Goal: Information Seeking & Learning: Learn about a topic

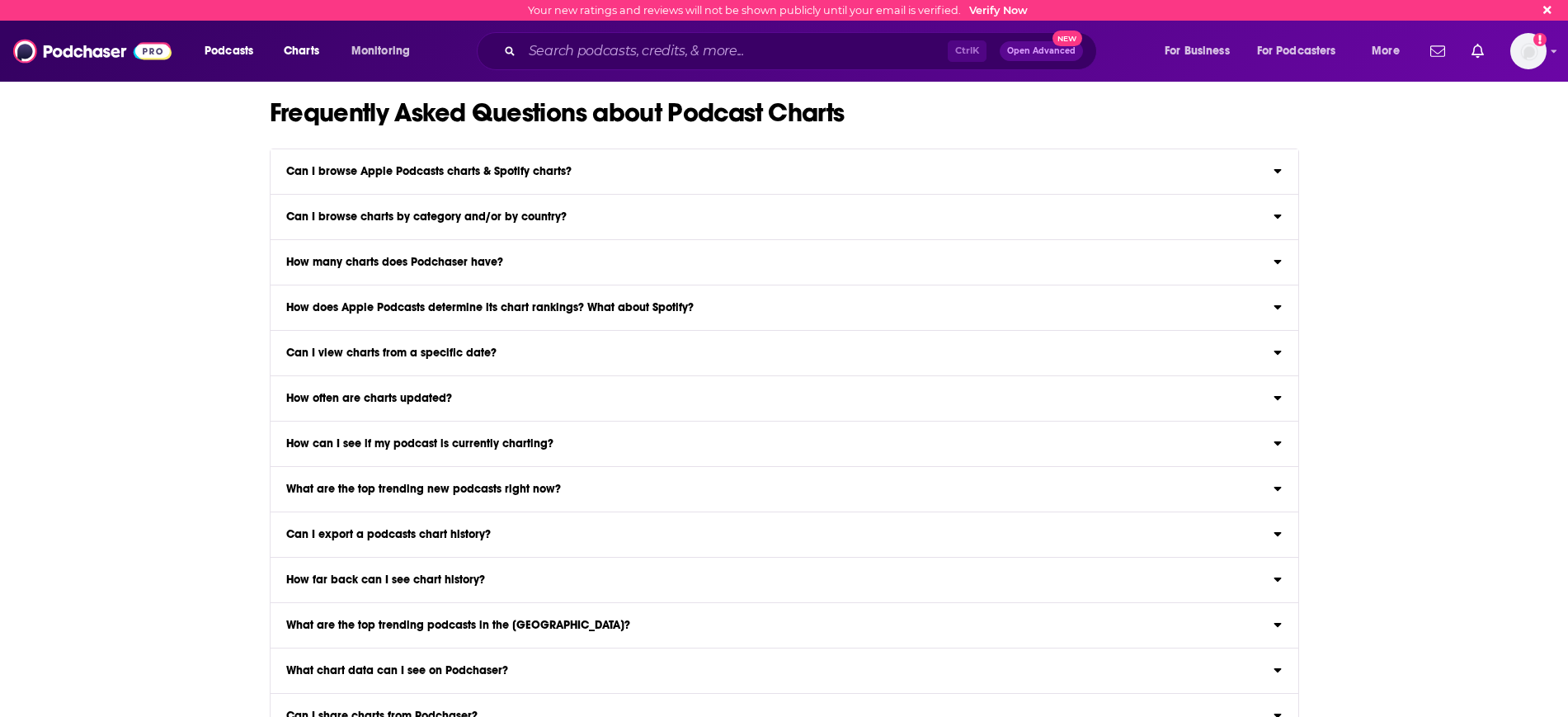
scroll to position [1238, 0]
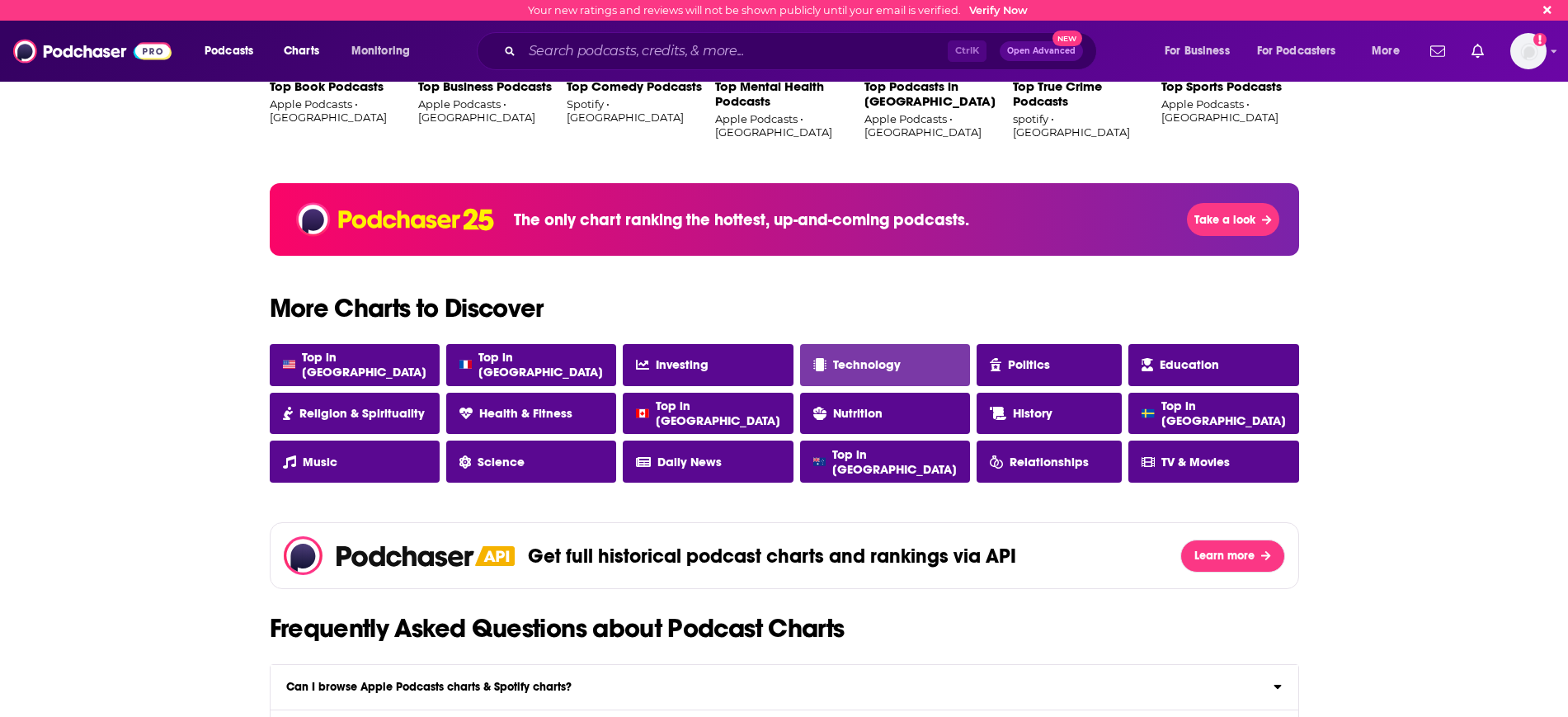
click at [847, 360] on font "Technology" at bounding box center [866, 365] width 67 height 15
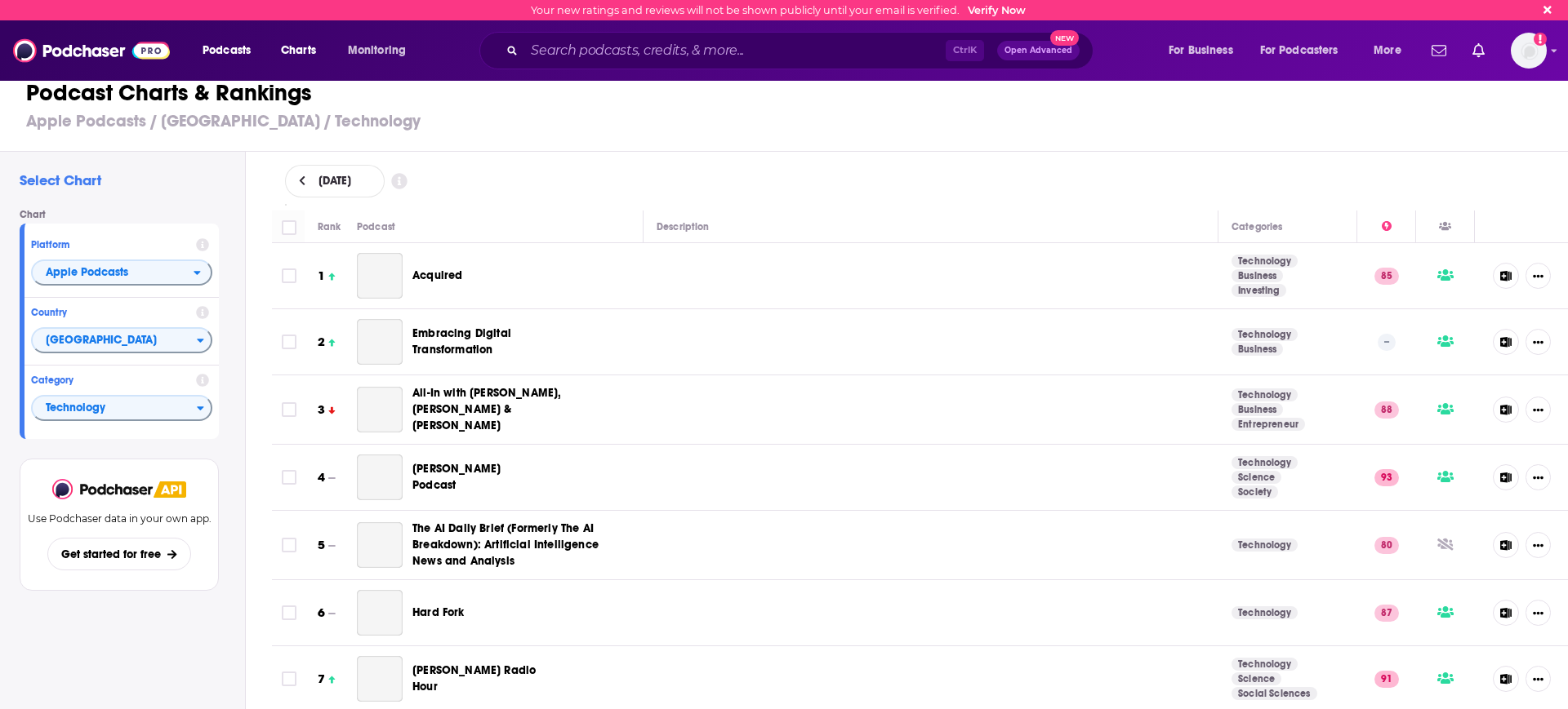
click at [1209, 156] on div "August 15, 2025" at bounding box center [920, 181] width 1323 height 59
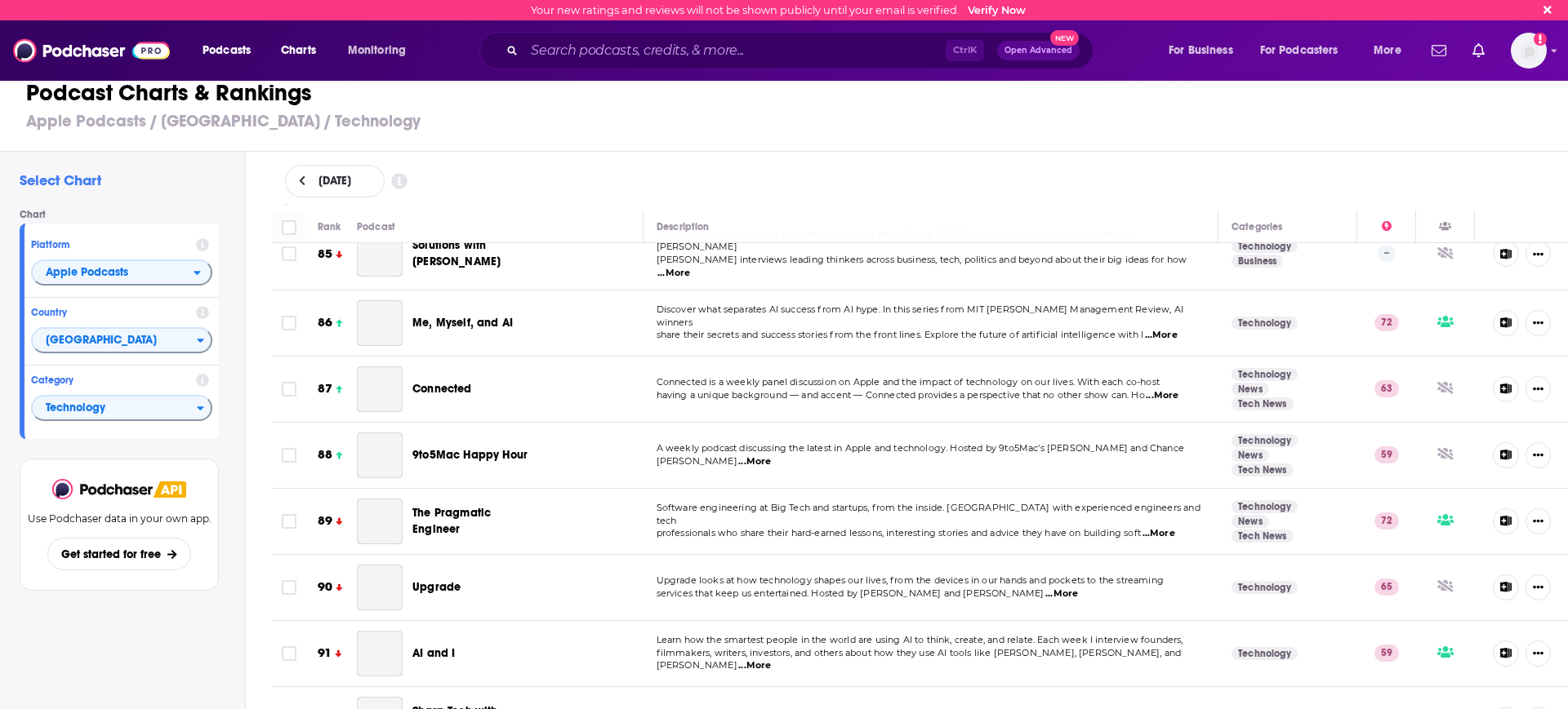
scroll to position [5305, 0]
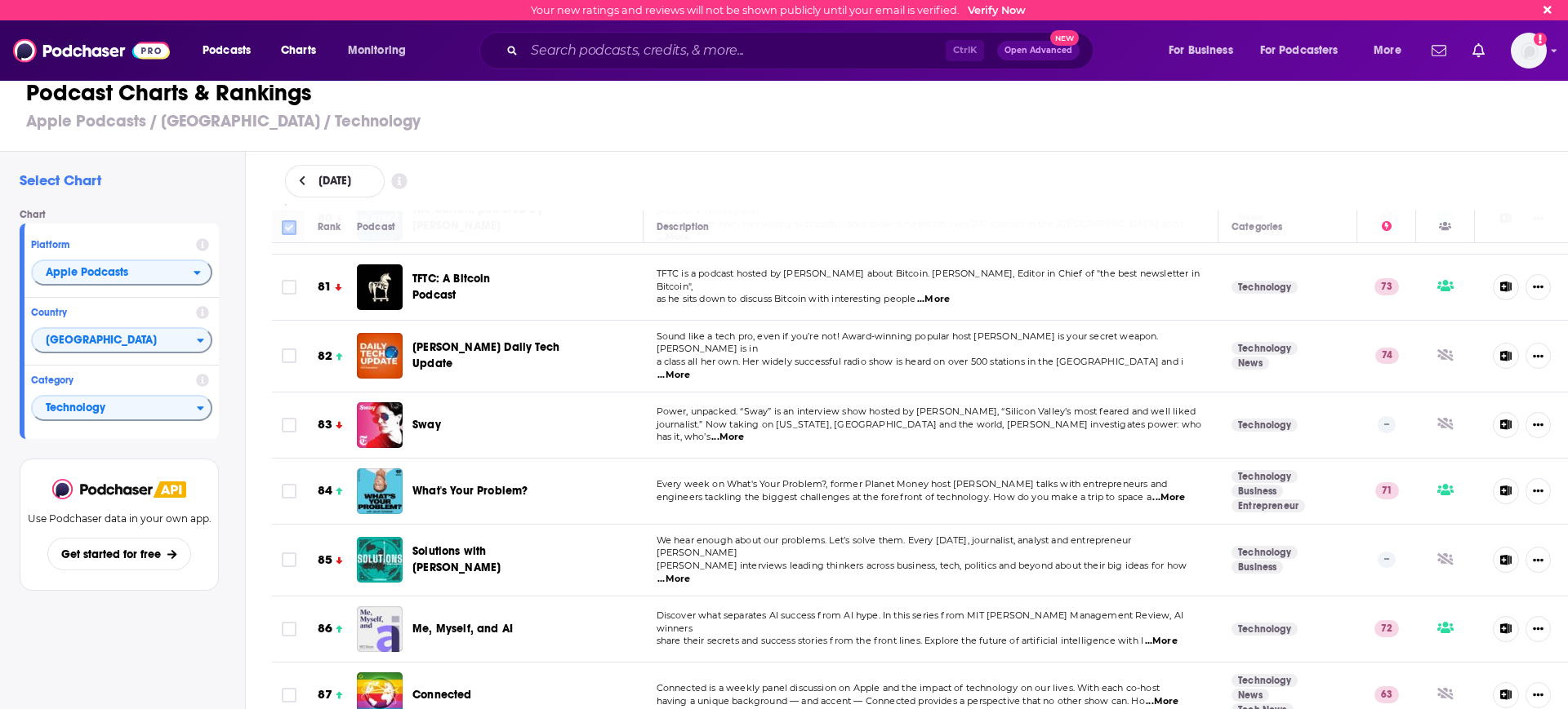
click at [286, 225] on input "Toggle select all" at bounding box center [289, 227] width 15 height 15
checkbox input "true"
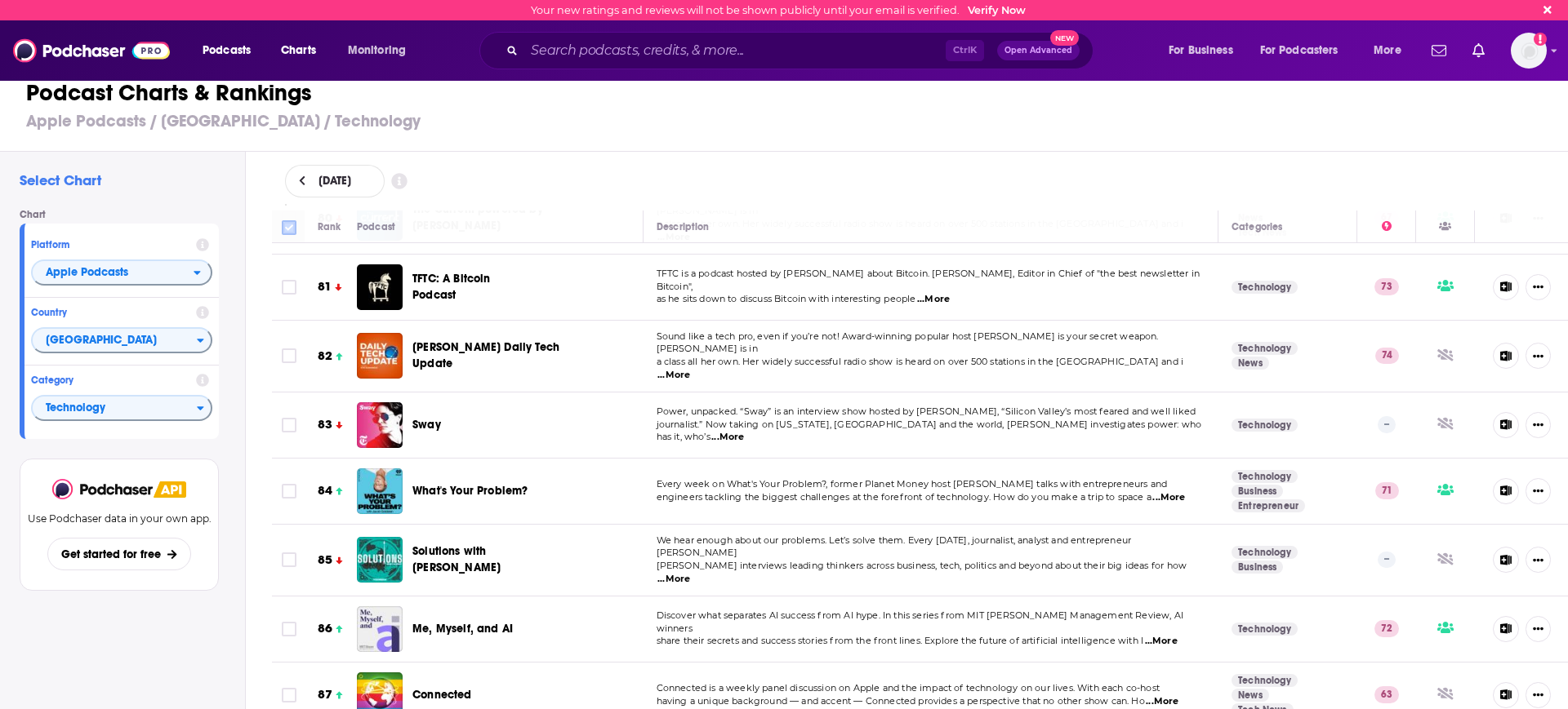
checkbox input "true"
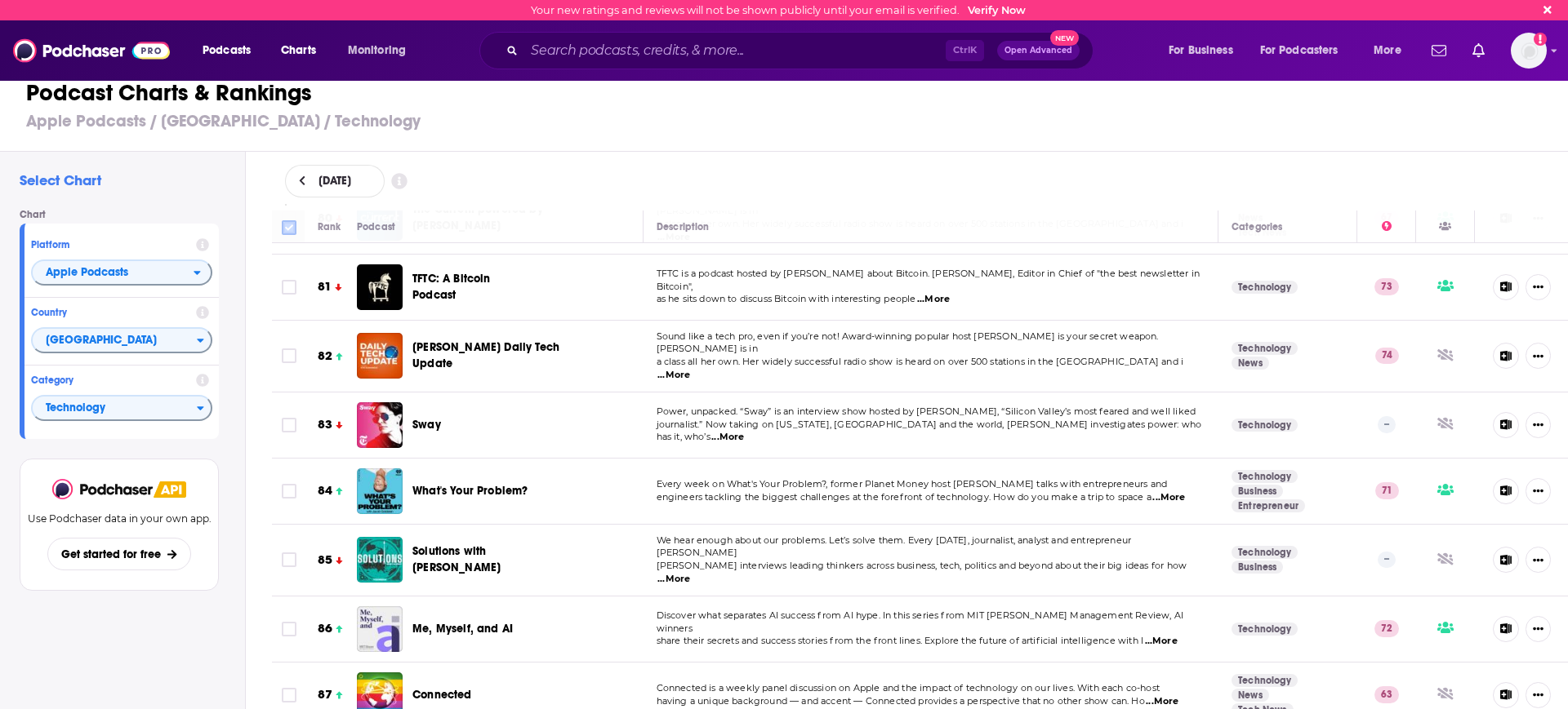
checkbox input "true"
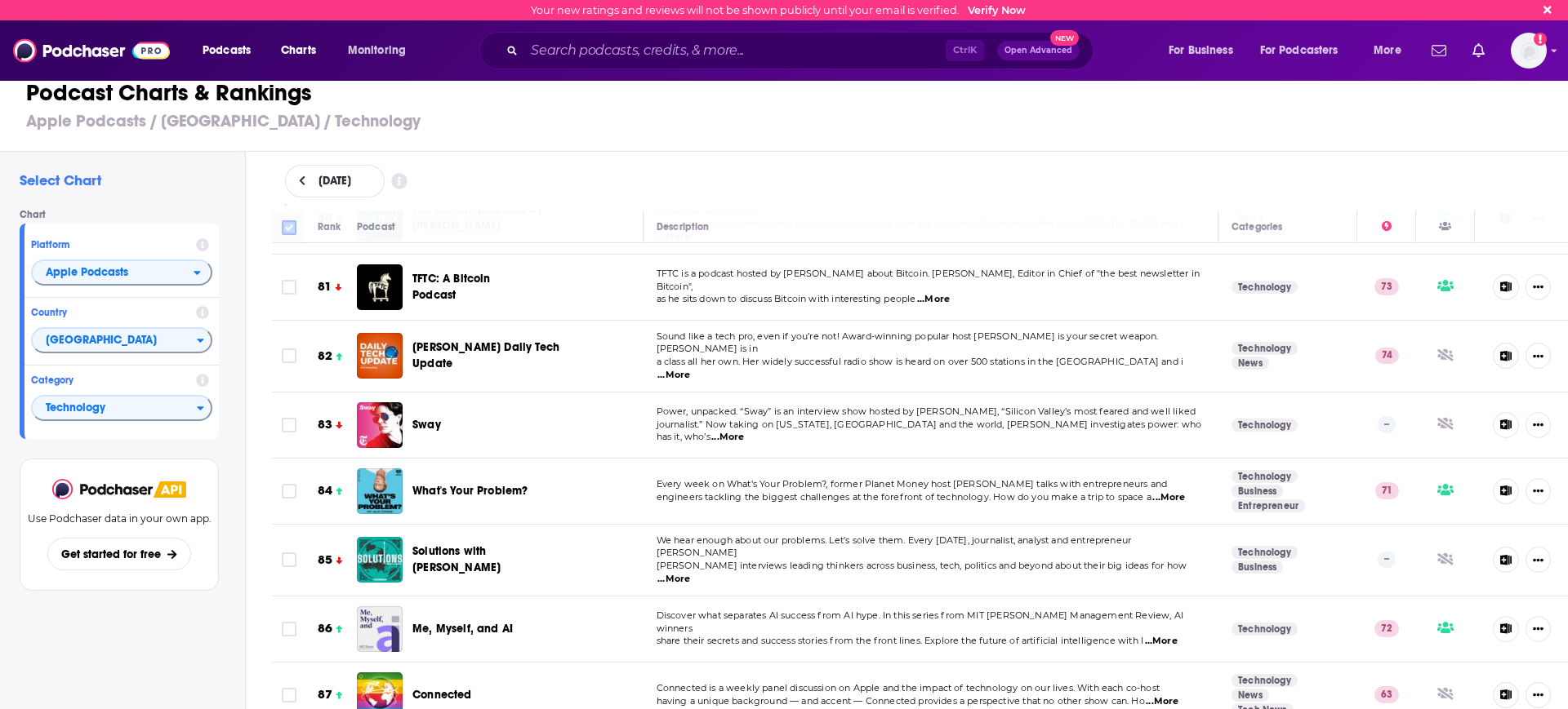
checkbox input "true"
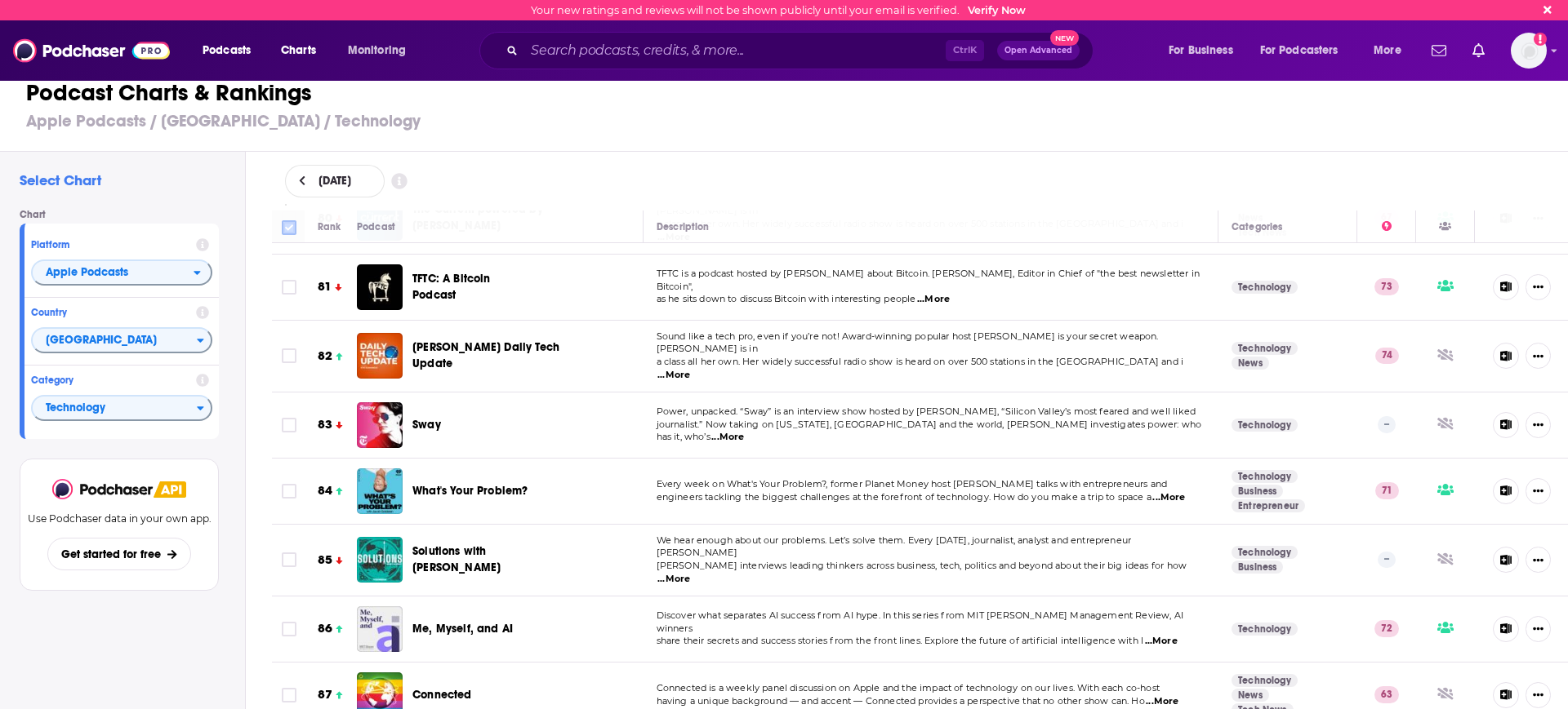
checkbox input "true"
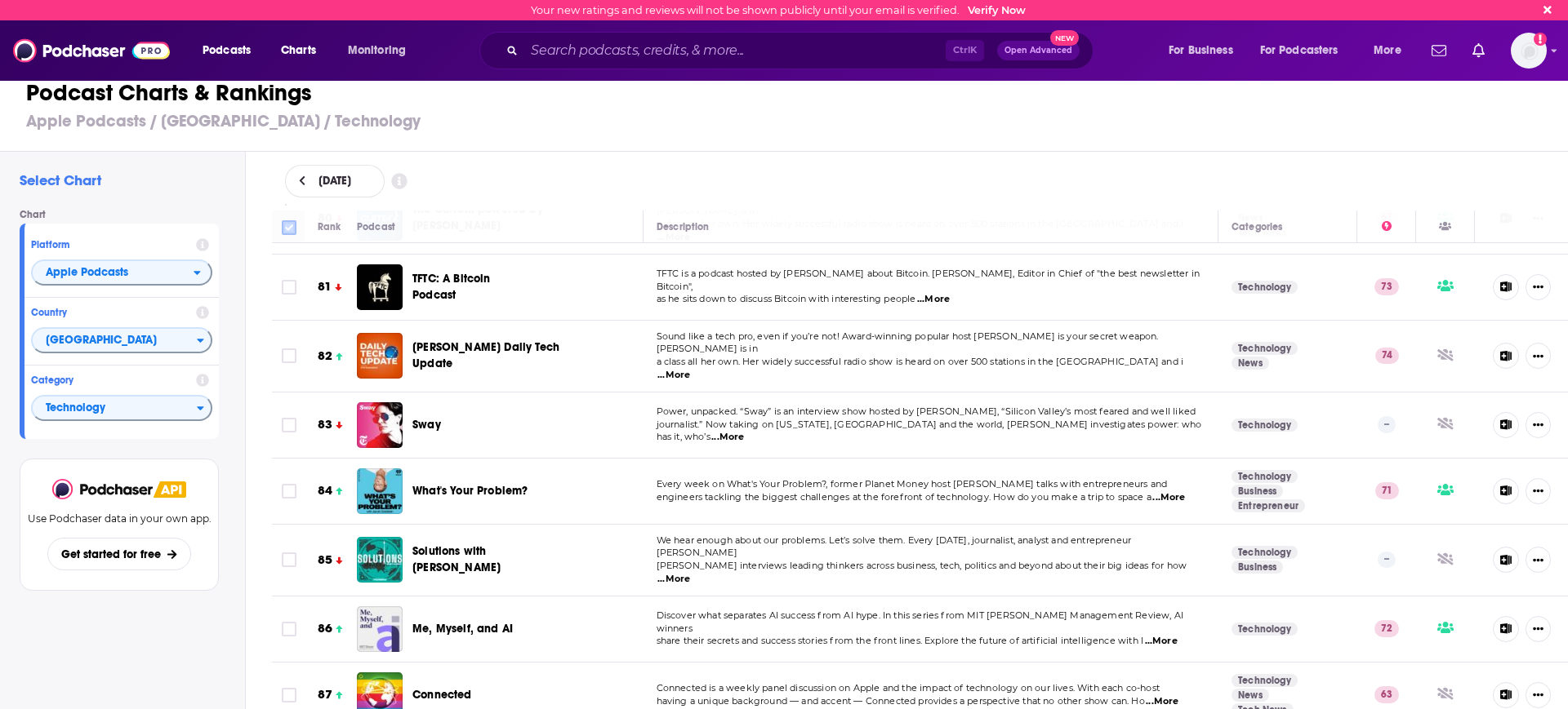
checkbox input "true"
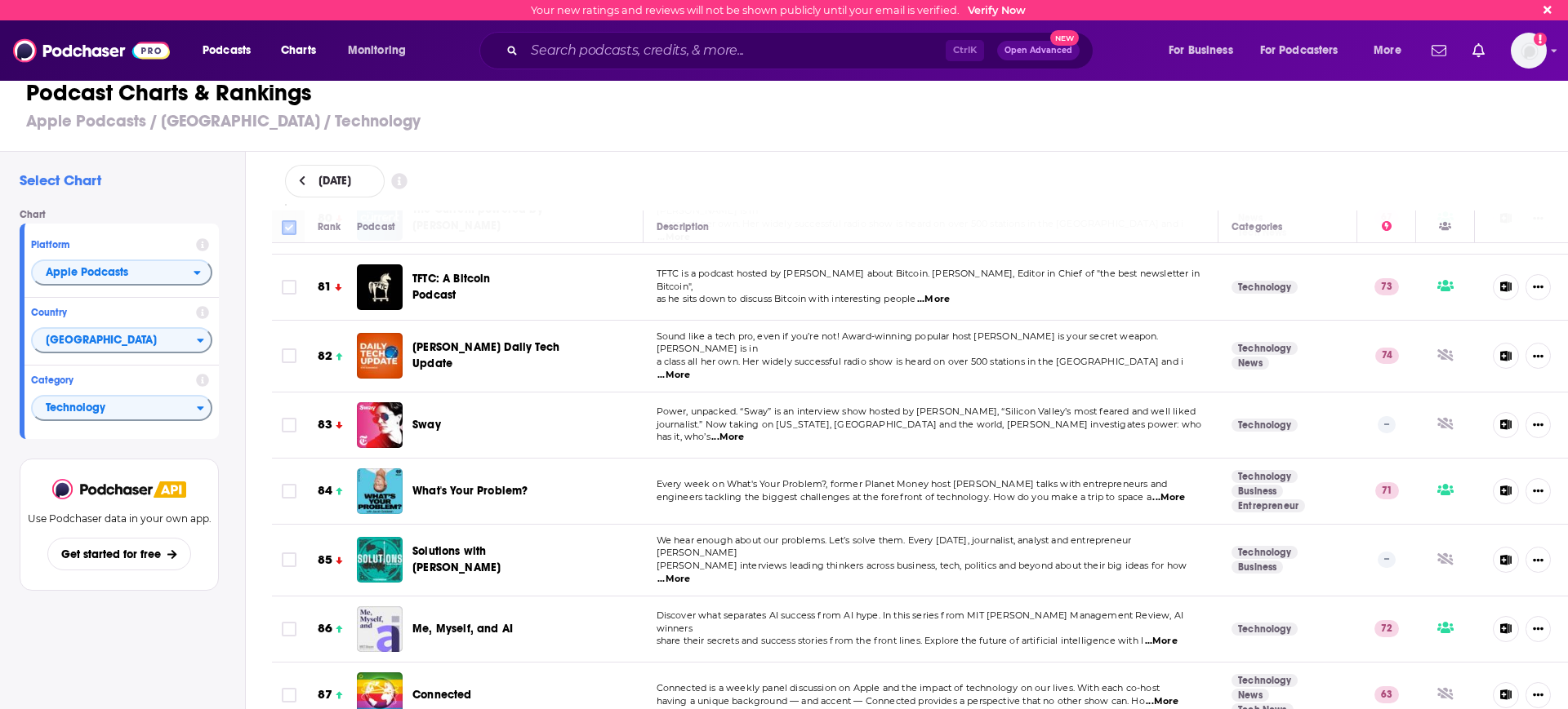
checkbox input "true"
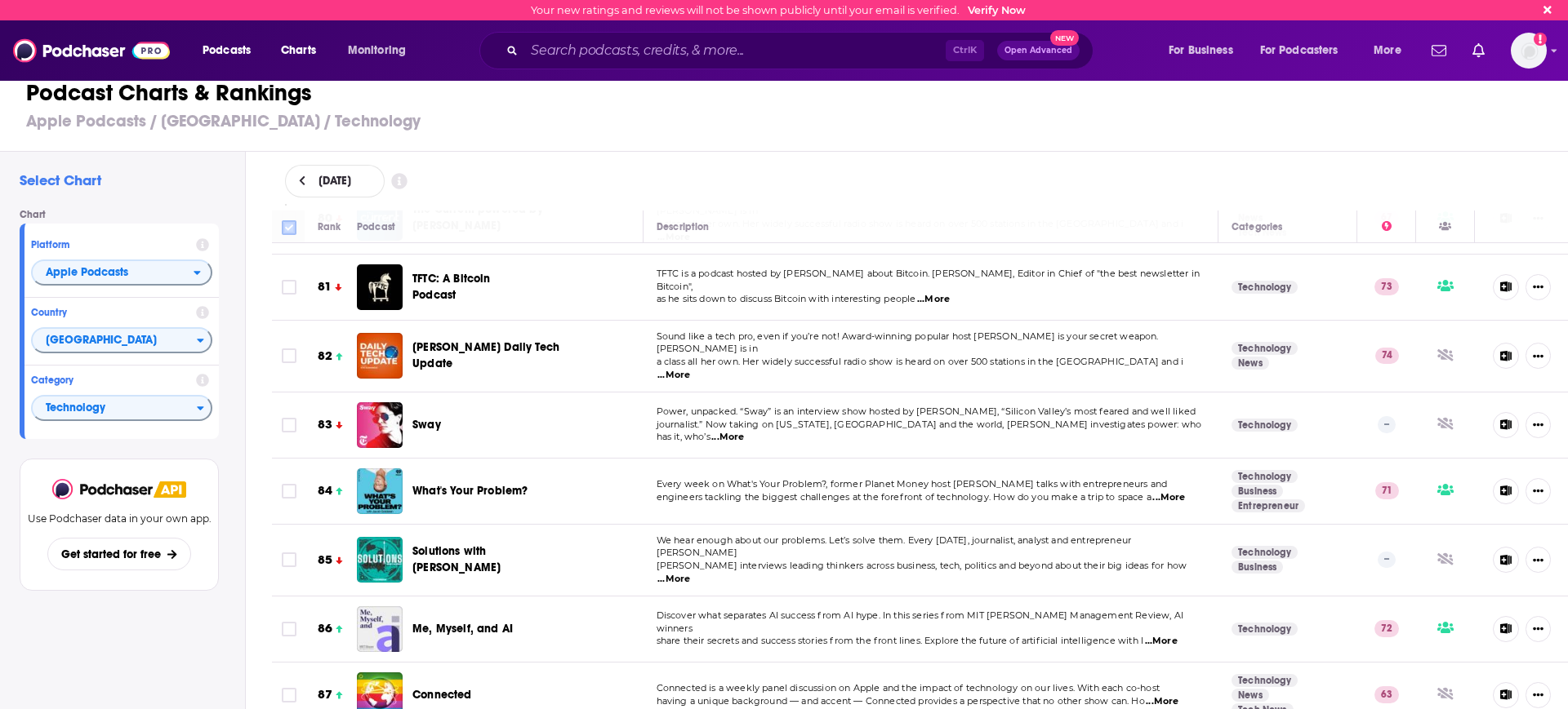
checkbox input "true"
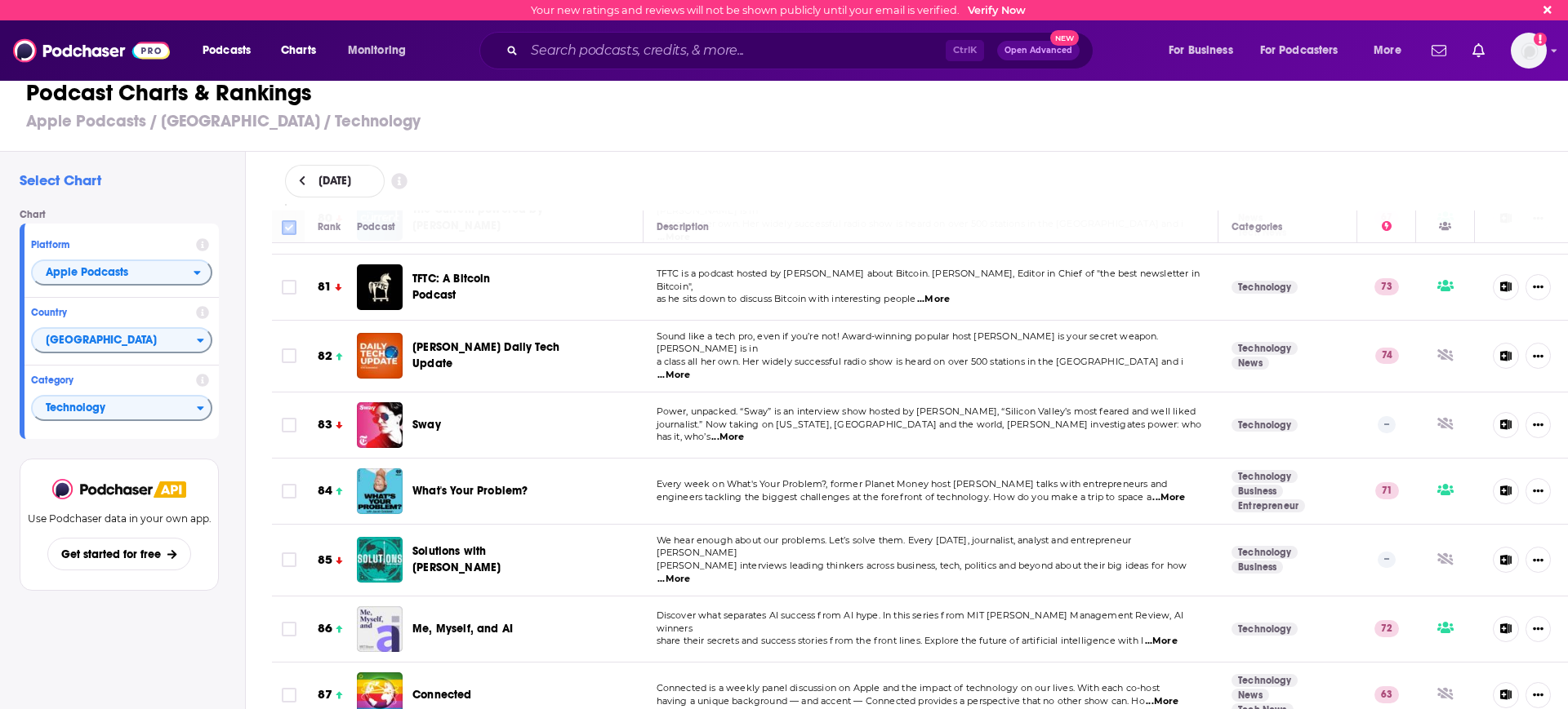
checkbox input "true"
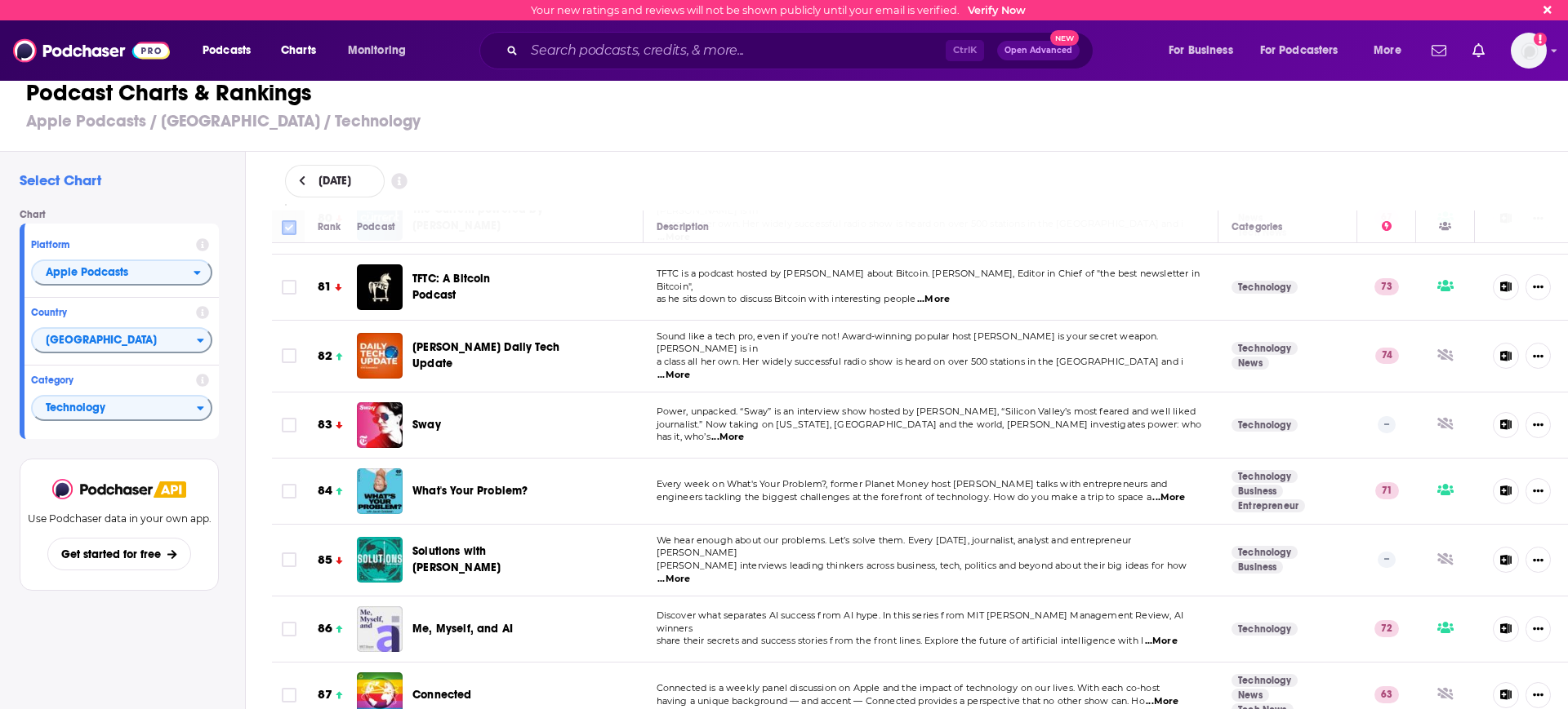
checkbox input "true"
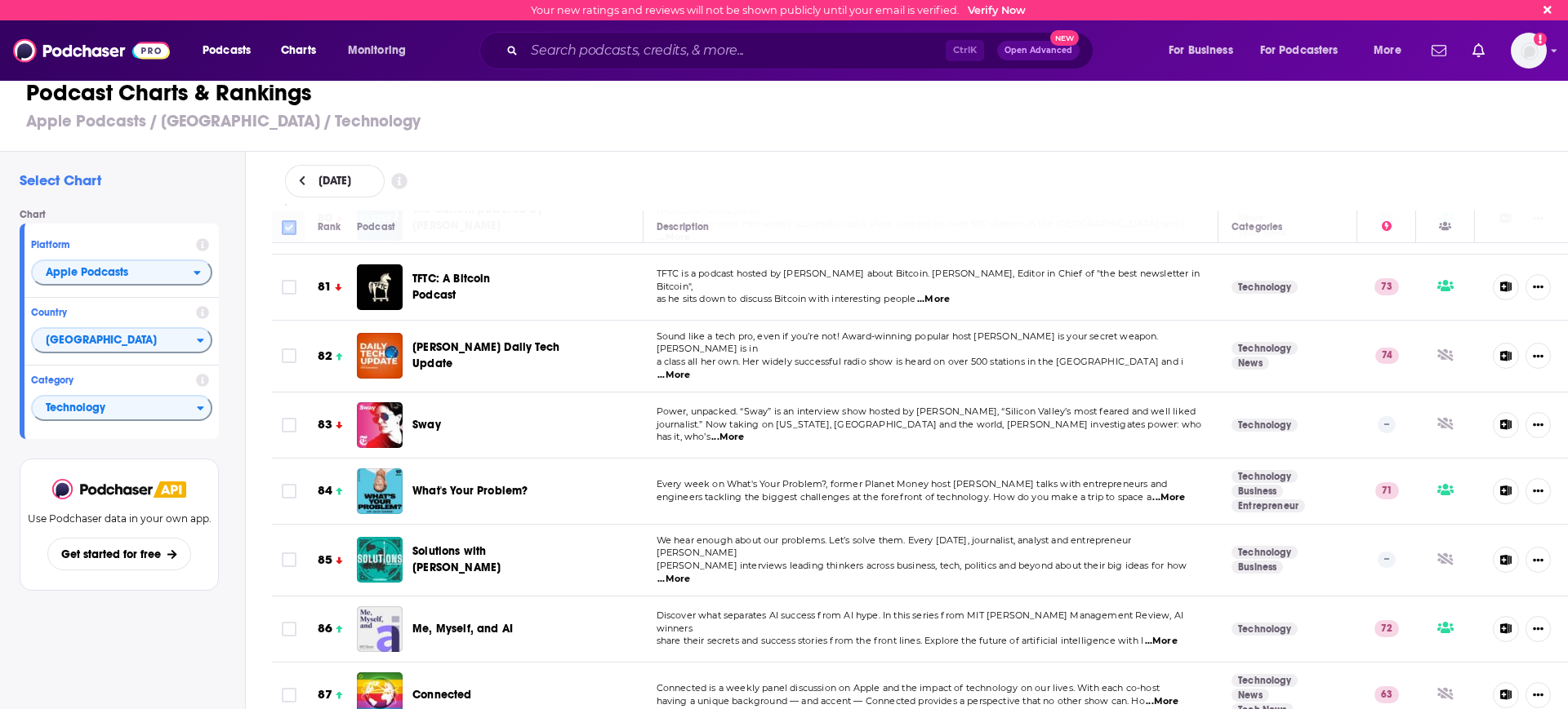
checkbox input "true"
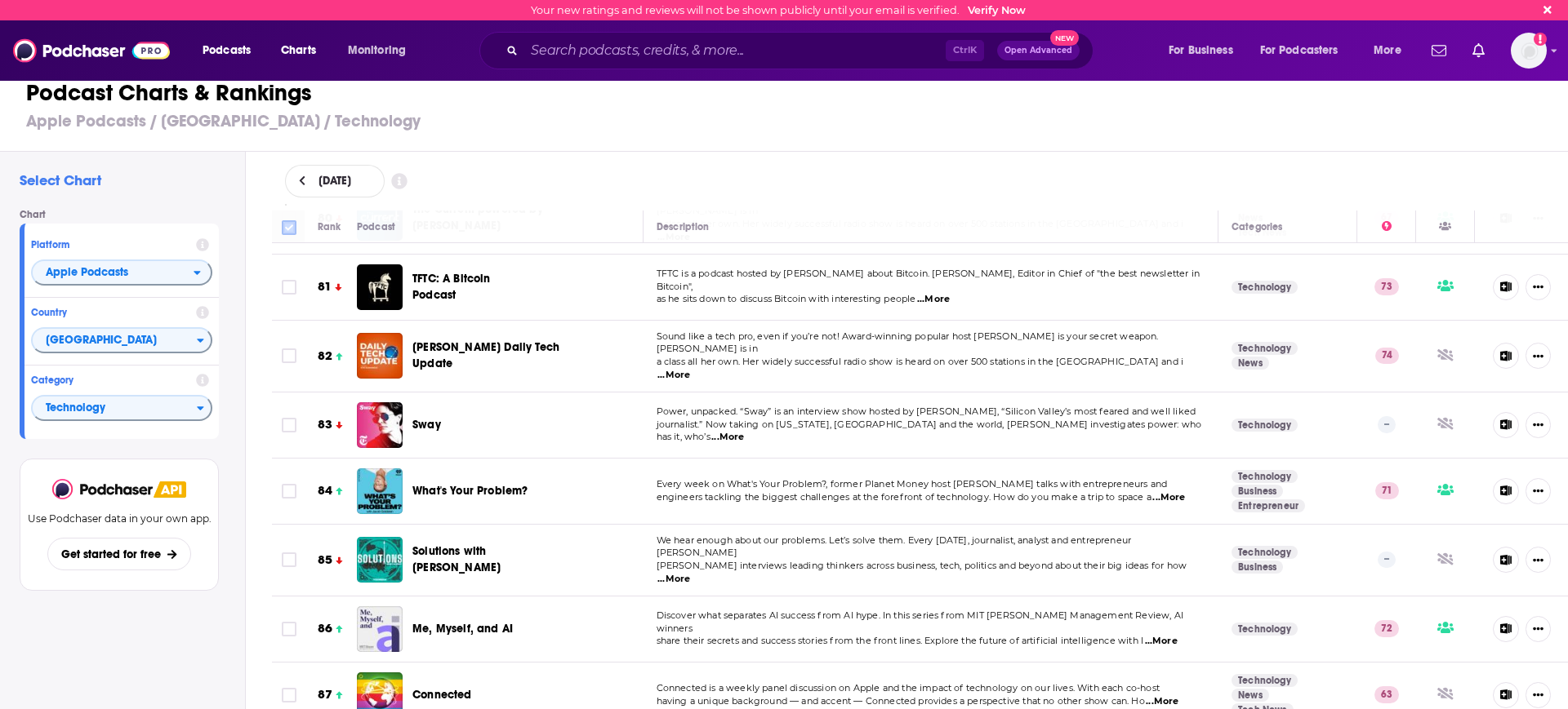
checkbox input "true"
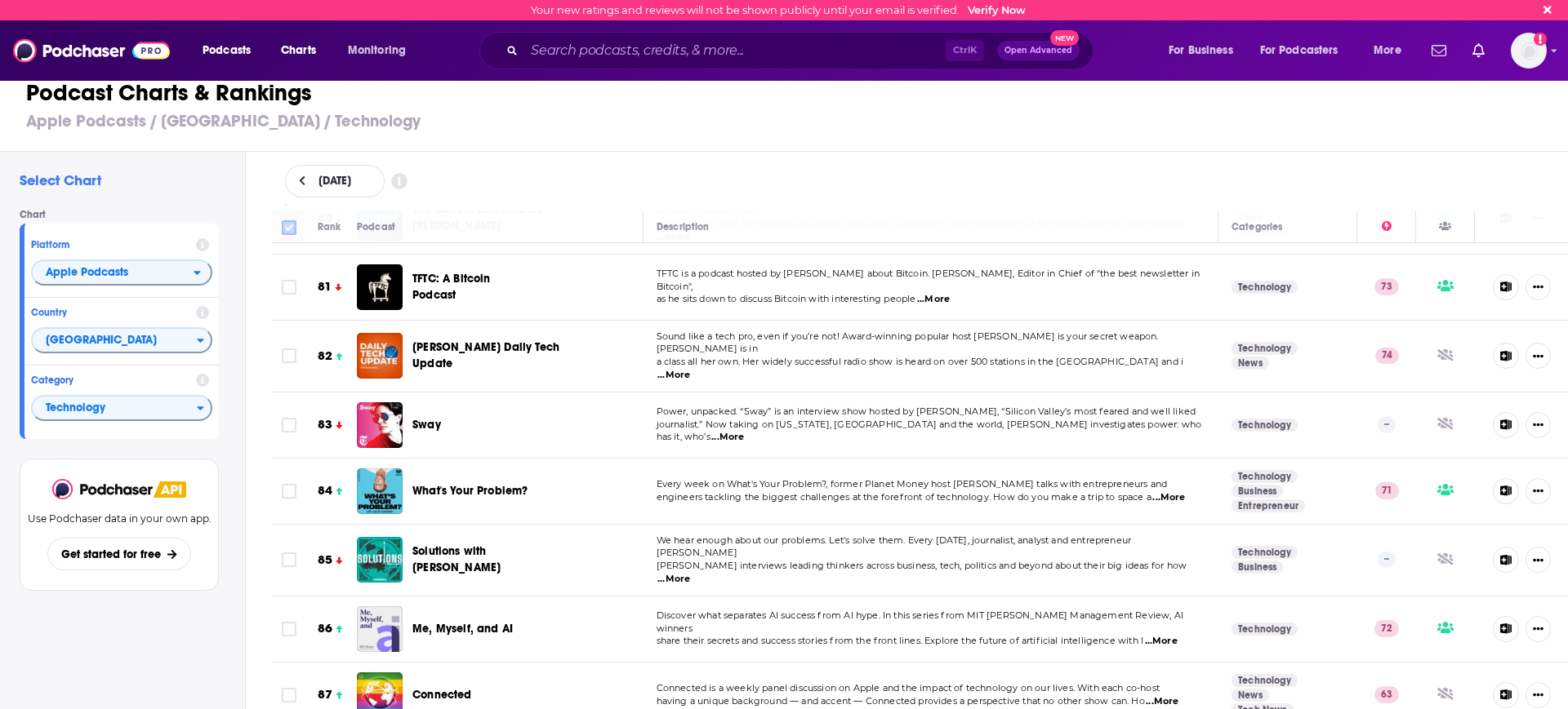
checkbox input "true"
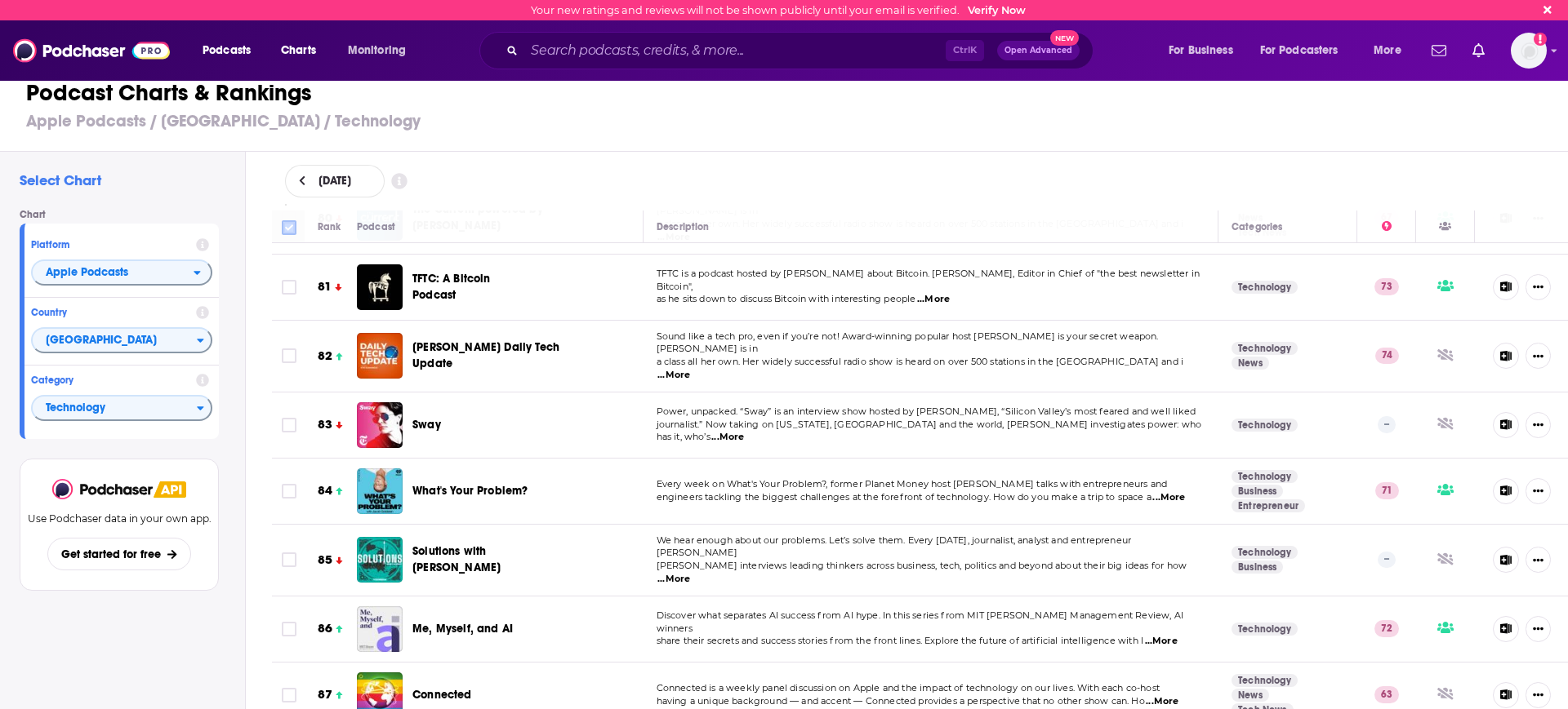
checkbox input "true"
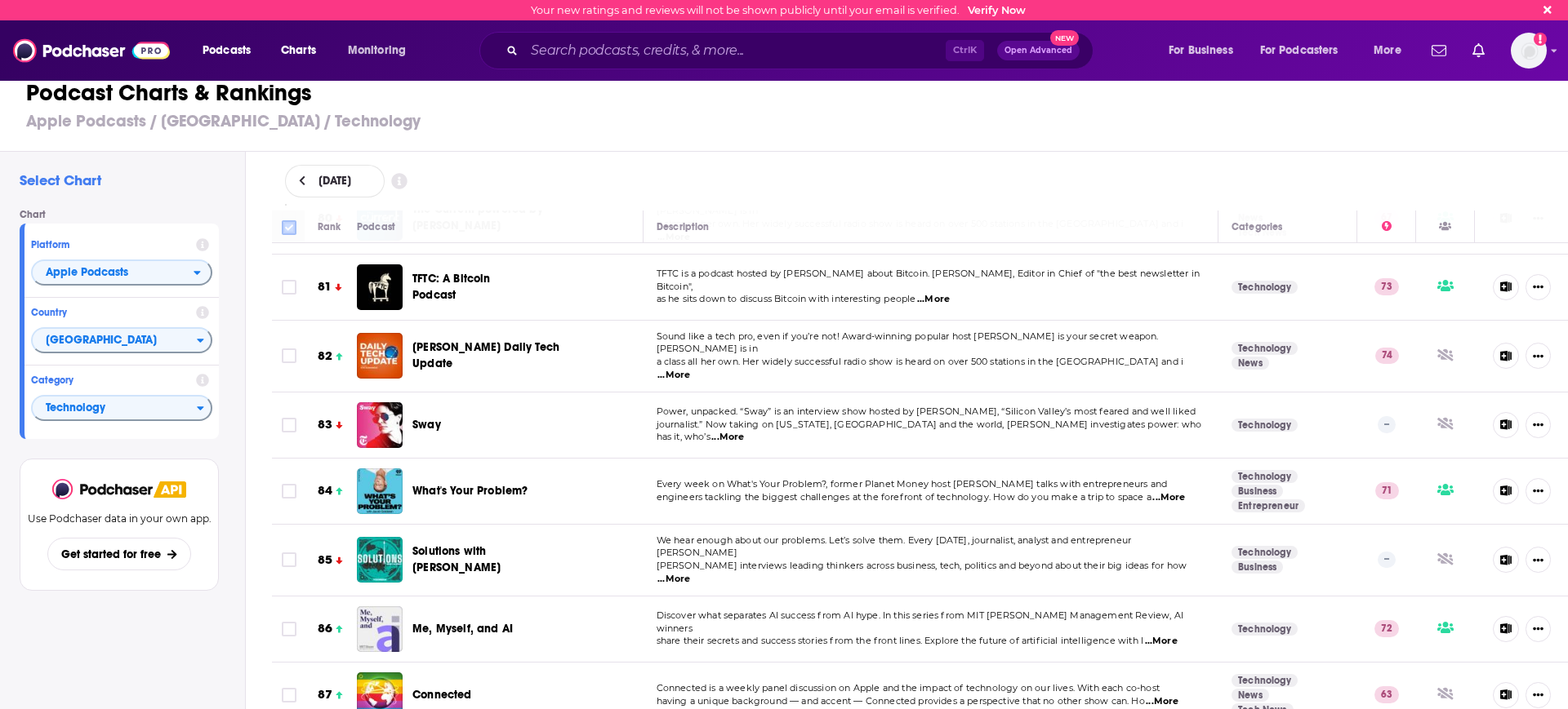
checkbox input "true"
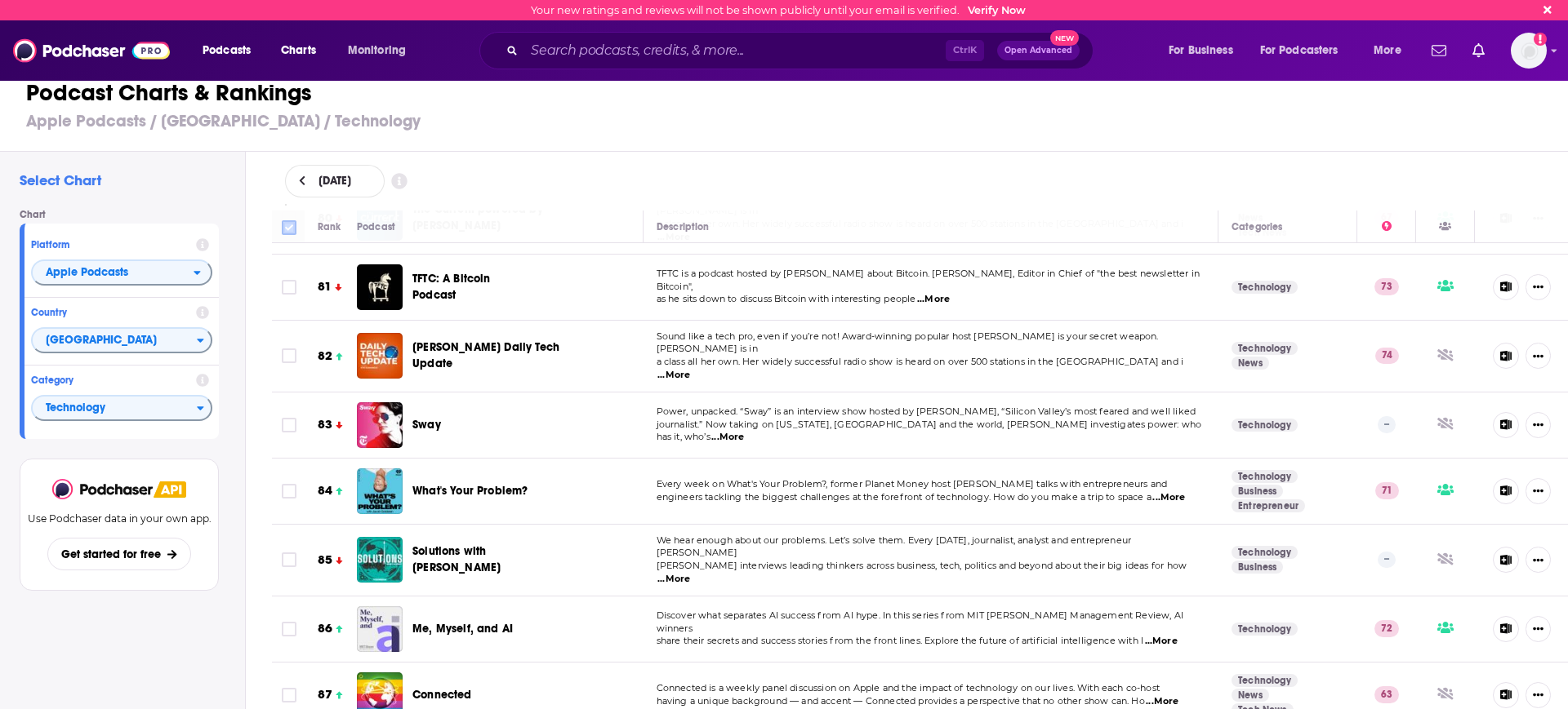
checkbox input "true"
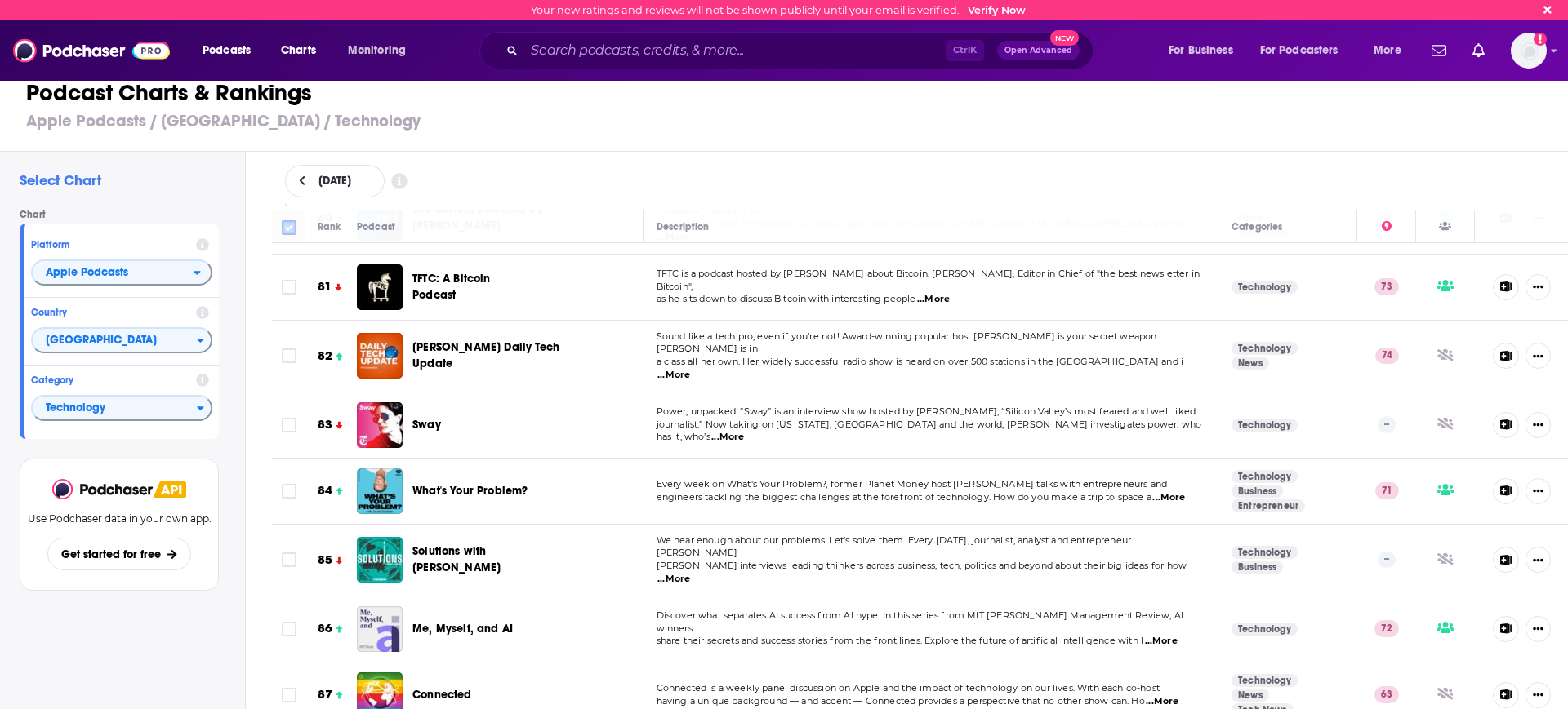
checkbox input "true"
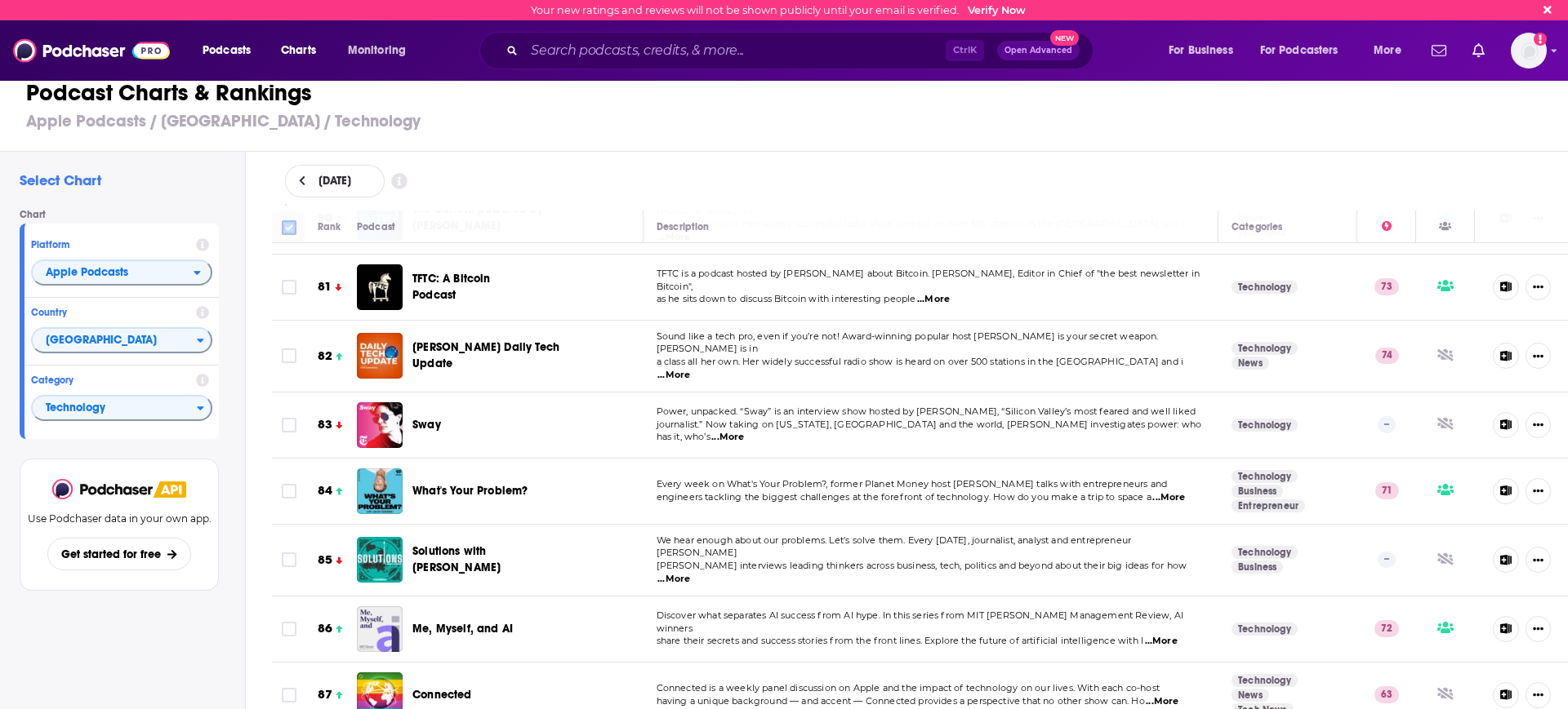
checkbox input "true"
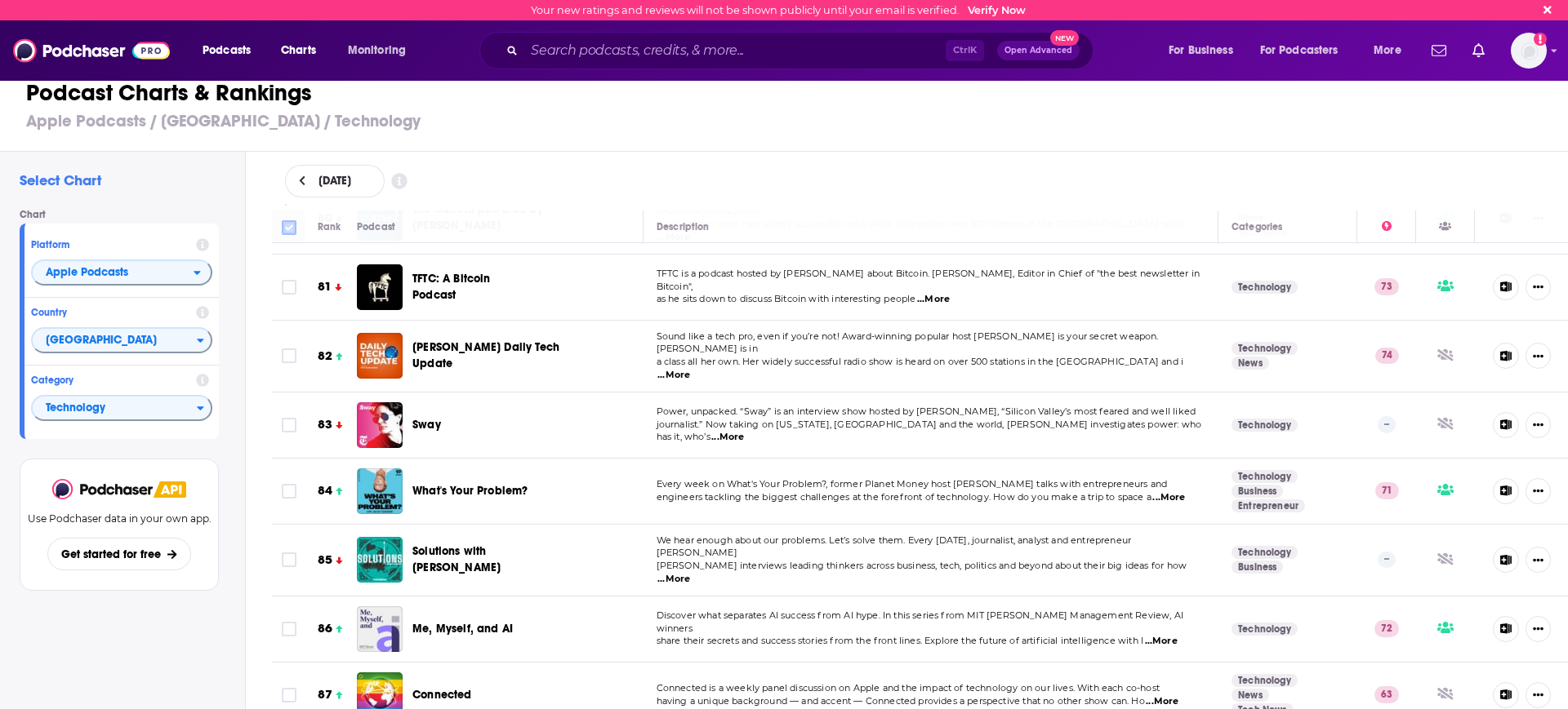
checkbox input "true"
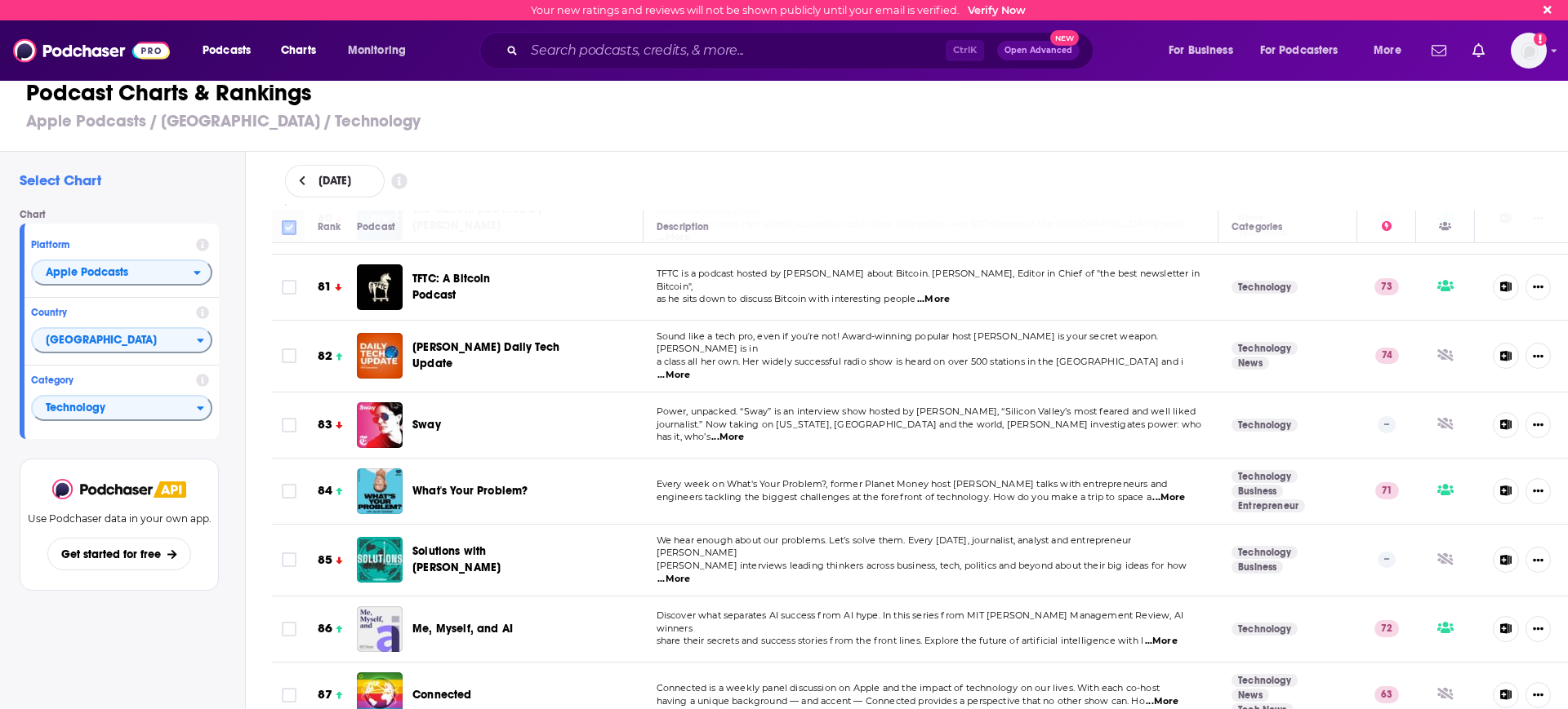
checkbox input "true"
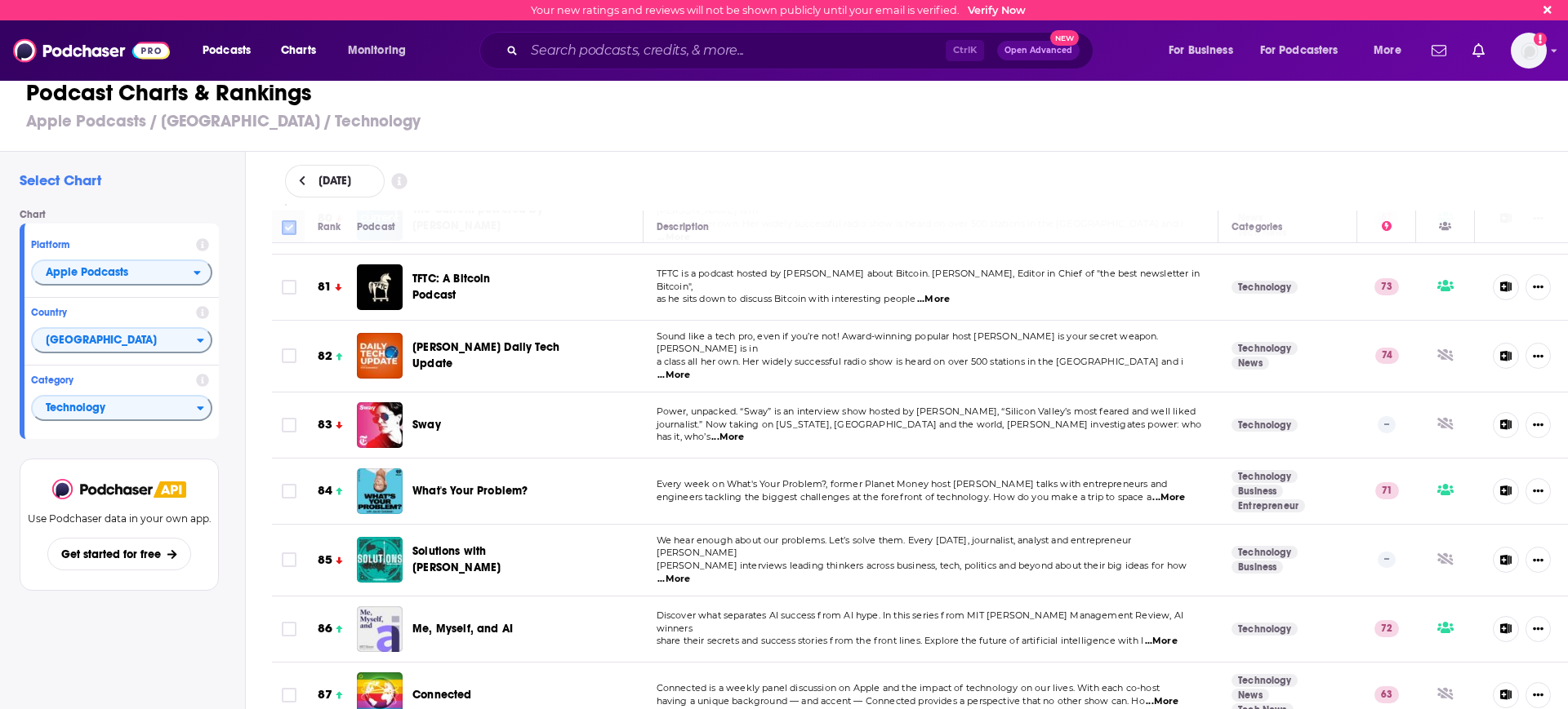
checkbox input "true"
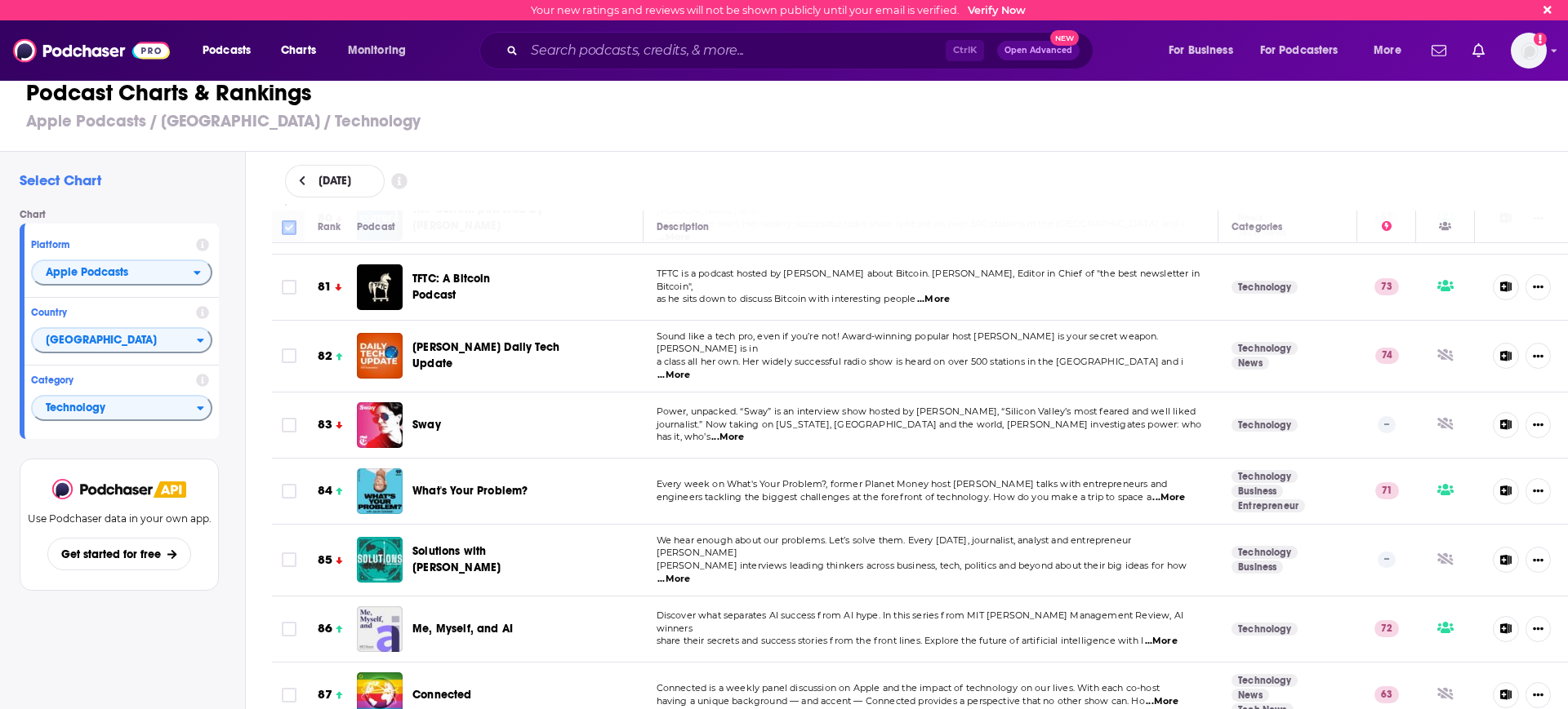
checkbox input "true"
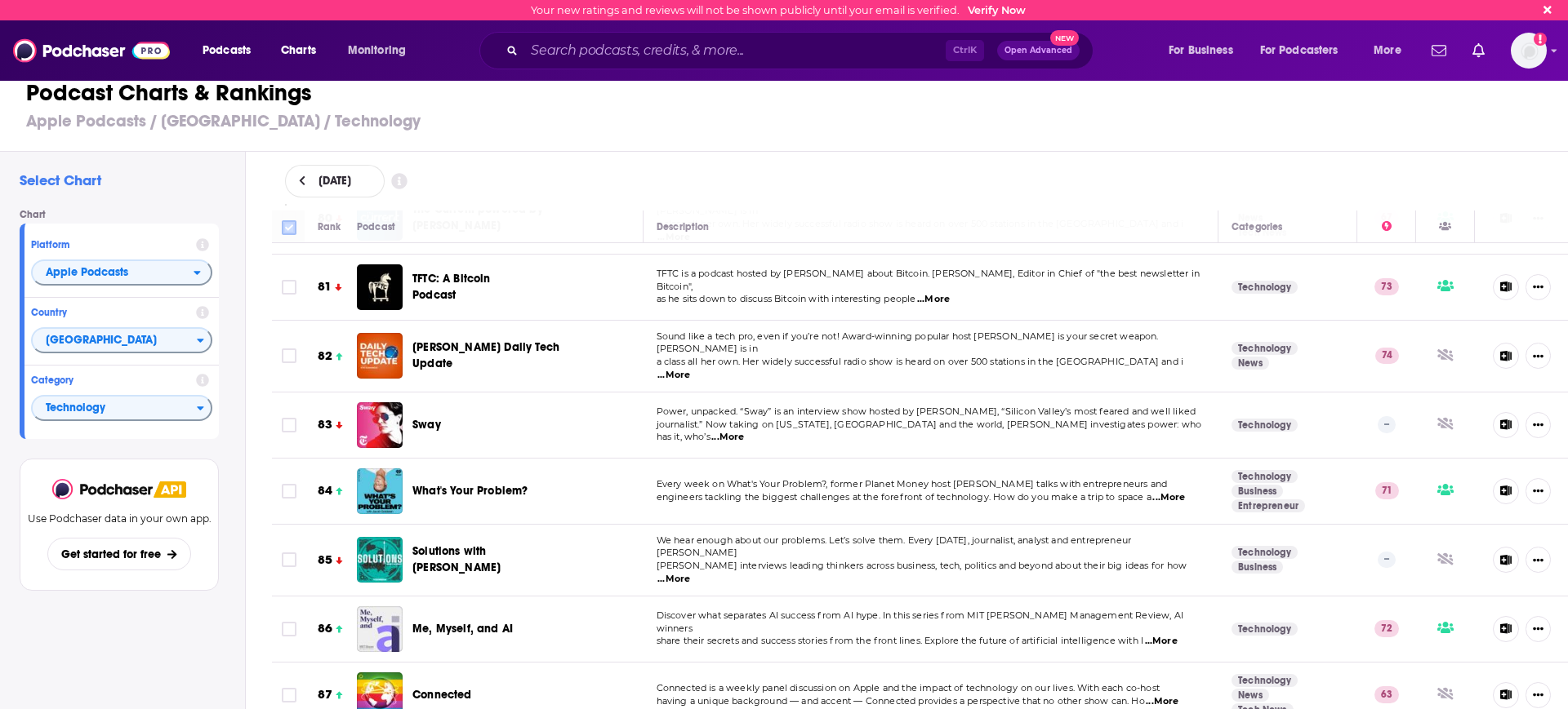
checkbox input "true"
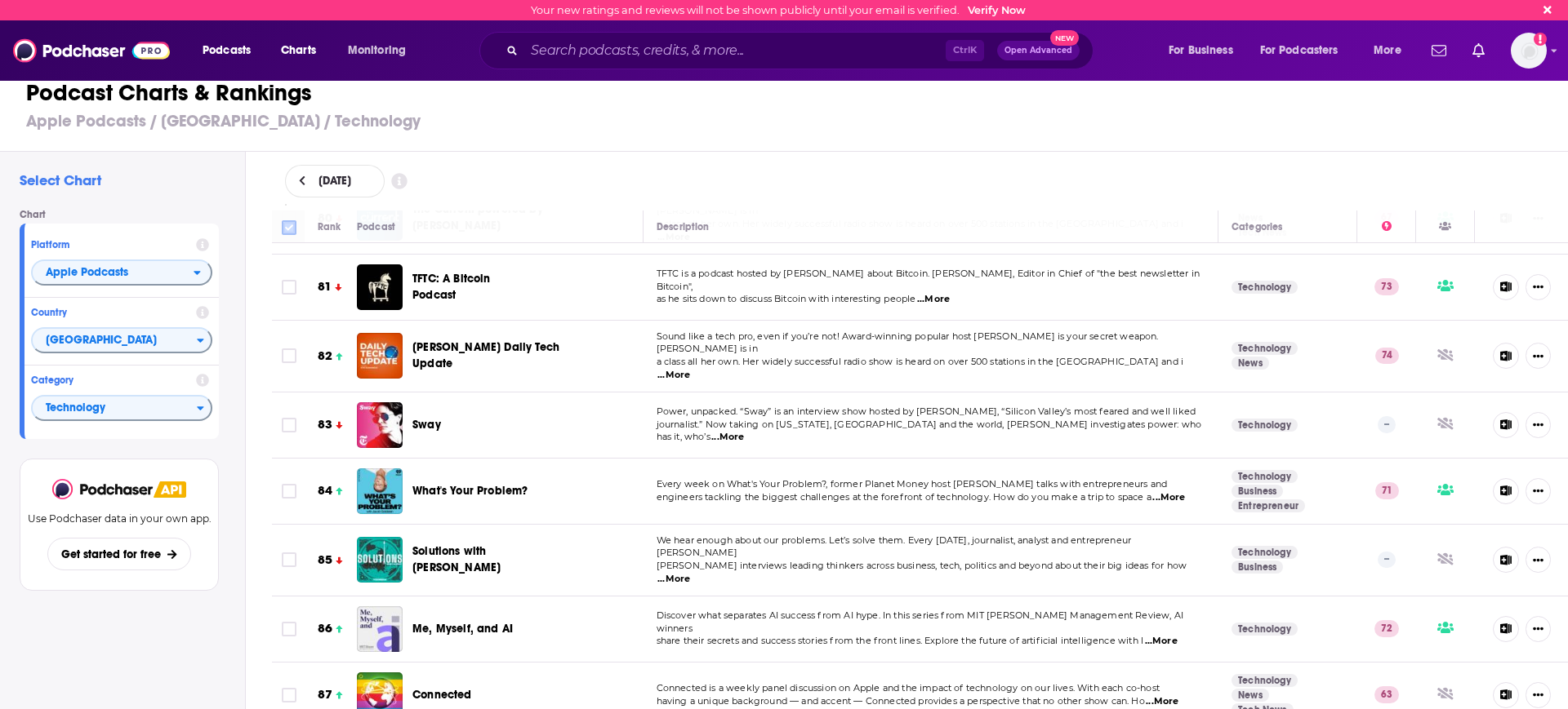
checkbox input "true"
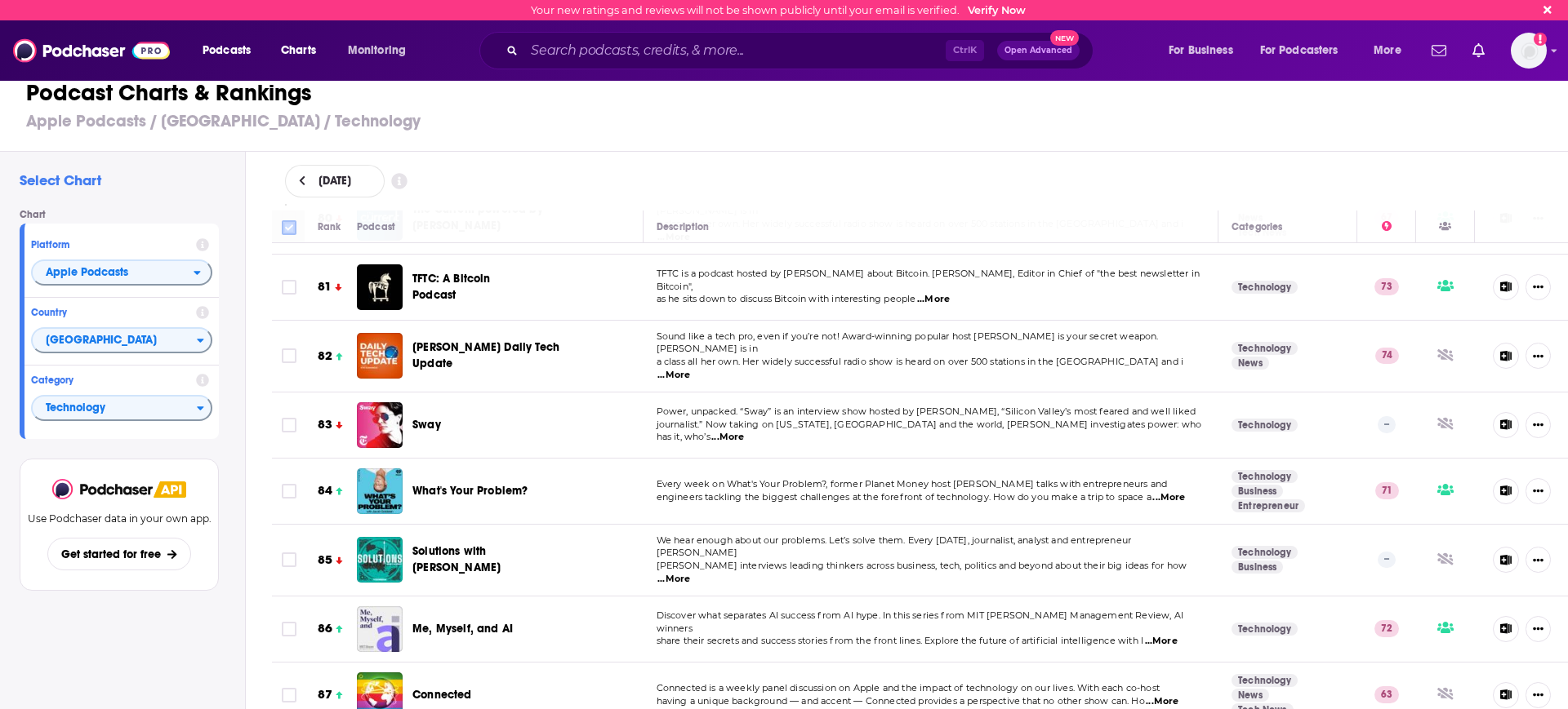
checkbox input "true"
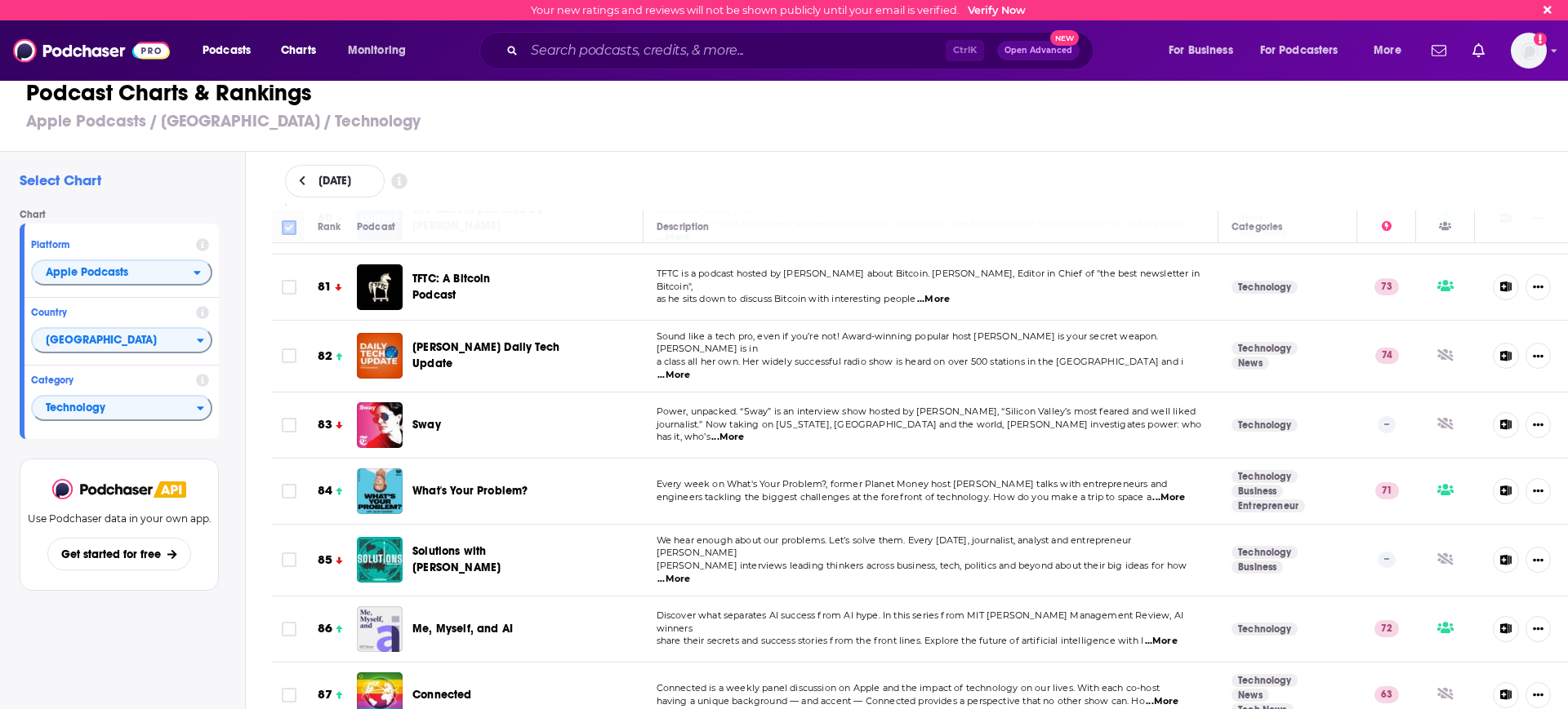
checkbox input "true"
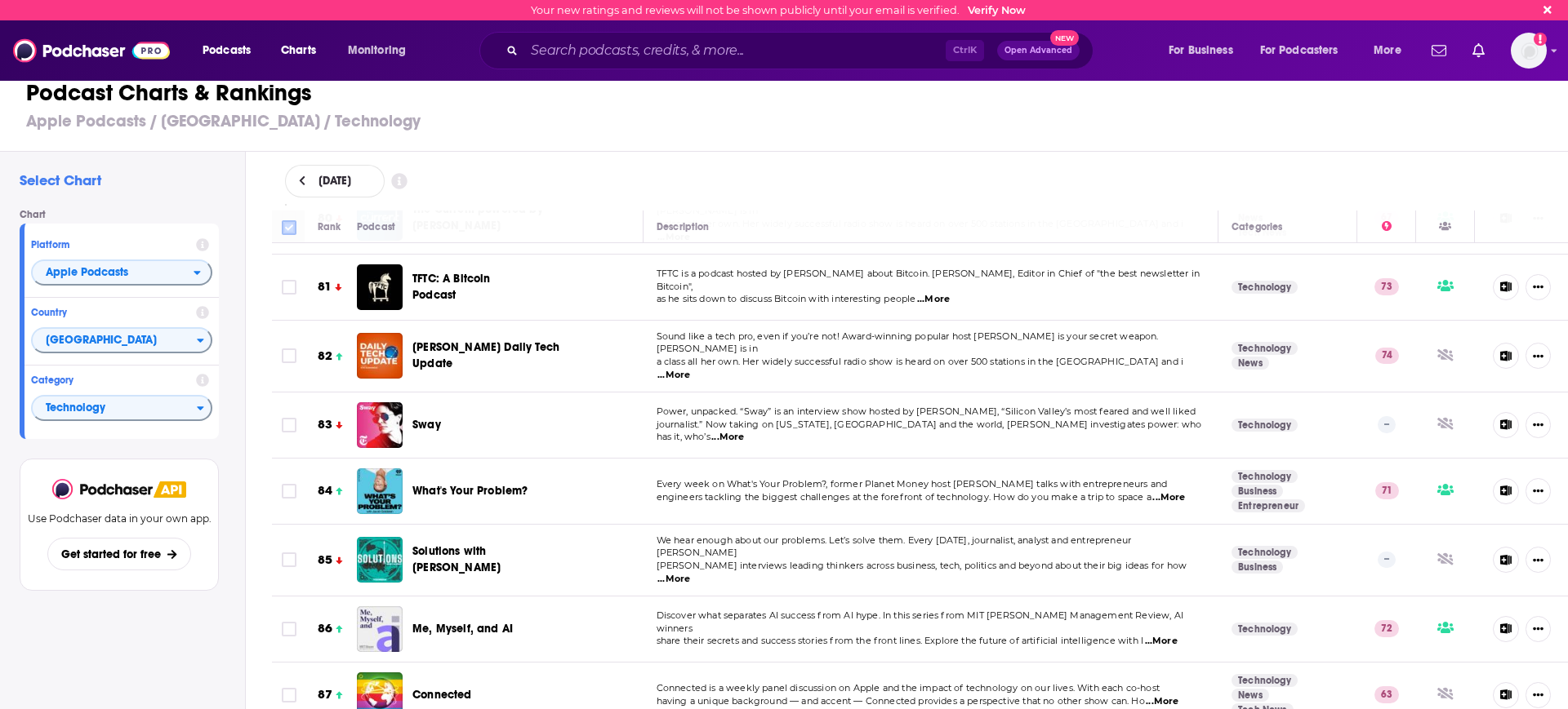
checkbox input "true"
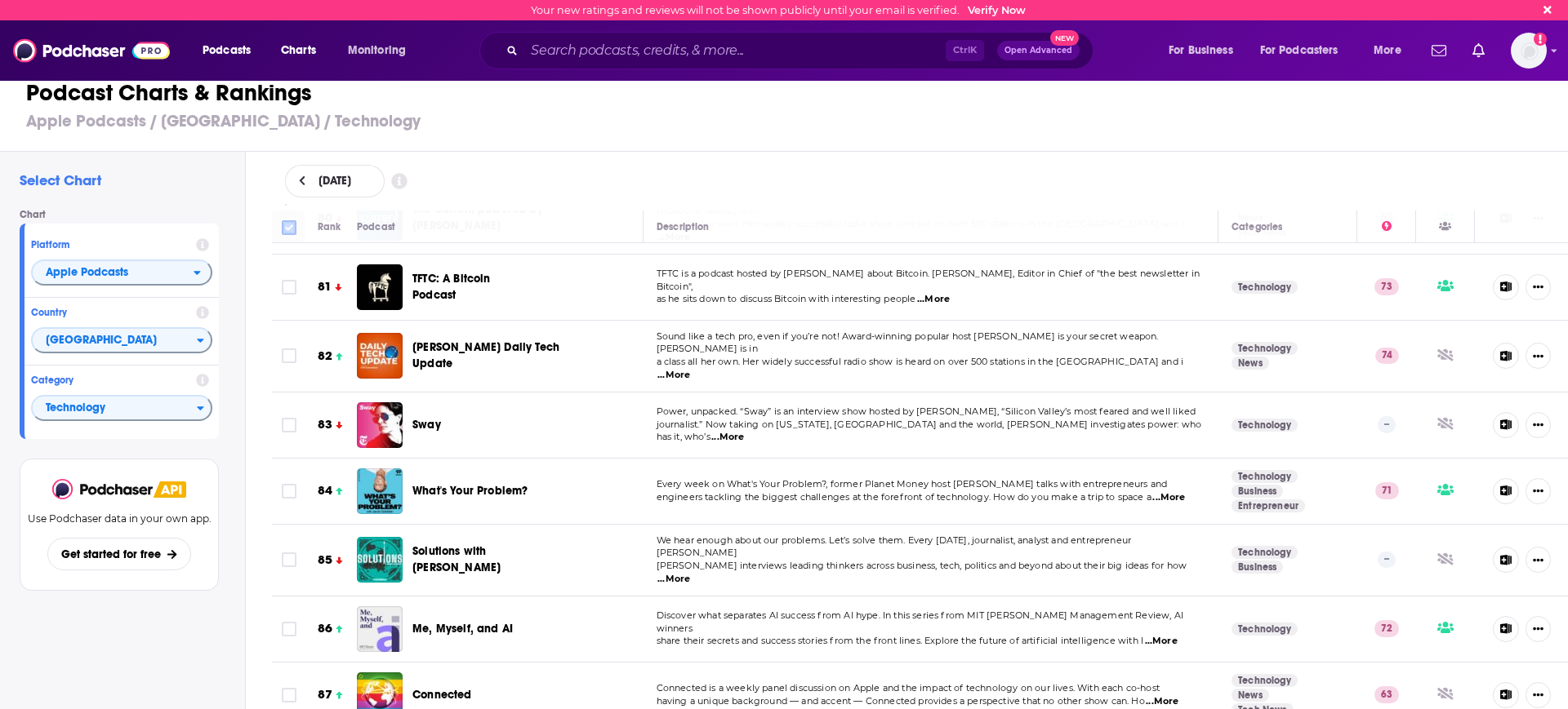
checkbox input "true"
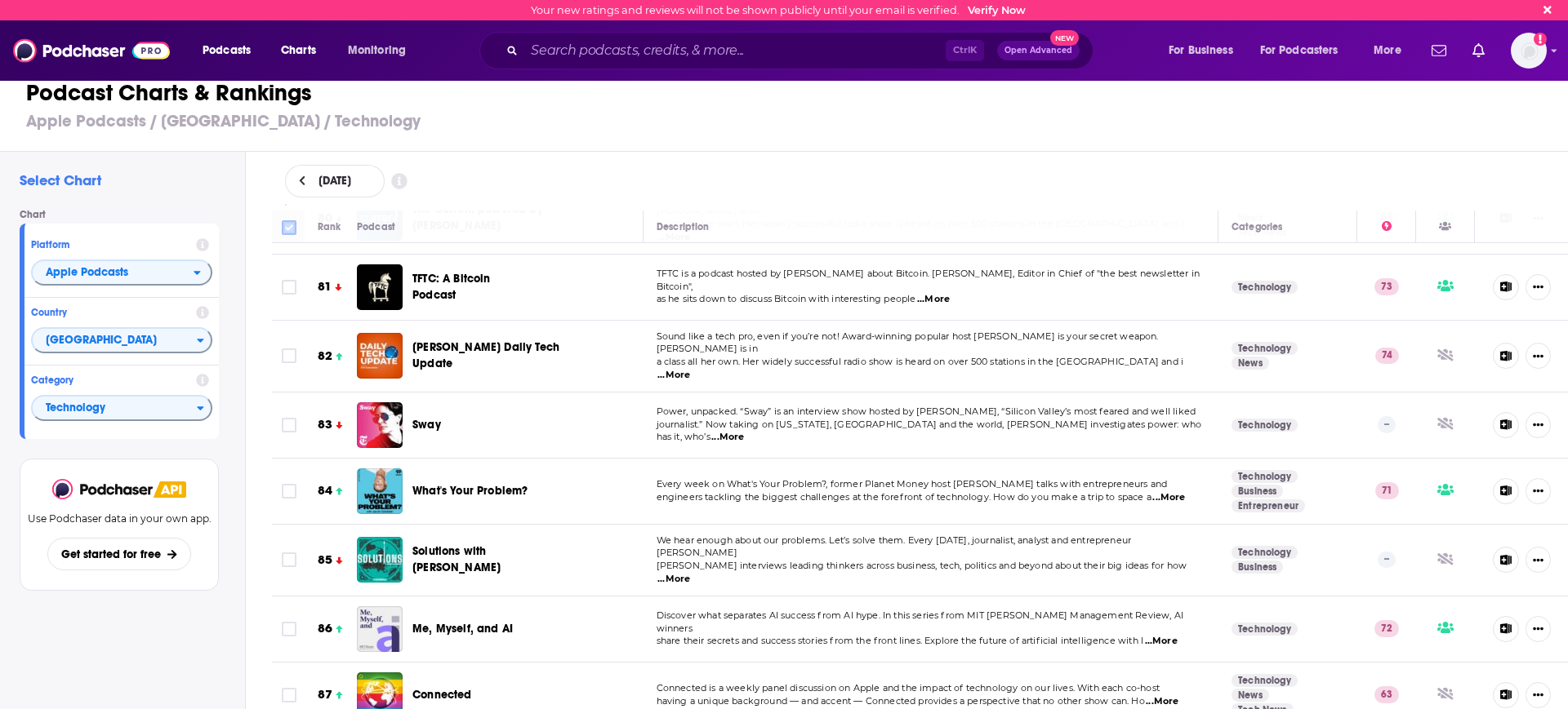
checkbox input "true"
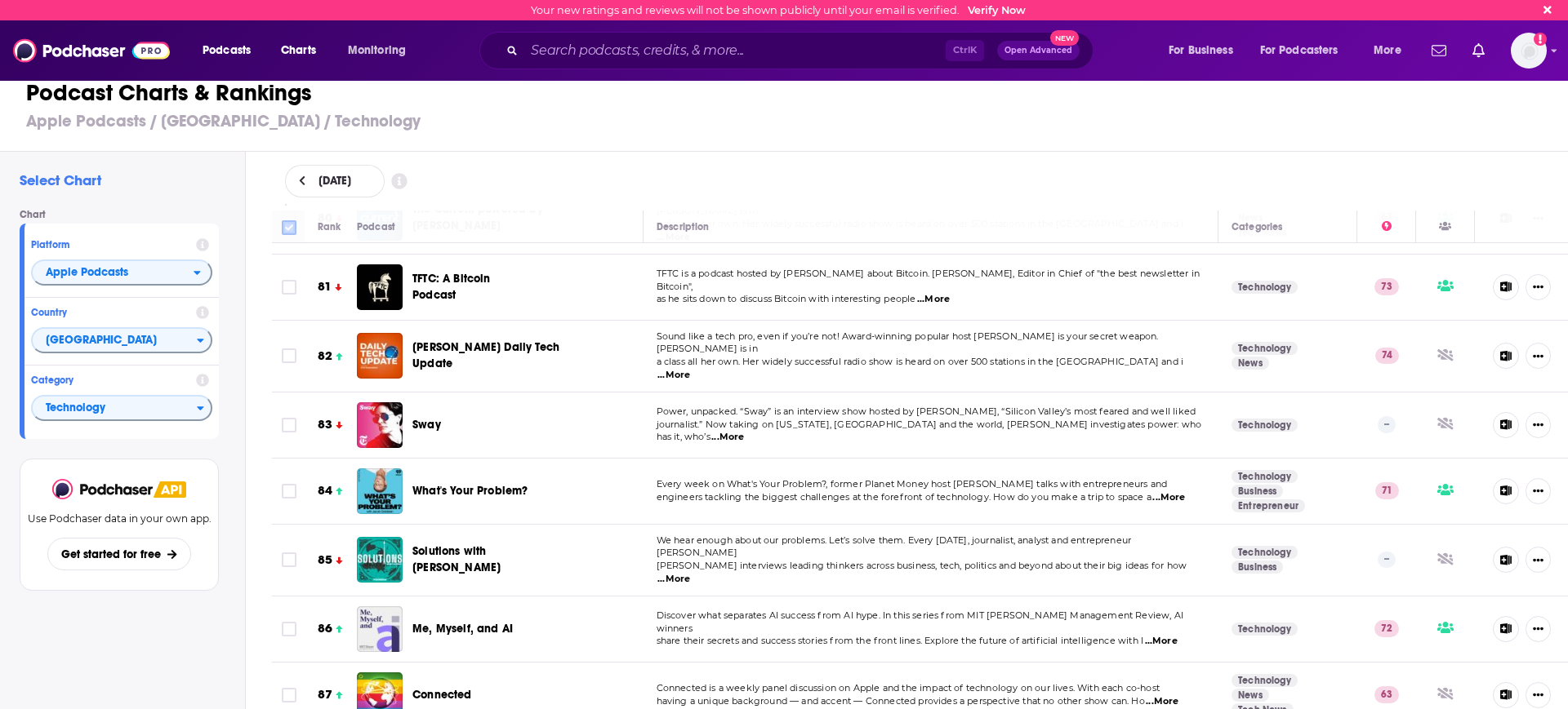
checkbox input "true"
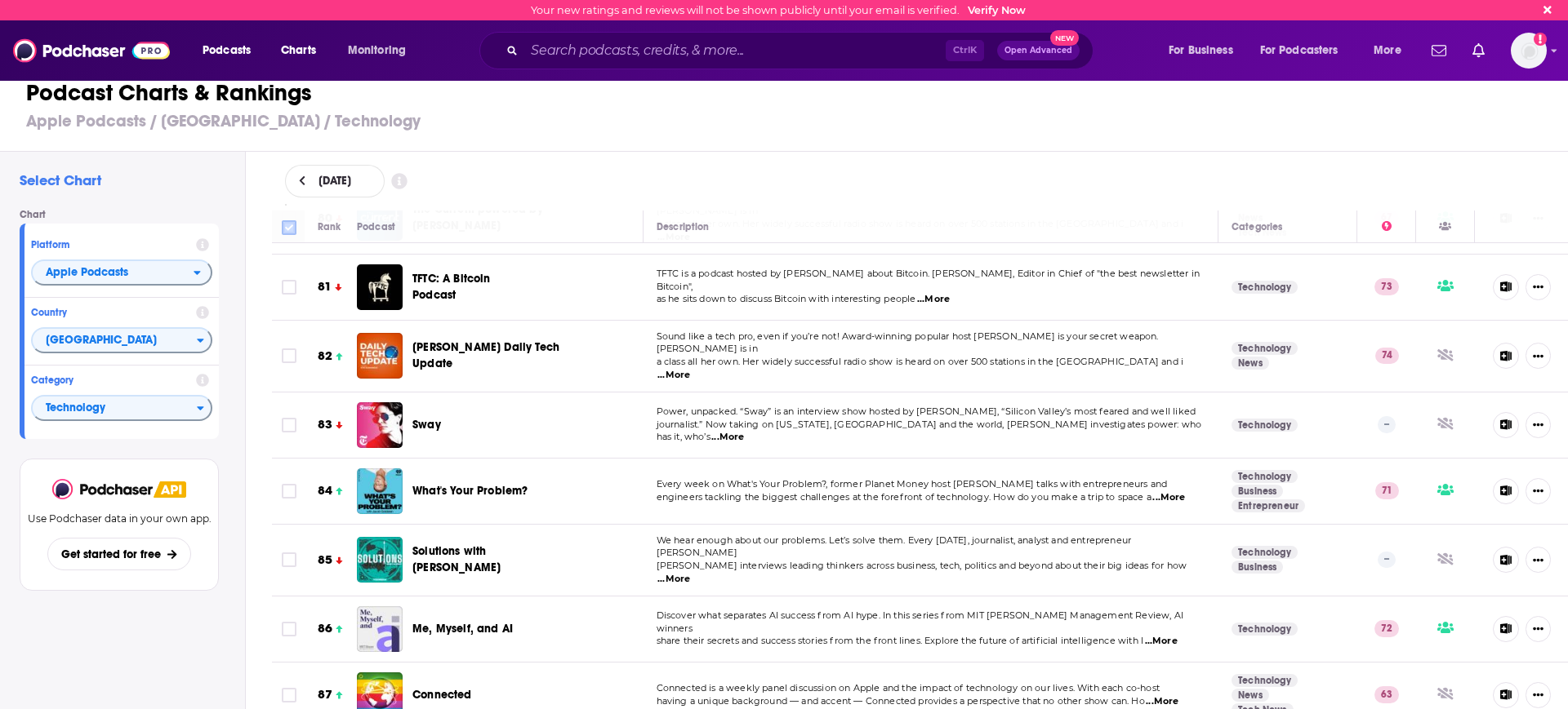
checkbox input "true"
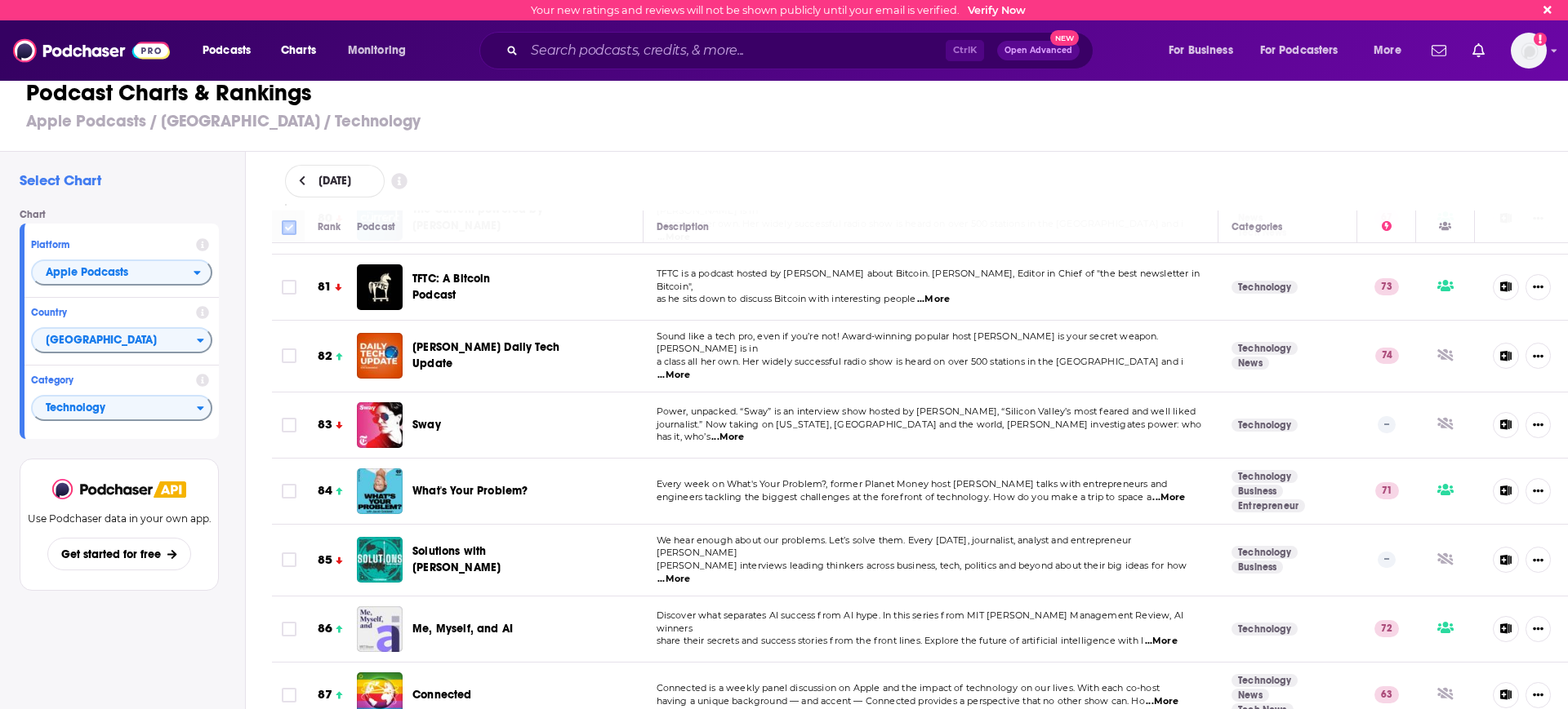
checkbox input "true"
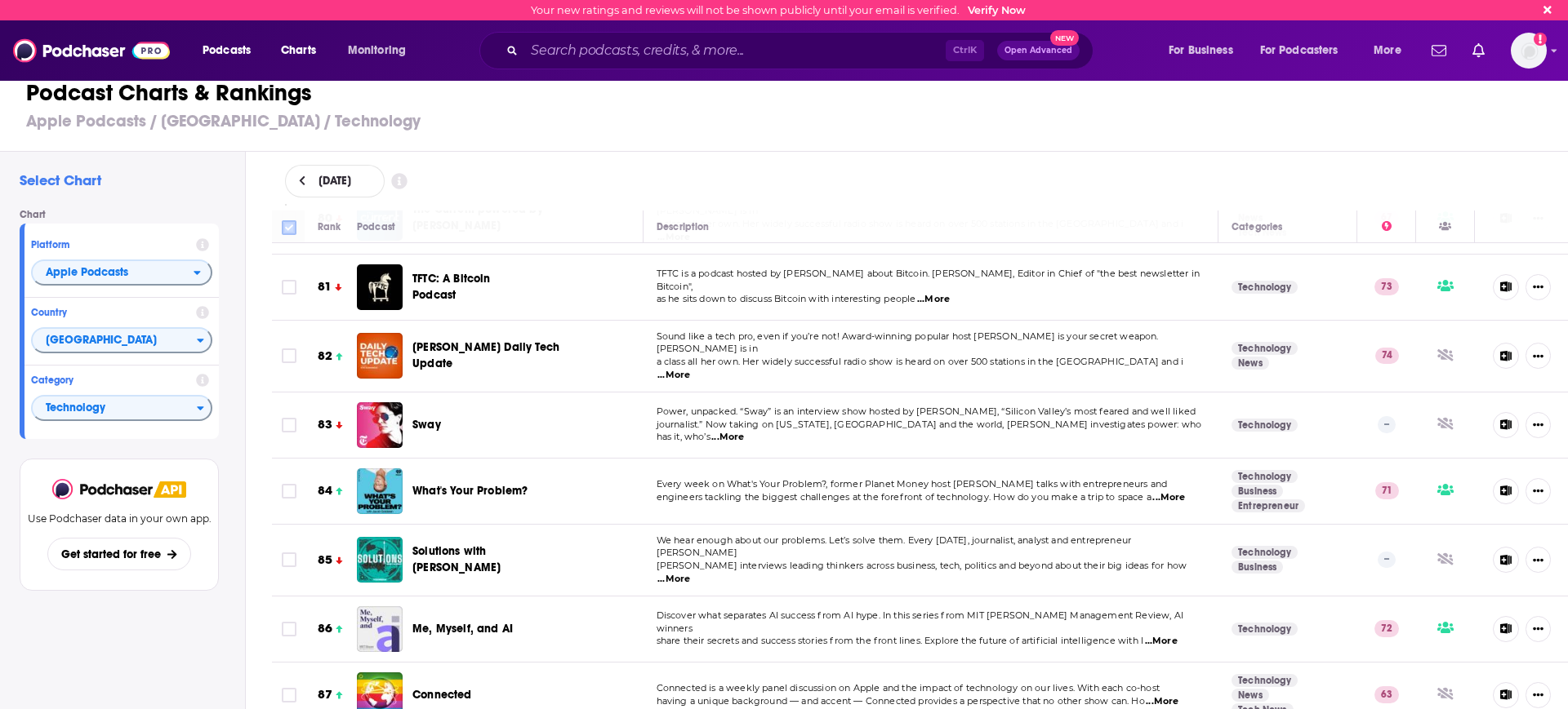
checkbox input "true"
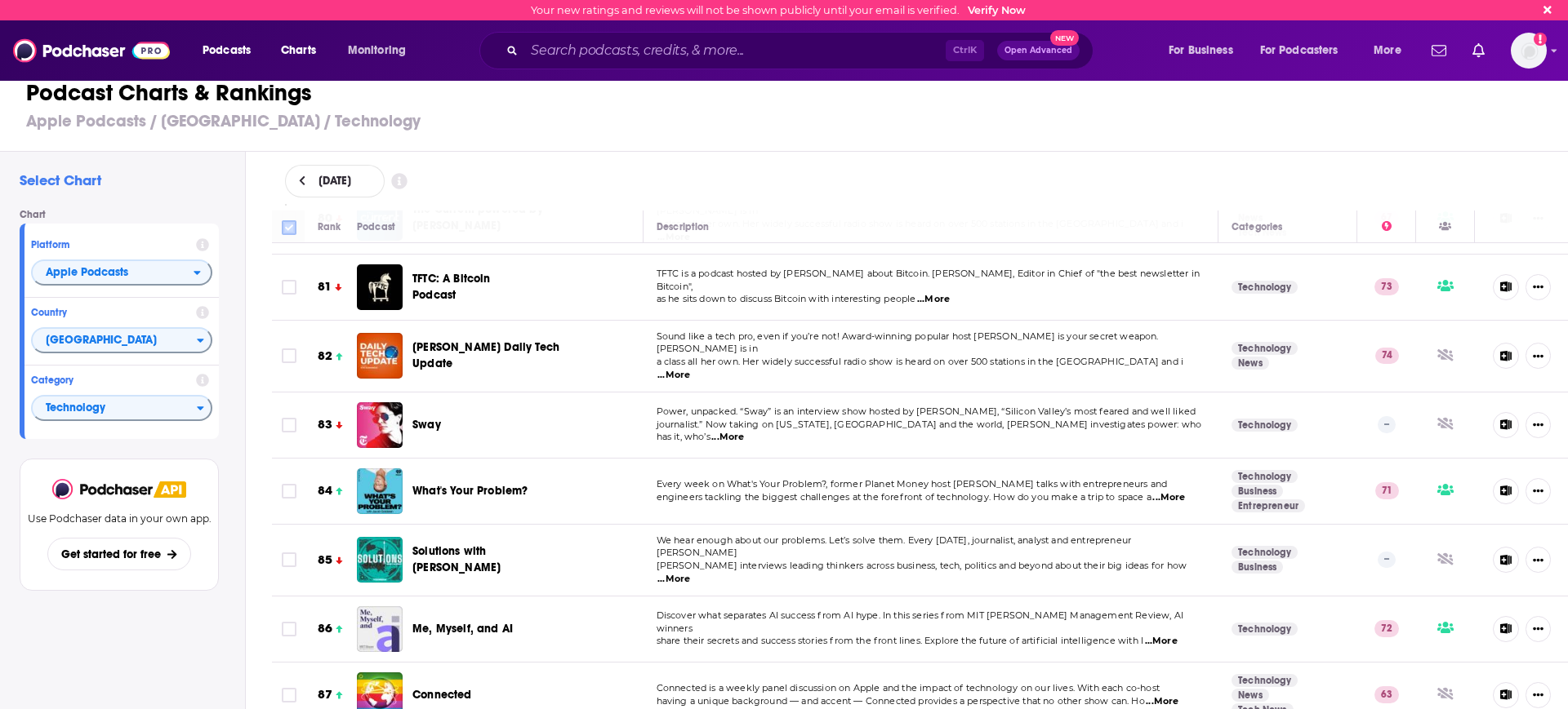
checkbox input "true"
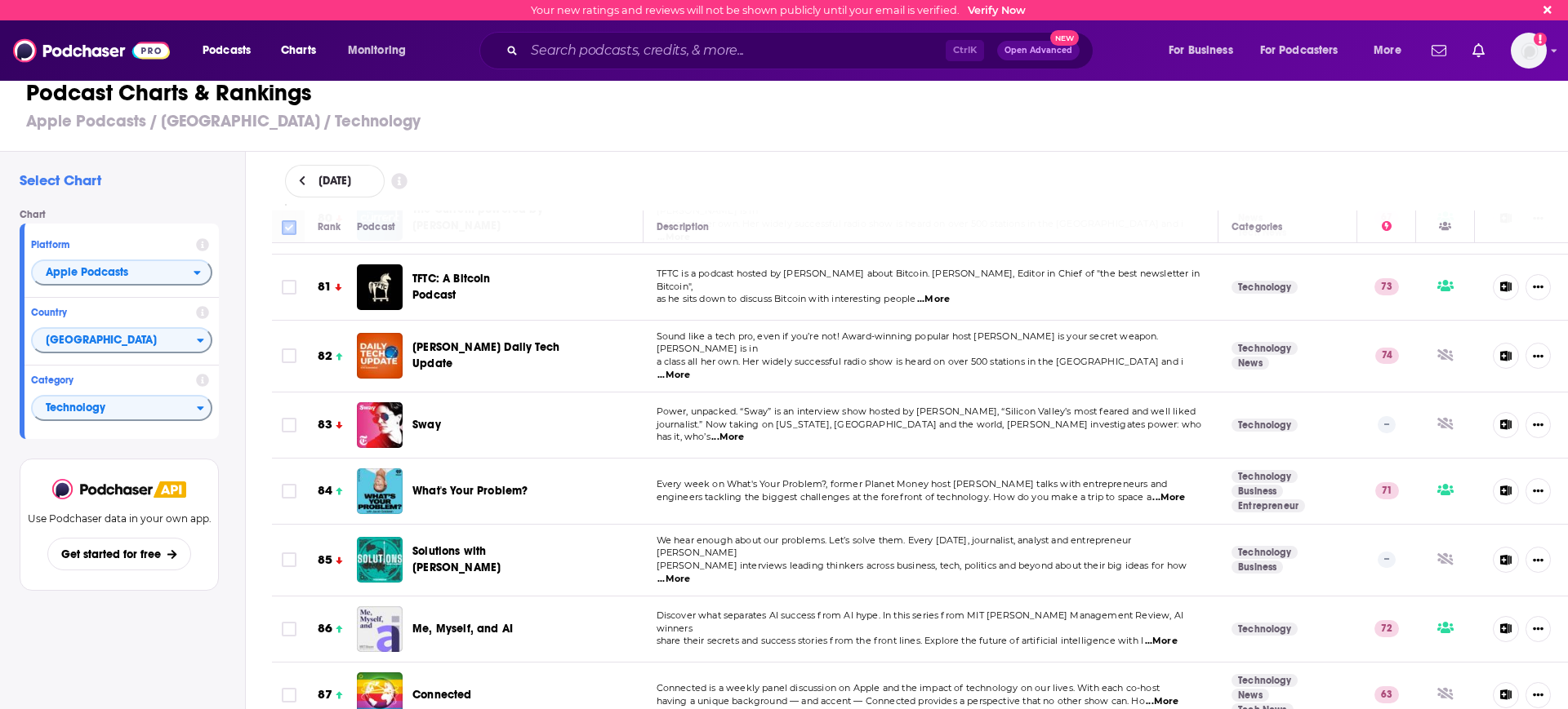
checkbox input "true"
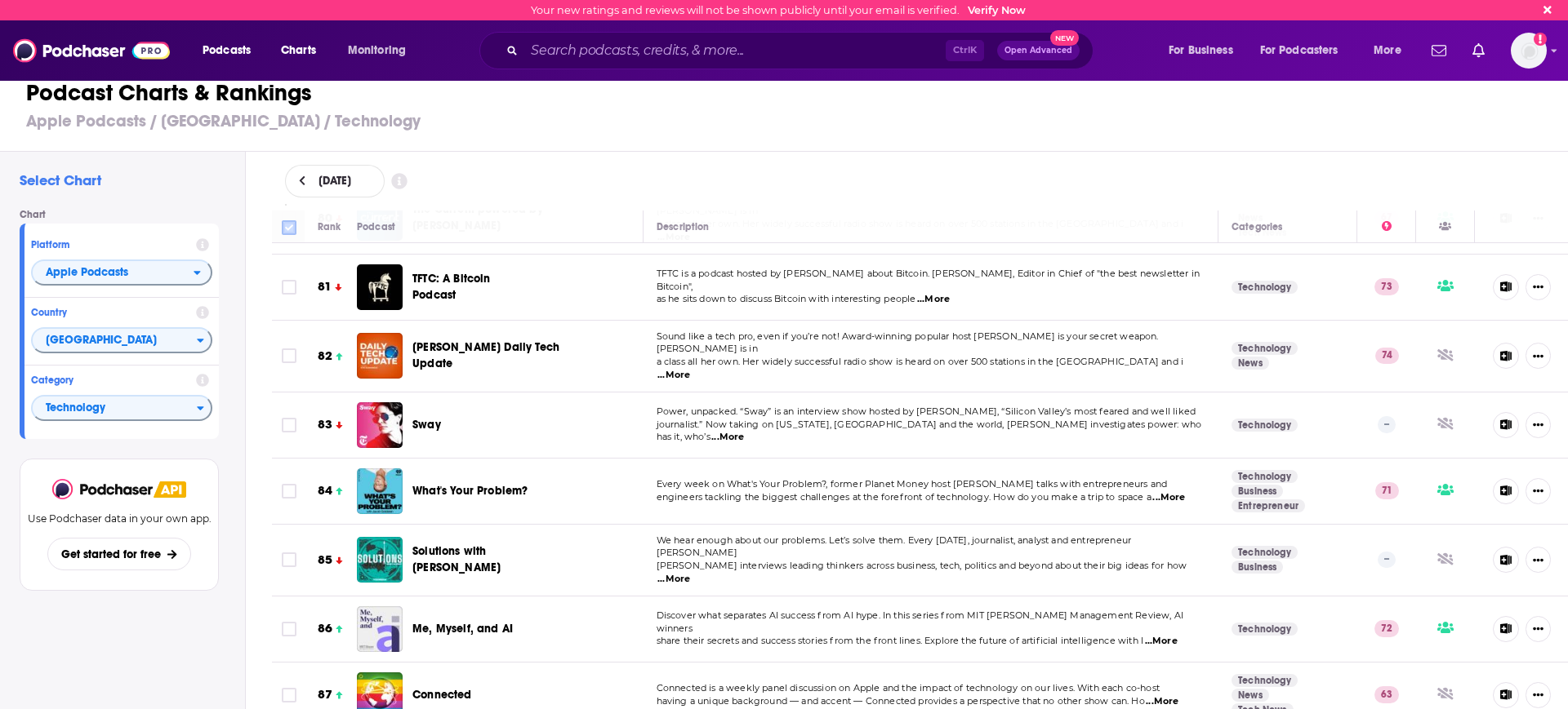
checkbox input "true"
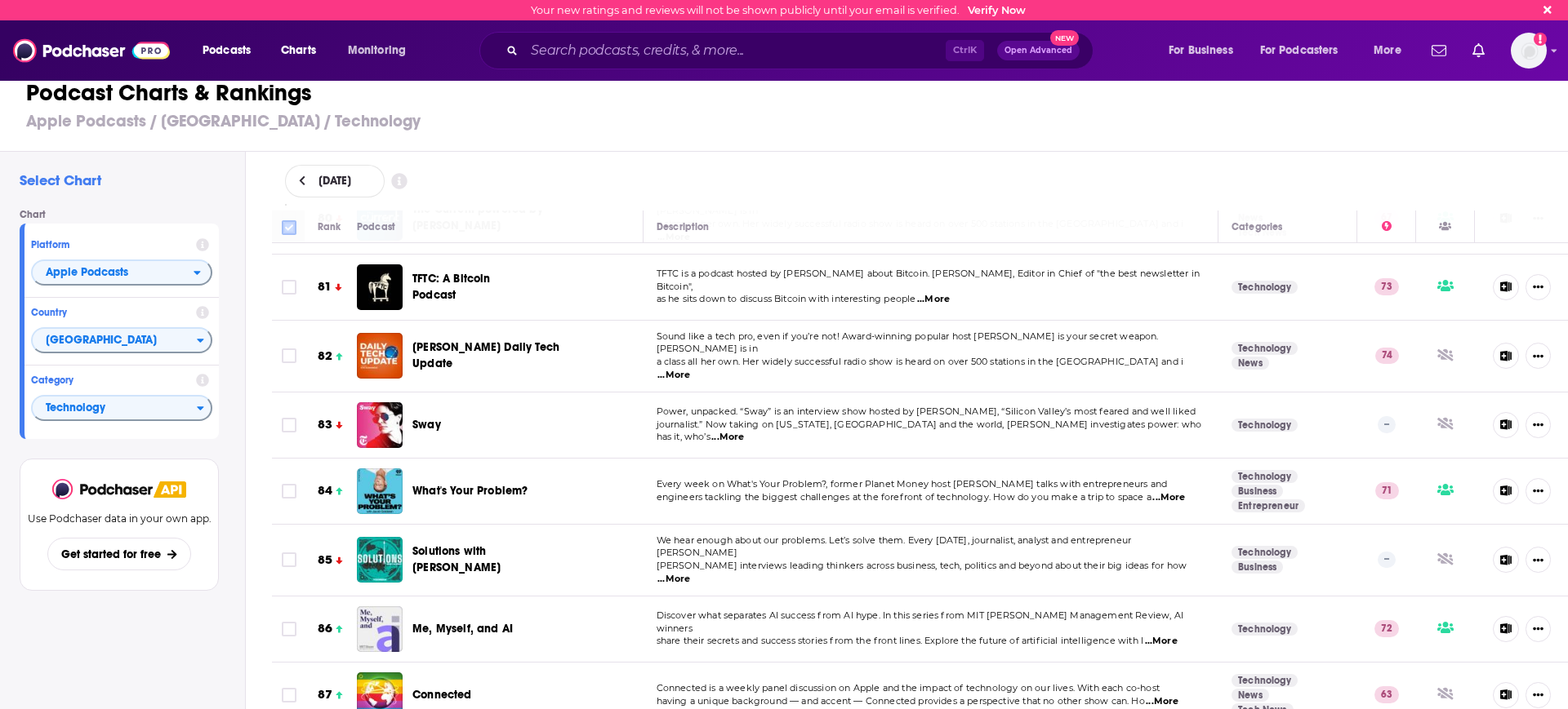
checkbox input "true"
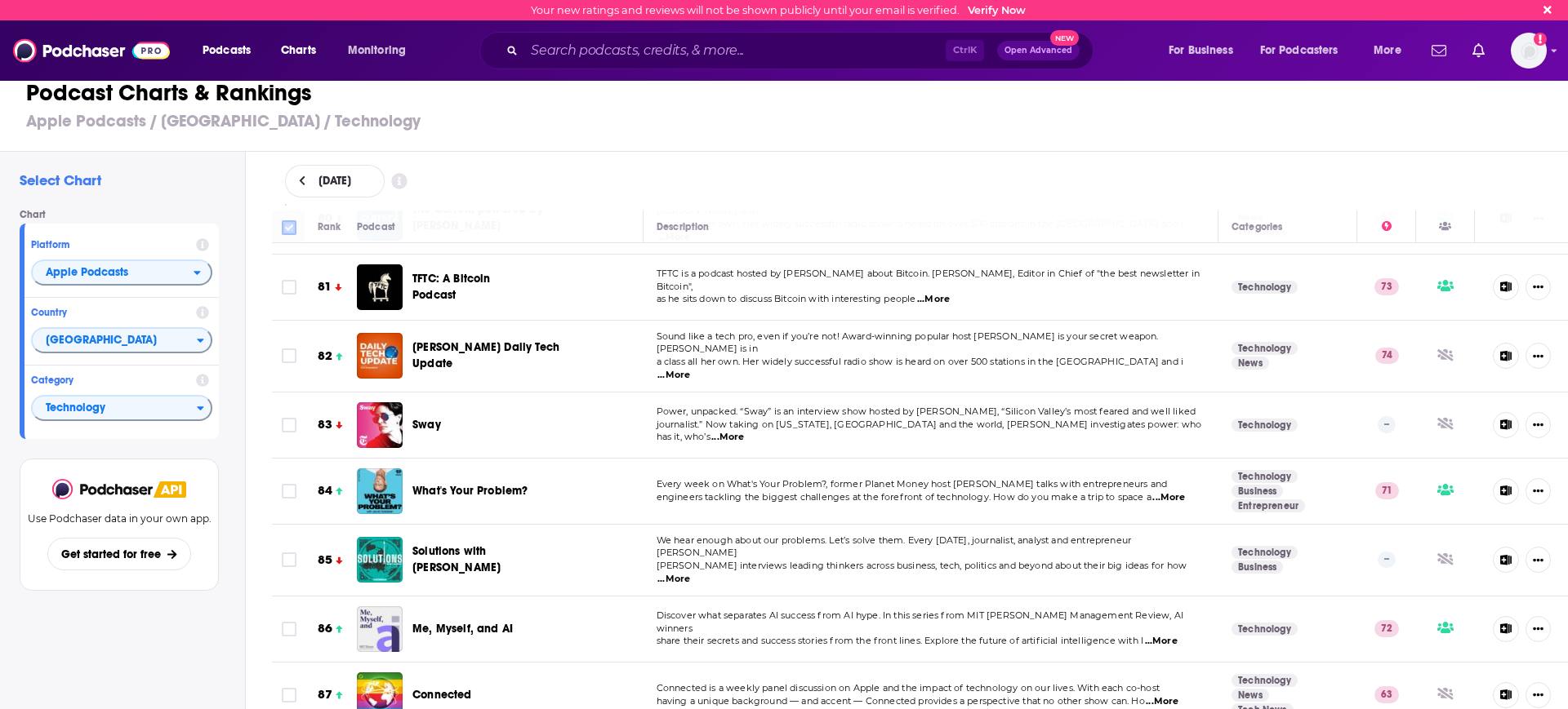
checkbox input "true"
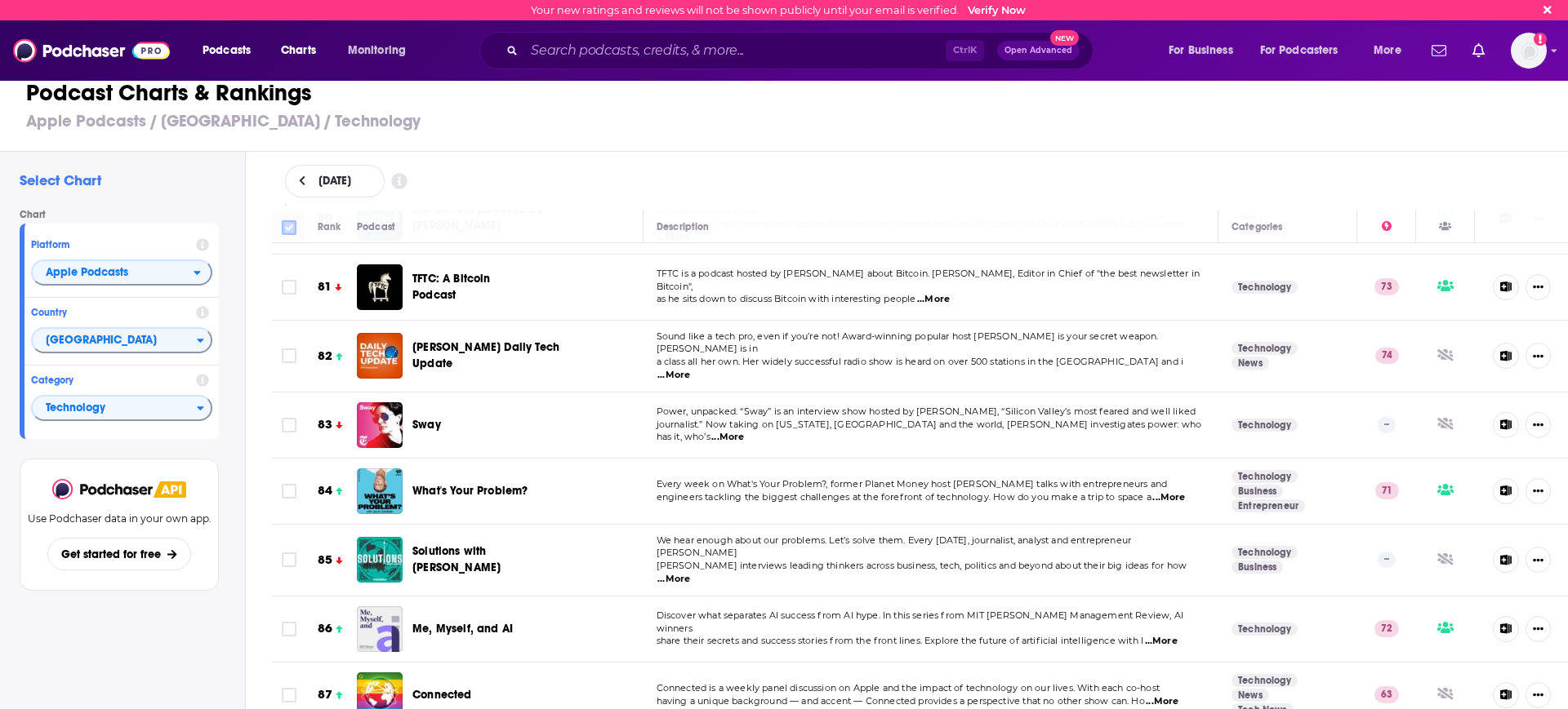
checkbox input "true"
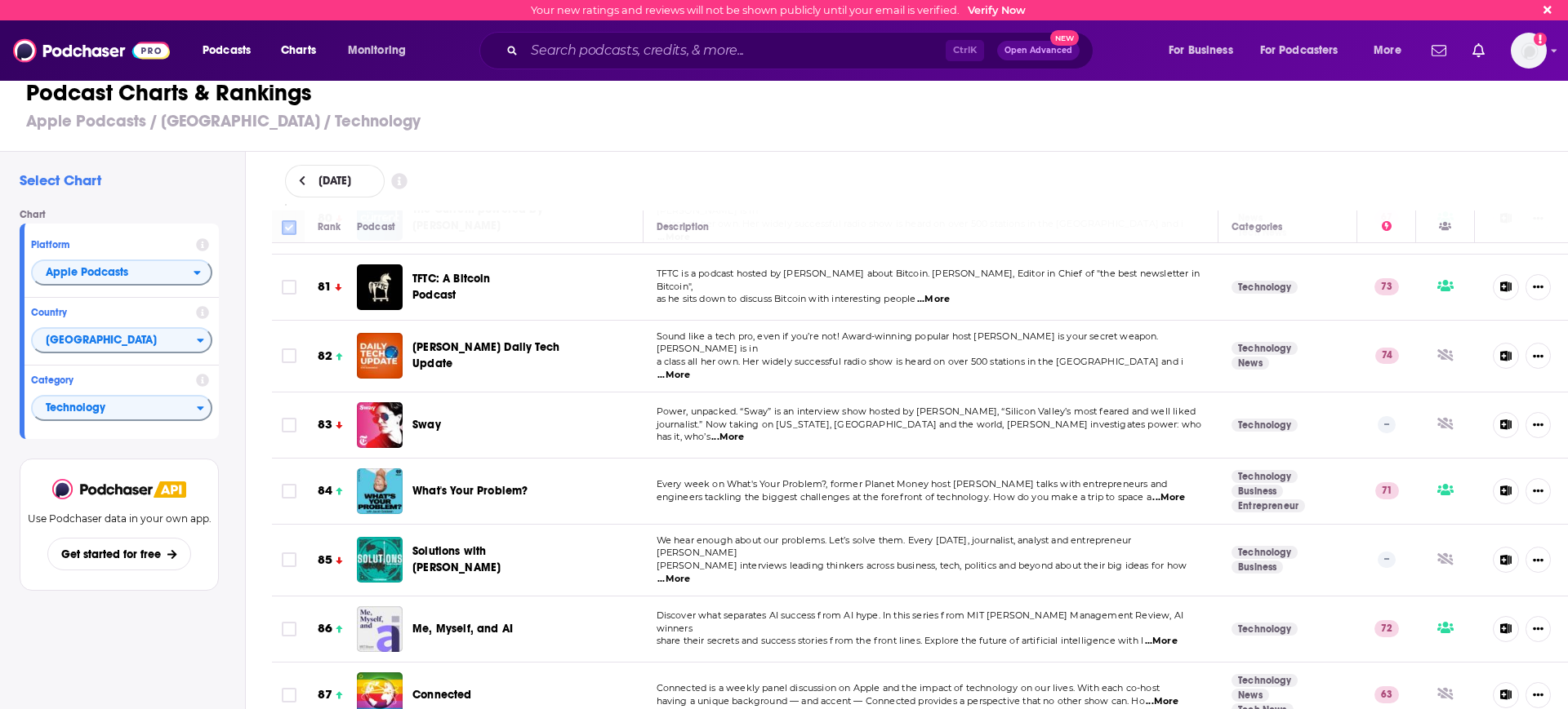
checkbox input "true"
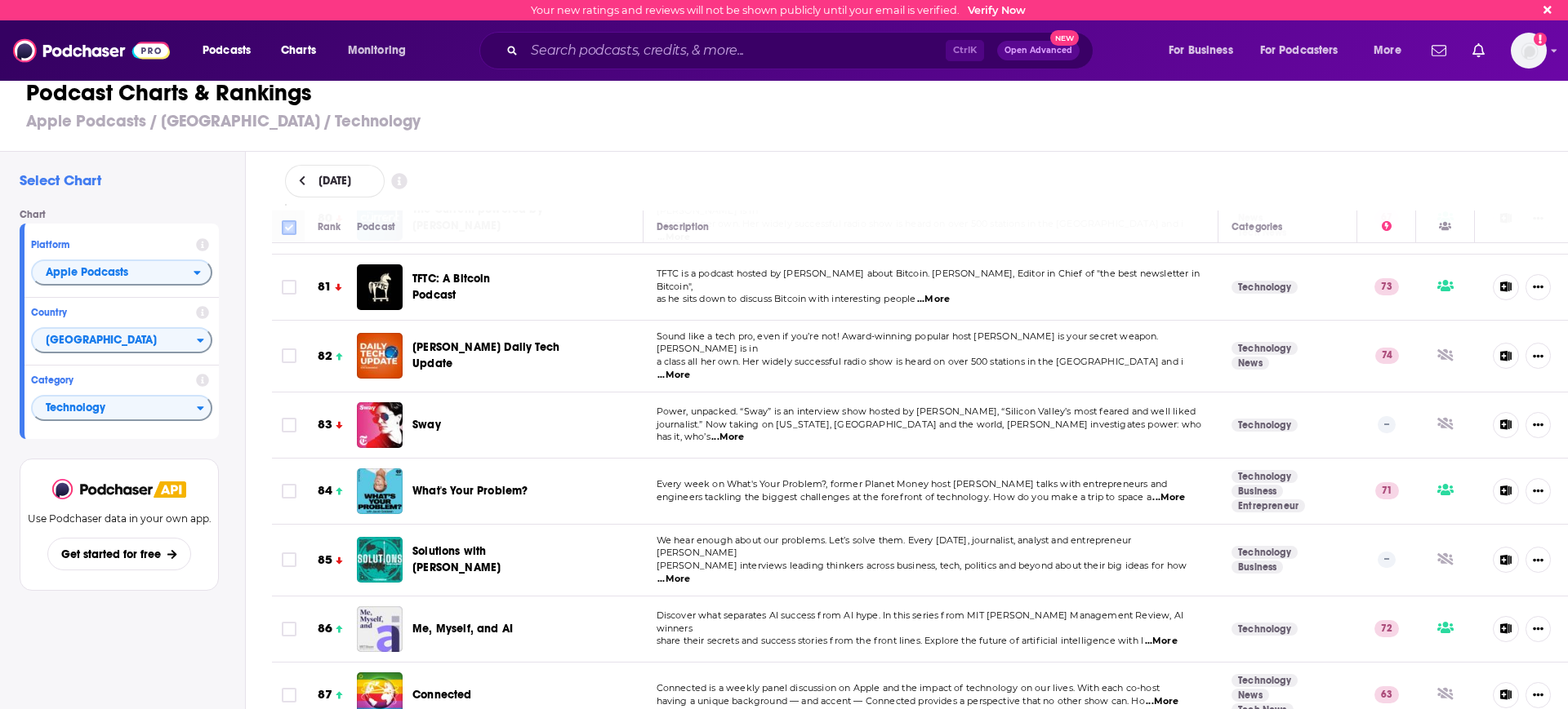
checkbox input "true"
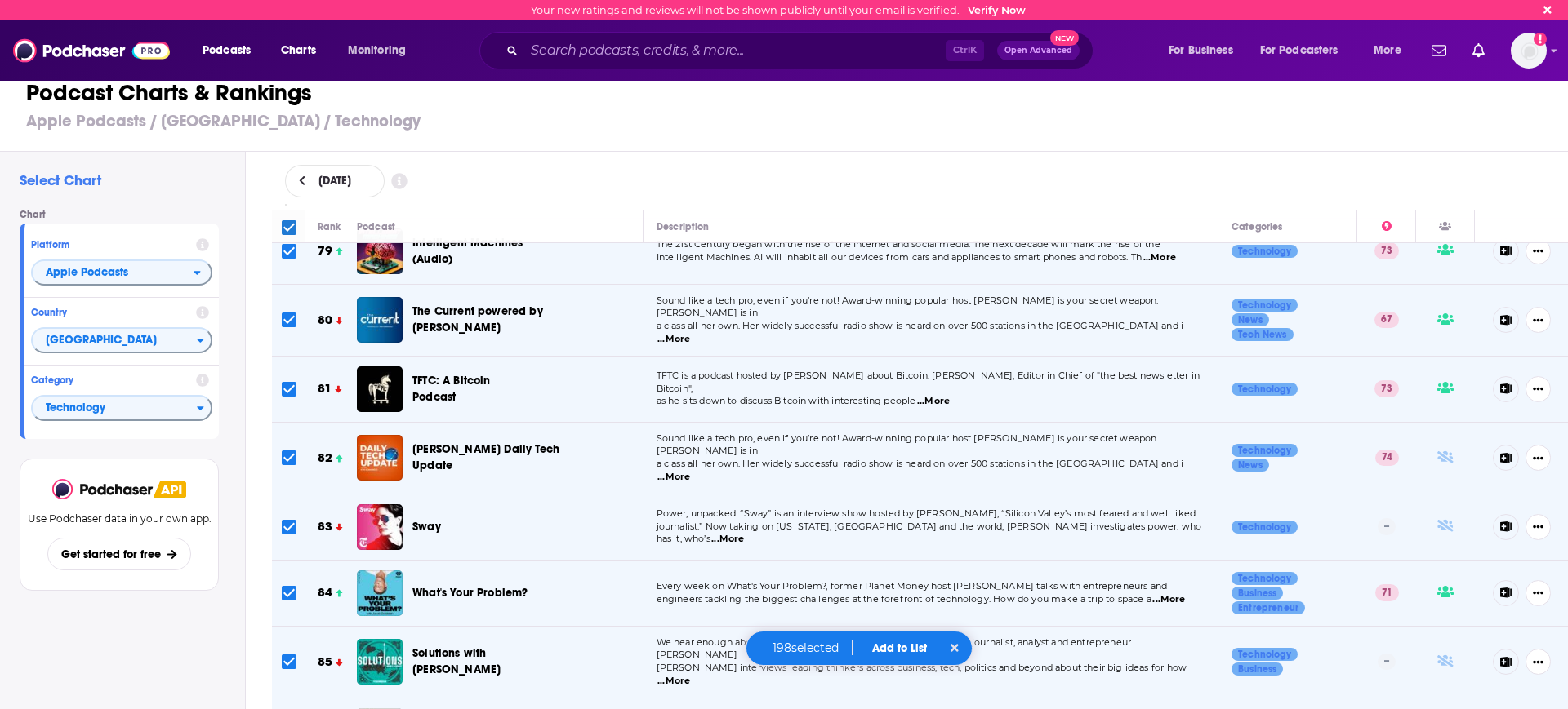
scroll to position [5815, 0]
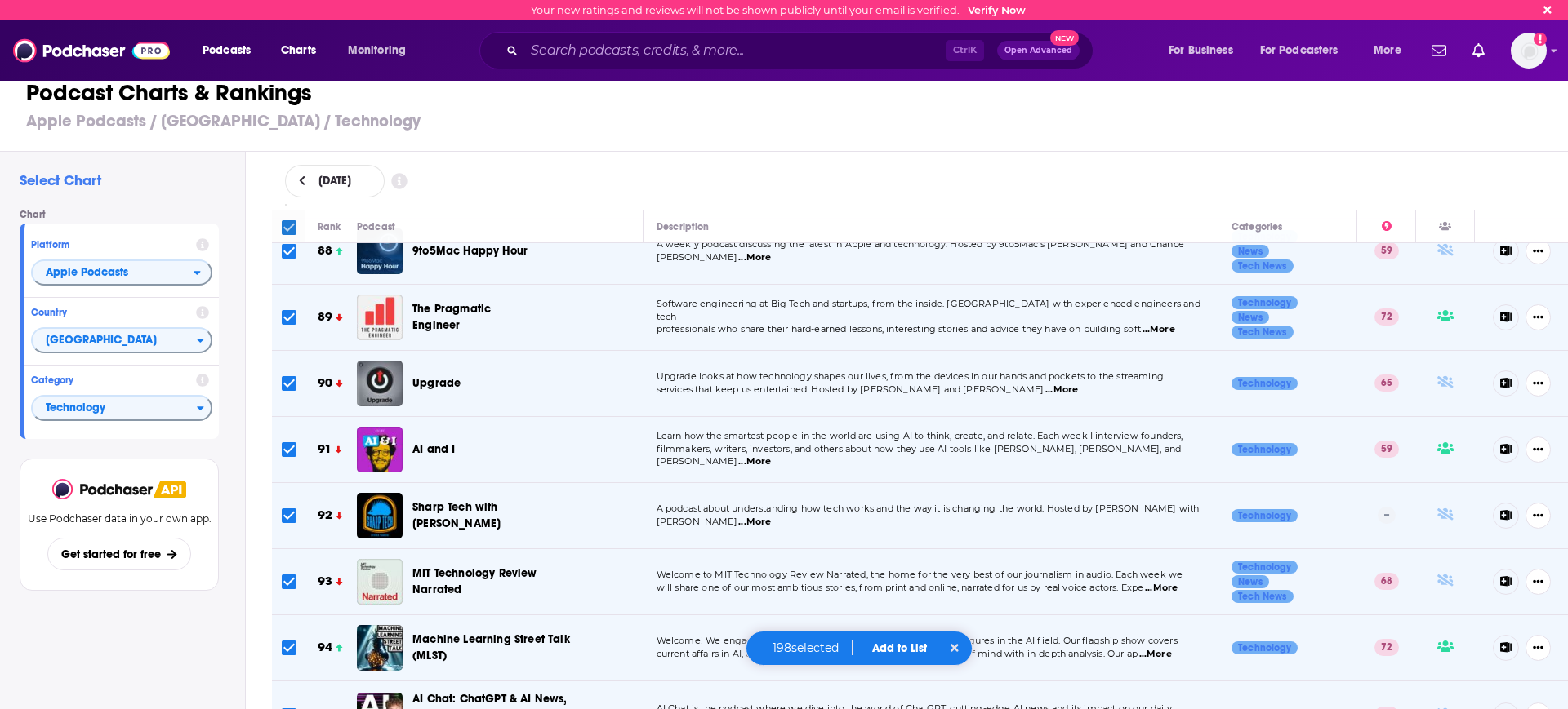
click at [290, 221] on input "Toggle select all" at bounding box center [289, 227] width 15 height 15
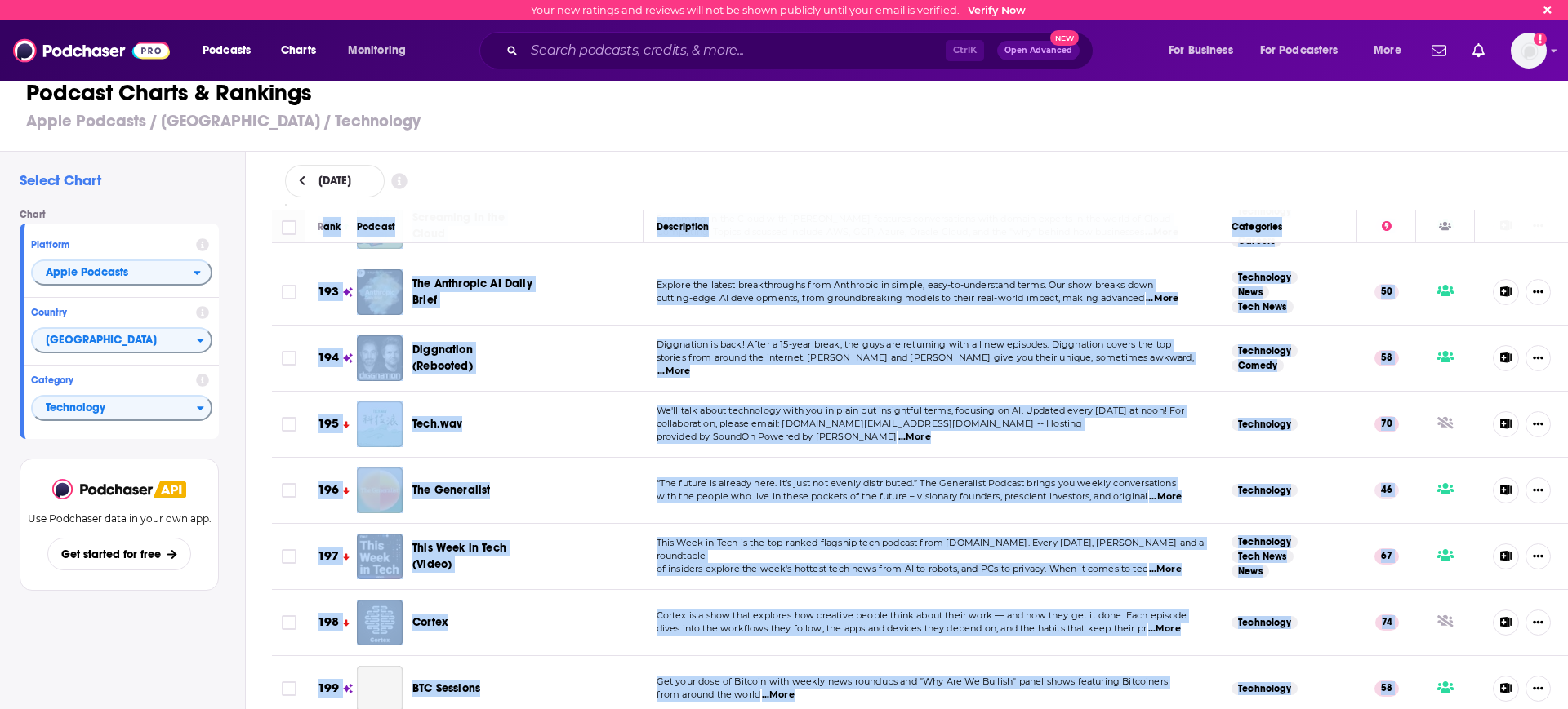
scroll to position [12783, 0]
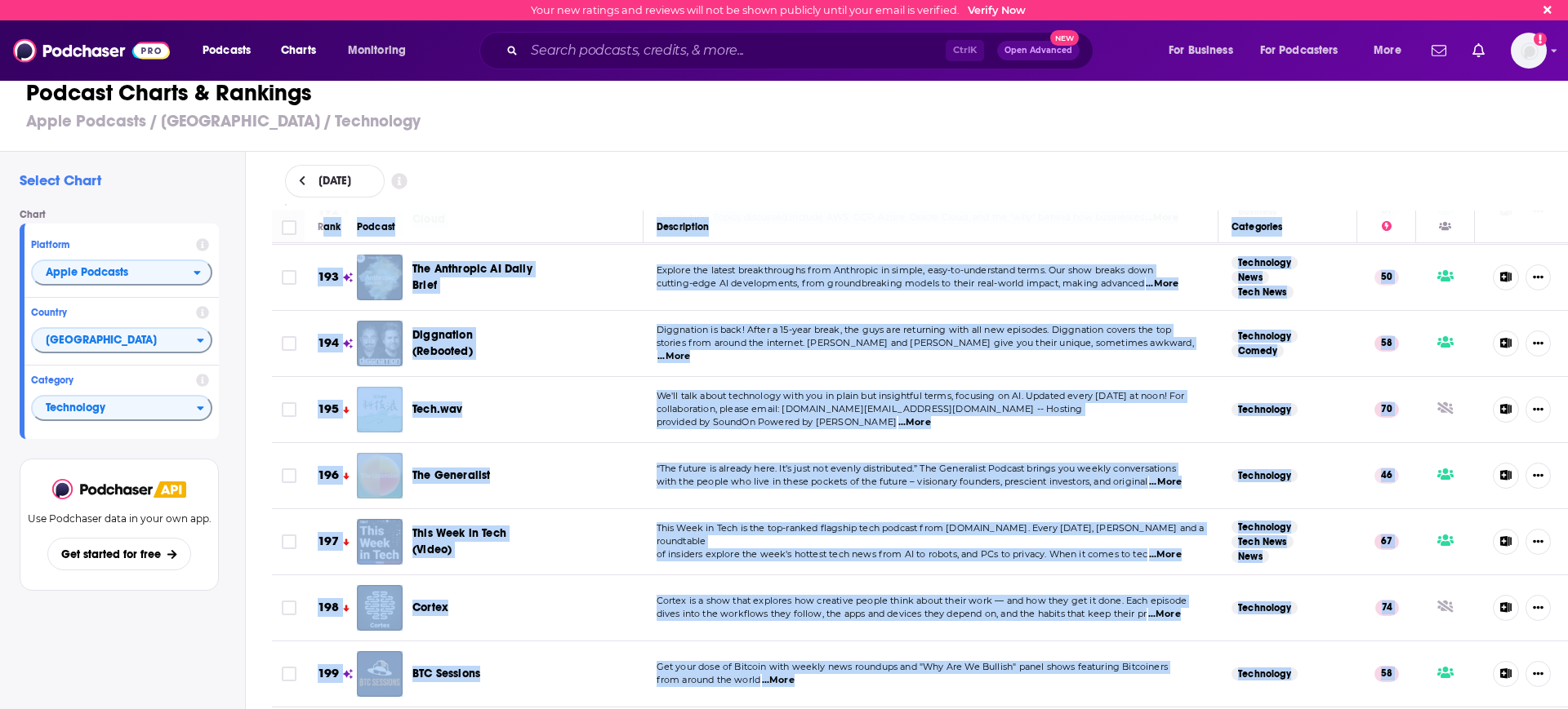
drag, startPoint x: 323, startPoint y: 217, endPoint x: 1357, endPoint y: 705, distance: 1143.4
copy table "ank Podcast Description Categories 1 Acquired Every company has a story. Learn …"
drag, startPoint x: 151, startPoint y: 273, endPoint x: 155, endPoint y: 281, distance: 8.9
click at [151, 272] on span "Apple Podcasts" at bounding box center [112, 274] width 161 height 28
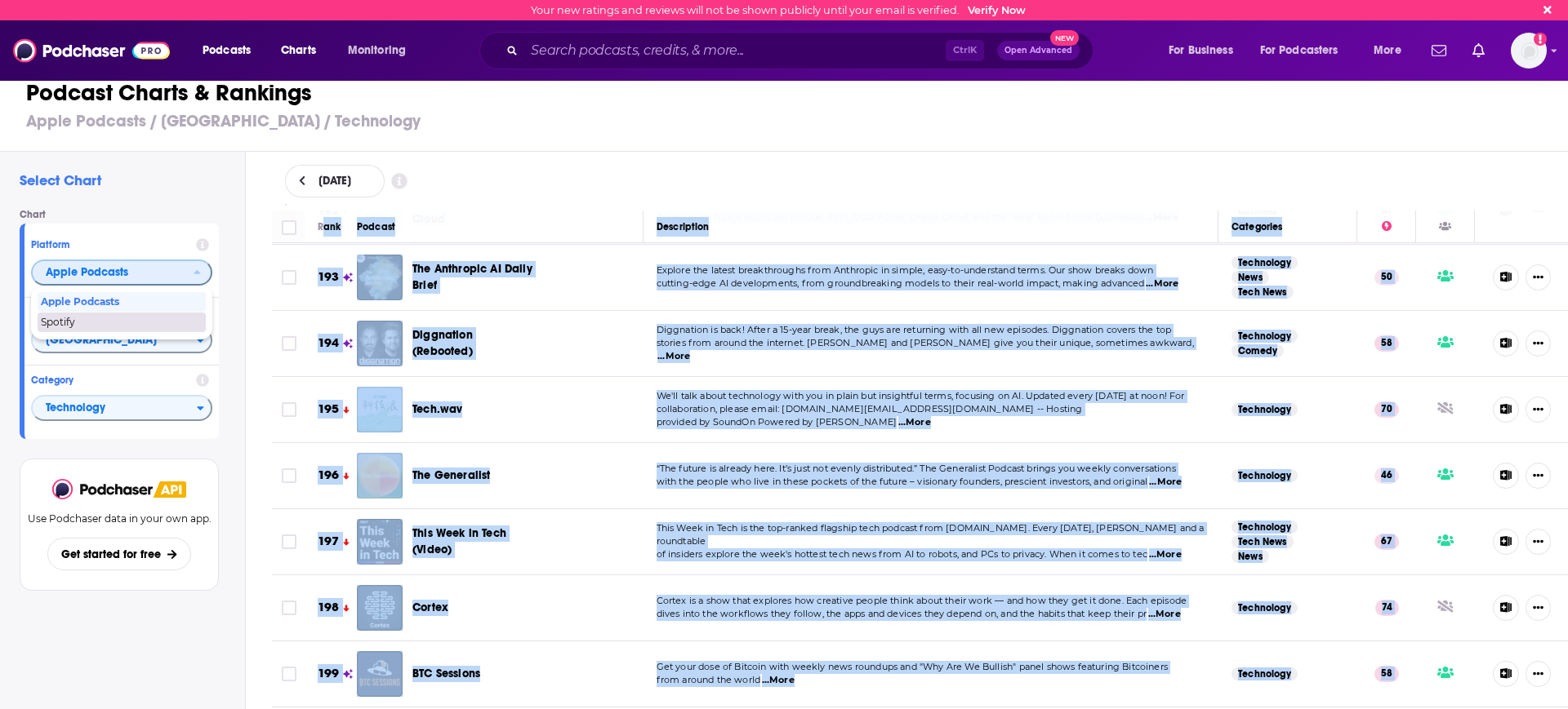
click at [146, 327] on span "Spotify" at bounding box center [121, 322] width 160 height 10
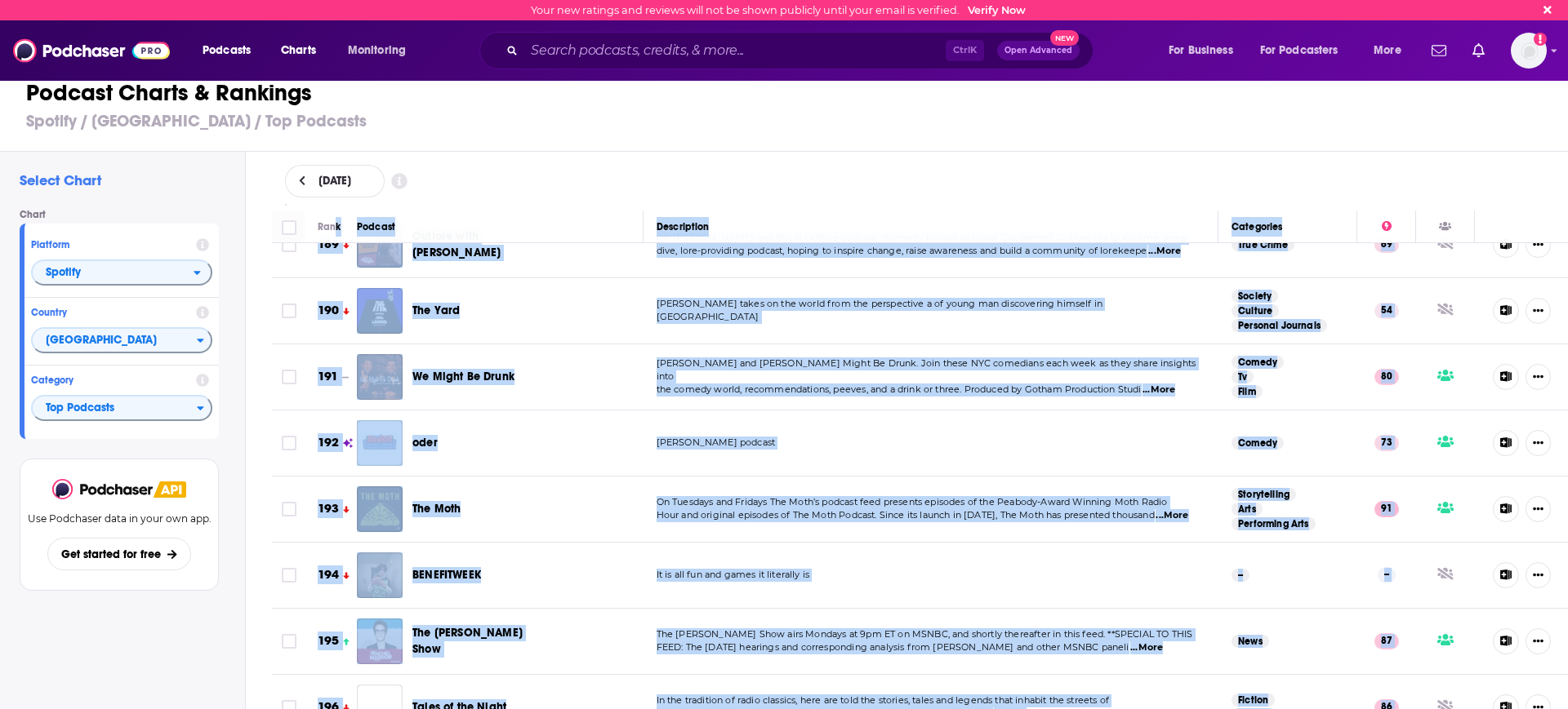
scroll to position [12752, 0]
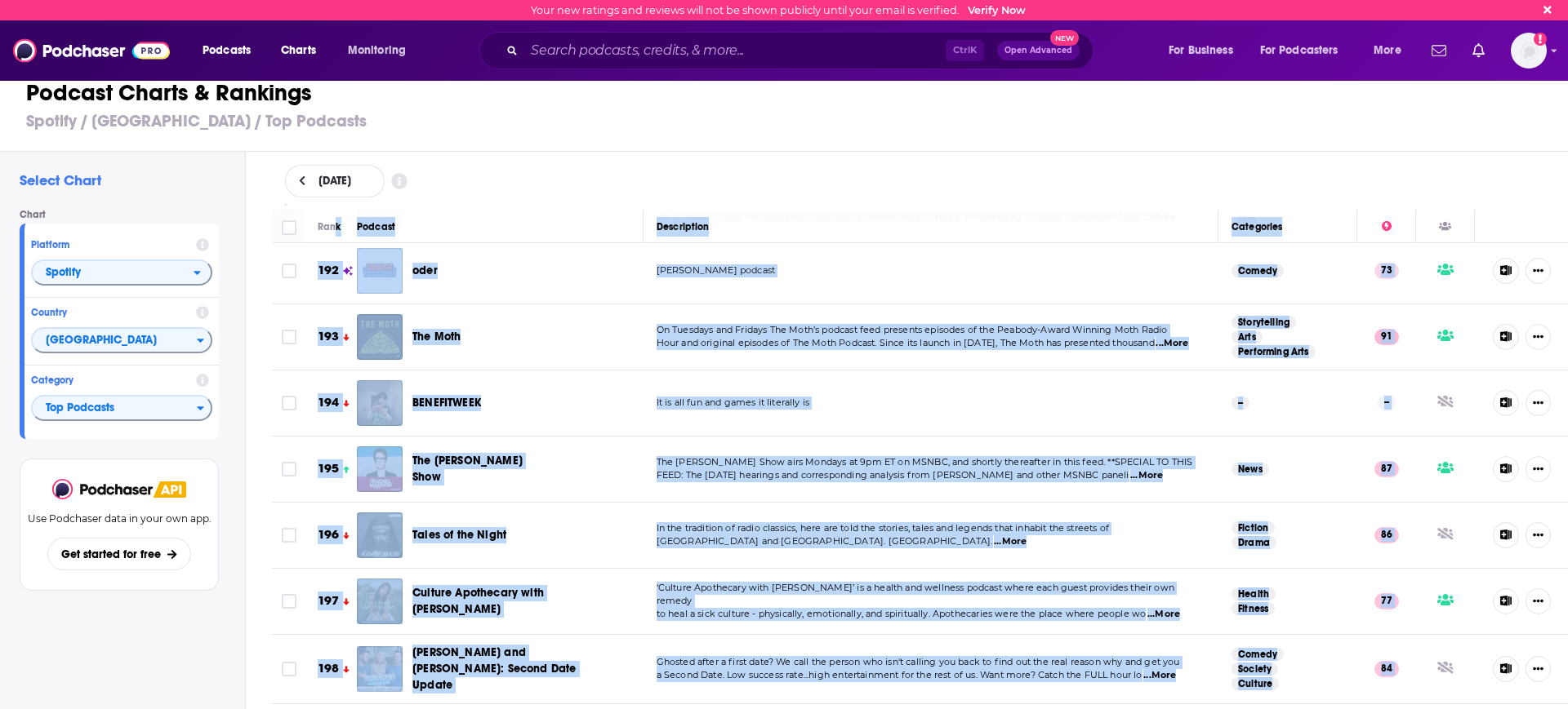
drag, startPoint x: 334, startPoint y: 224, endPoint x: 1321, endPoint y: 742, distance: 1114.7
click at [1321, 708] on html "Your new ratings and reviews will not be shown publicly until your email is ver…" at bounding box center [784, 354] width 1568 height 709
click at [104, 404] on span "Top Podcasts" at bounding box center [114, 409] width 164 height 28
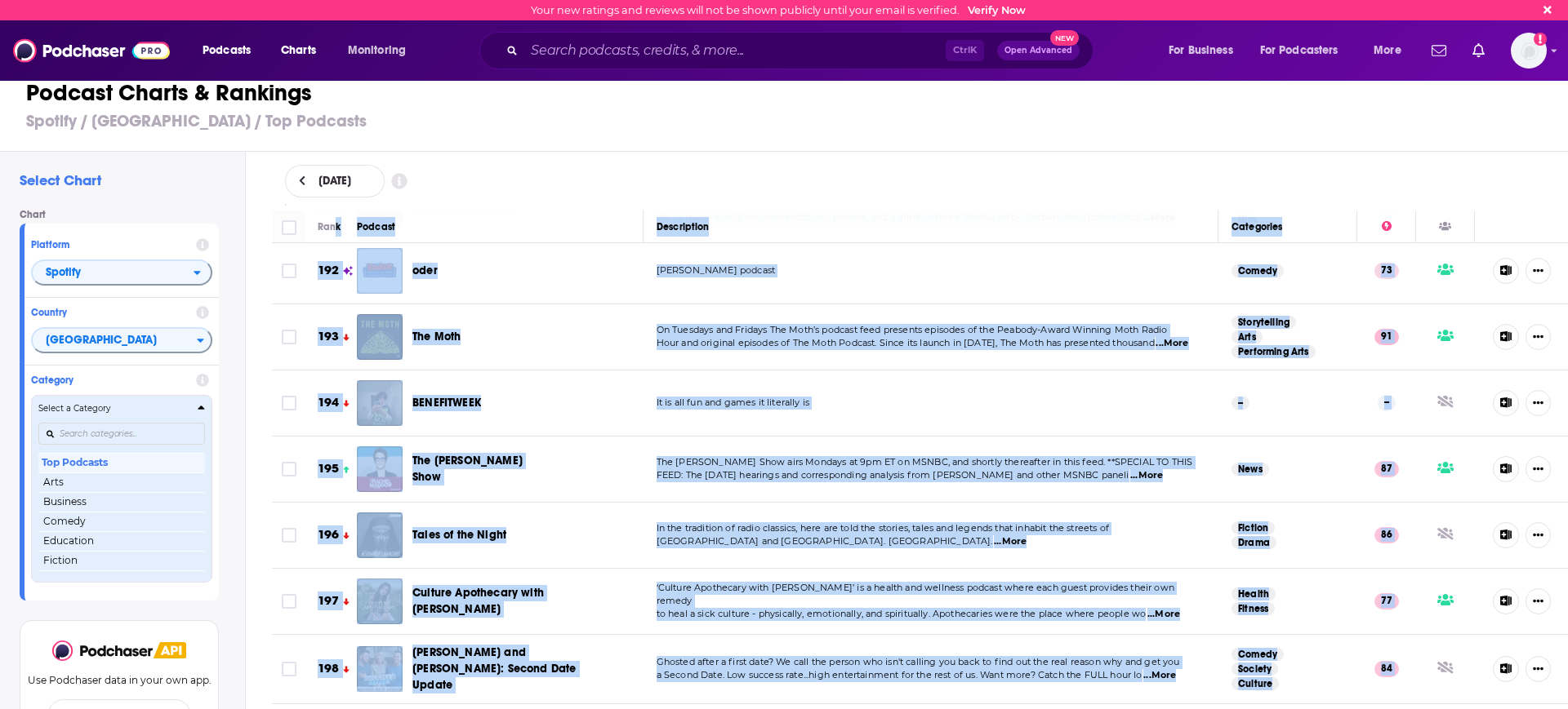
scroll to position [230, 0]
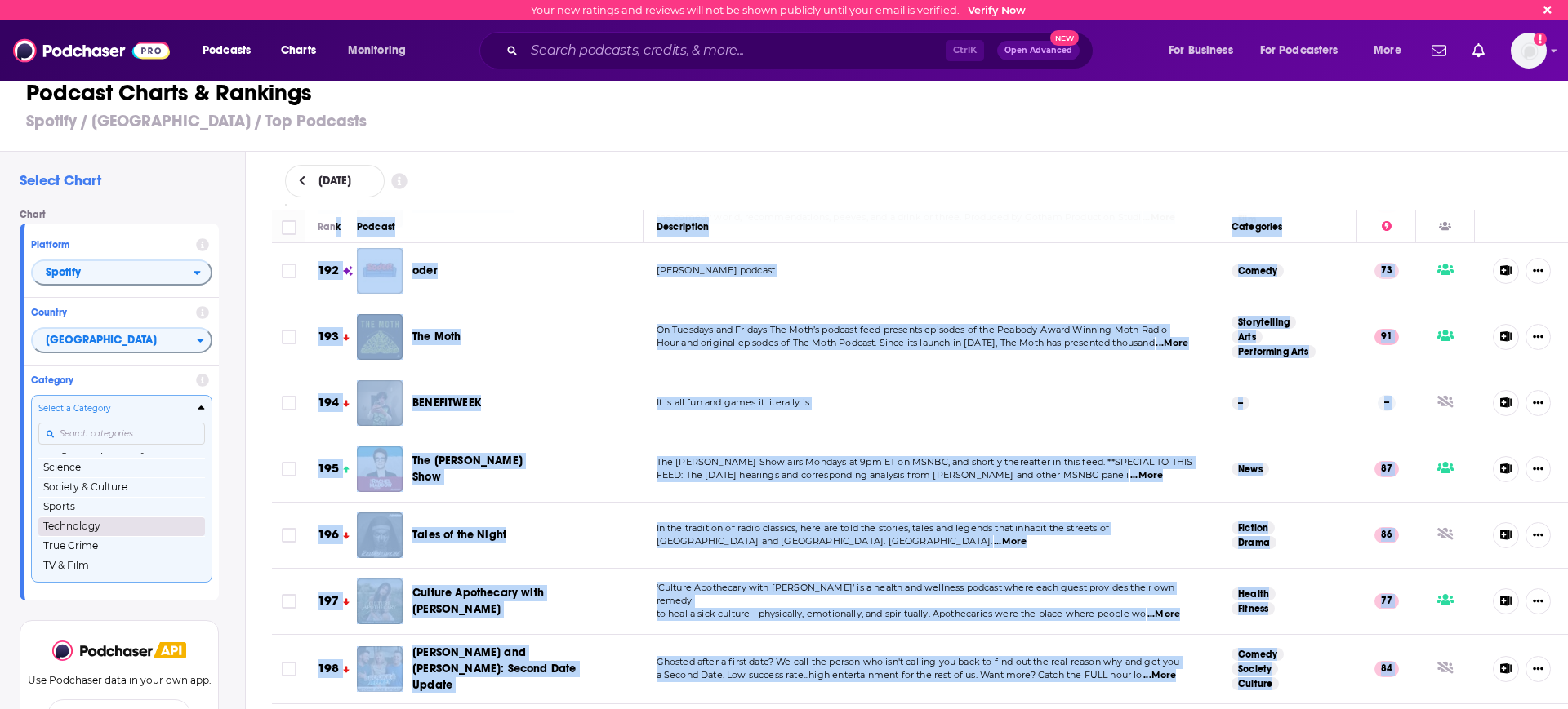
click at [101, 526] on button "Technology" at bounding box center [122, 526] width 167 height 19
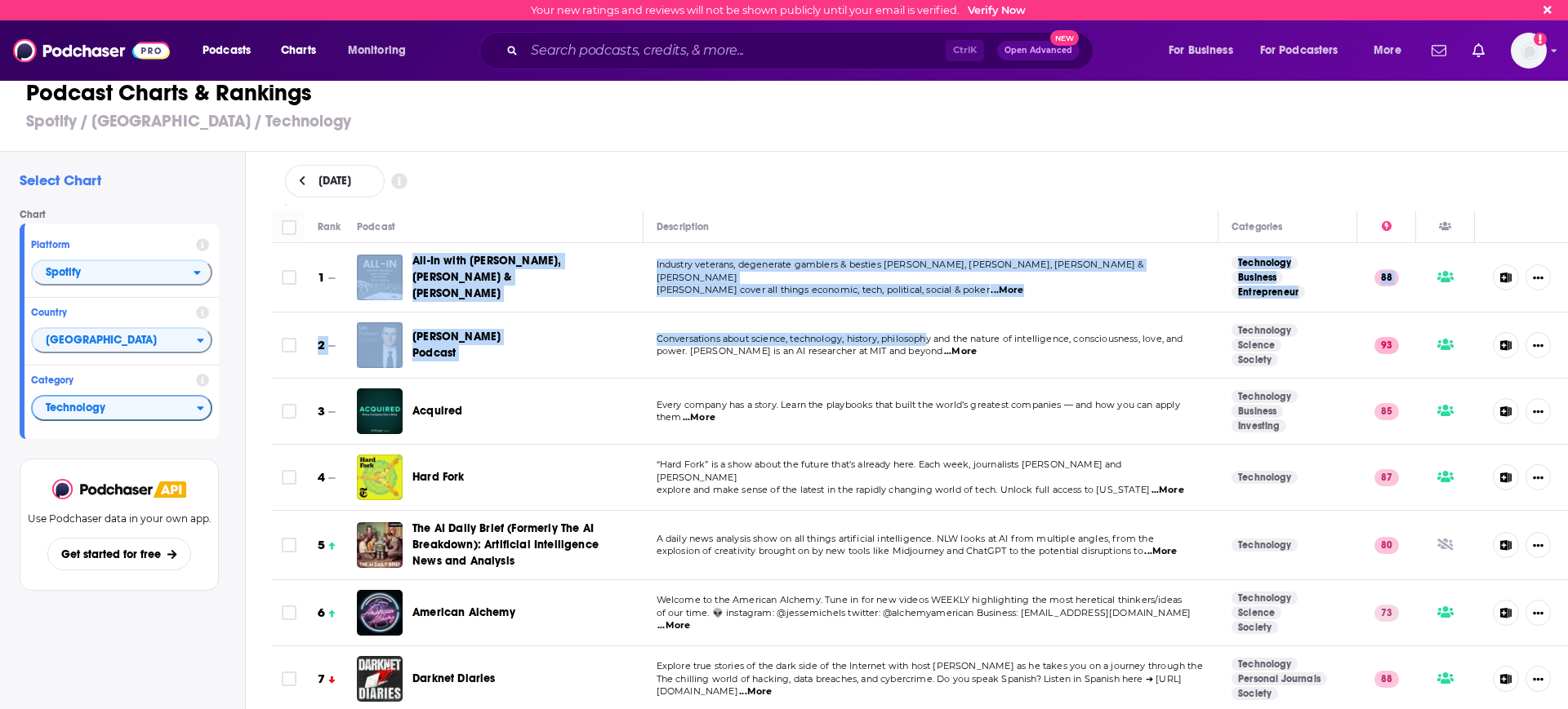
drag, startPoint x: 332, startPoint y: 255, endPoint x: 794, endPoint y: 304, distance: 464.6
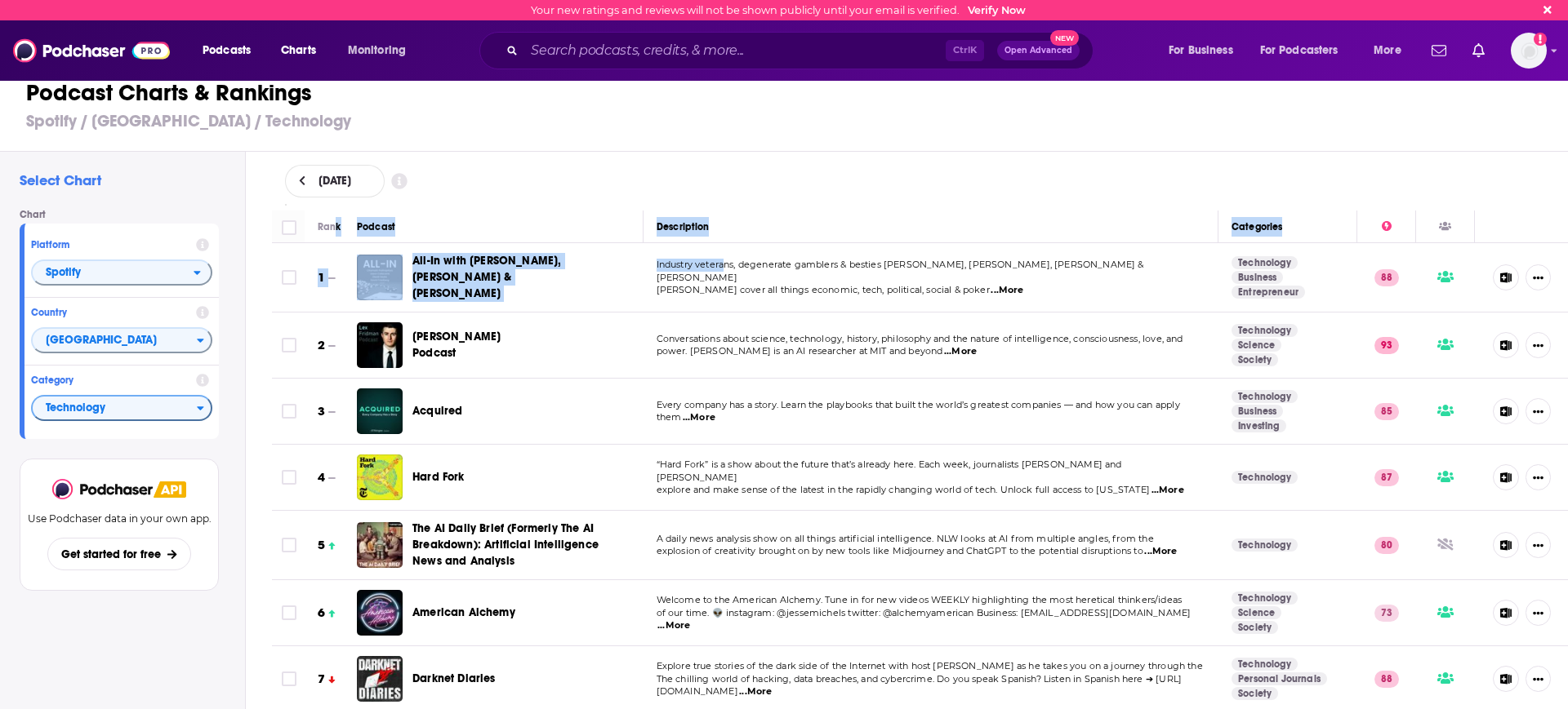
drag, startPoint x: 333, startPoint y: 224, endPoint x: 718, endPoint y: 244, distance: 385.5
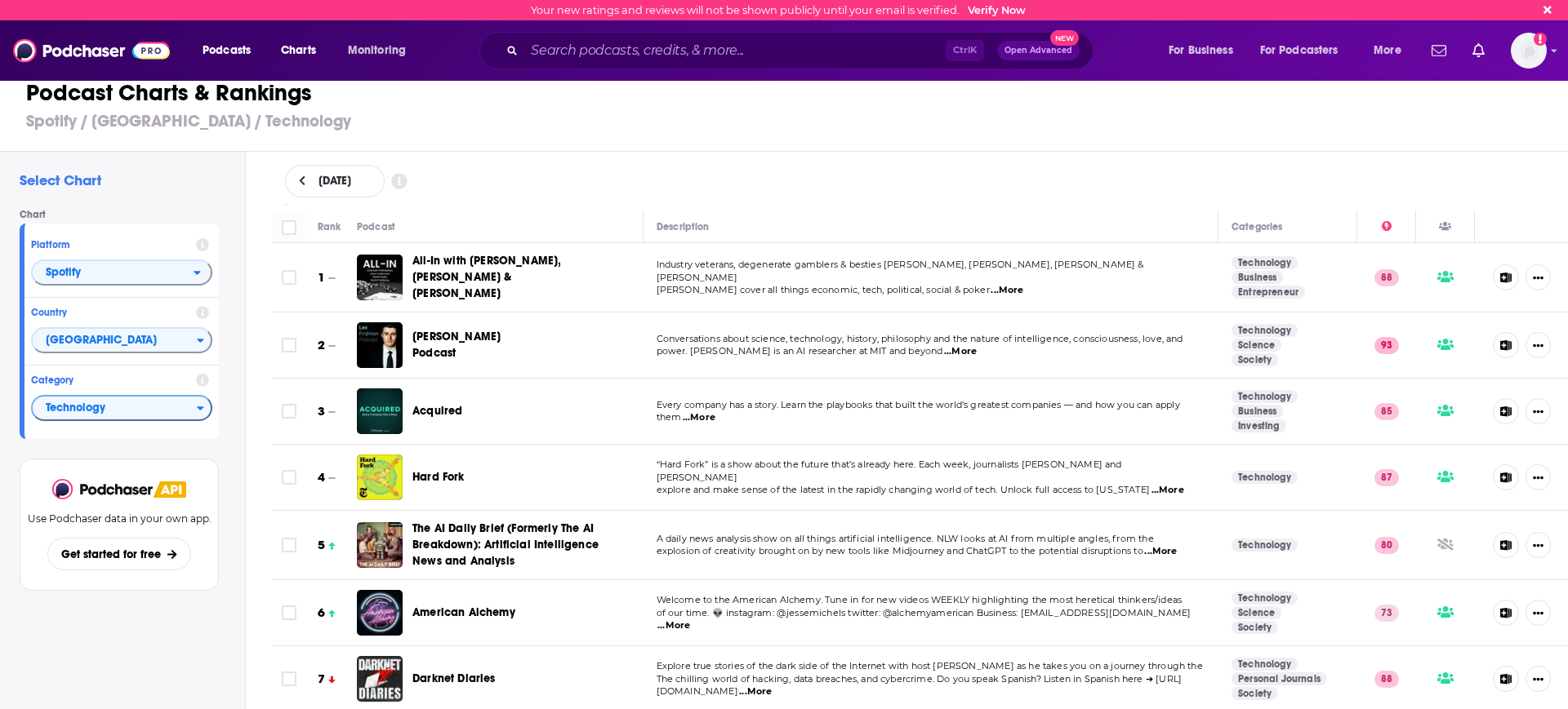
click at [307, 226] on th "Rank" at bounding box center [331, 226] width 53 height 32
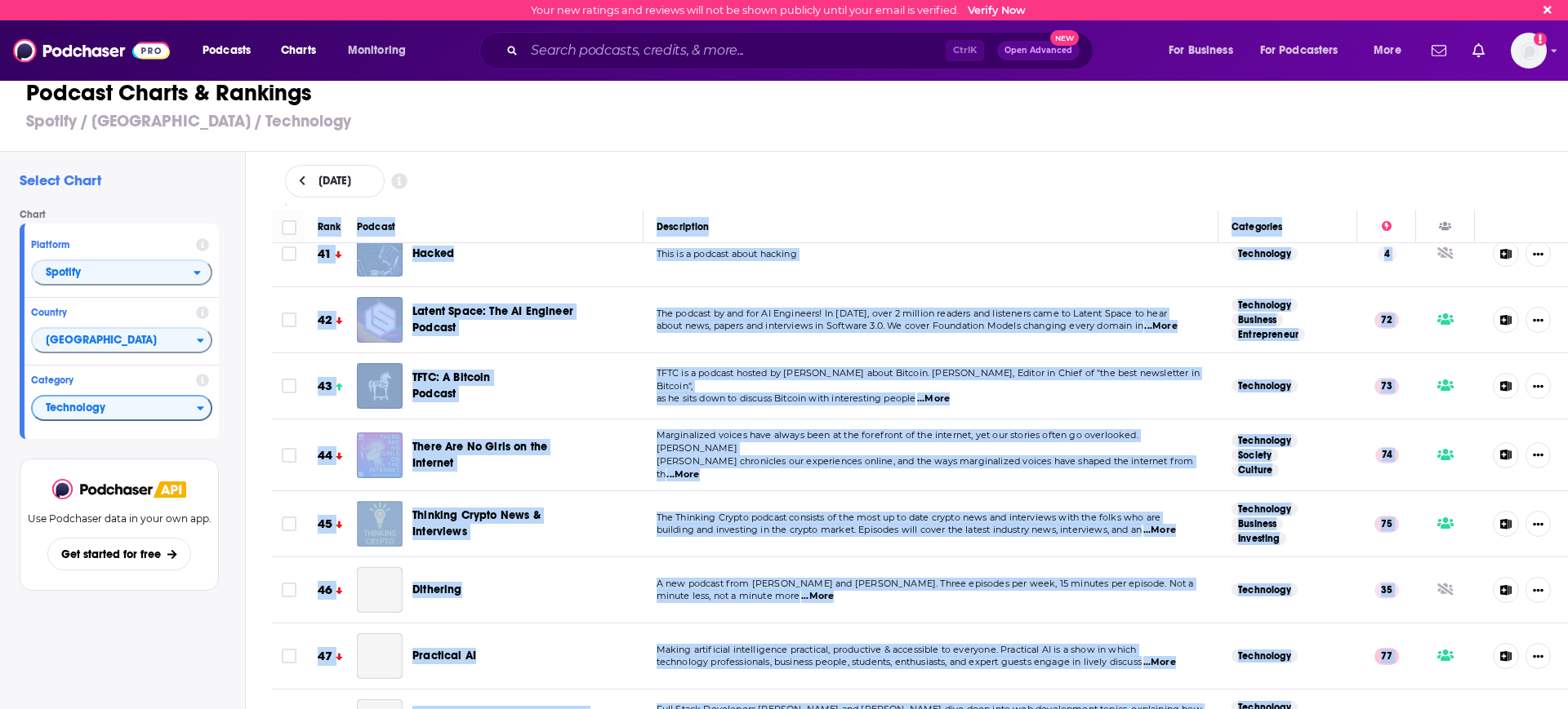
scroll to position [2840, 0]
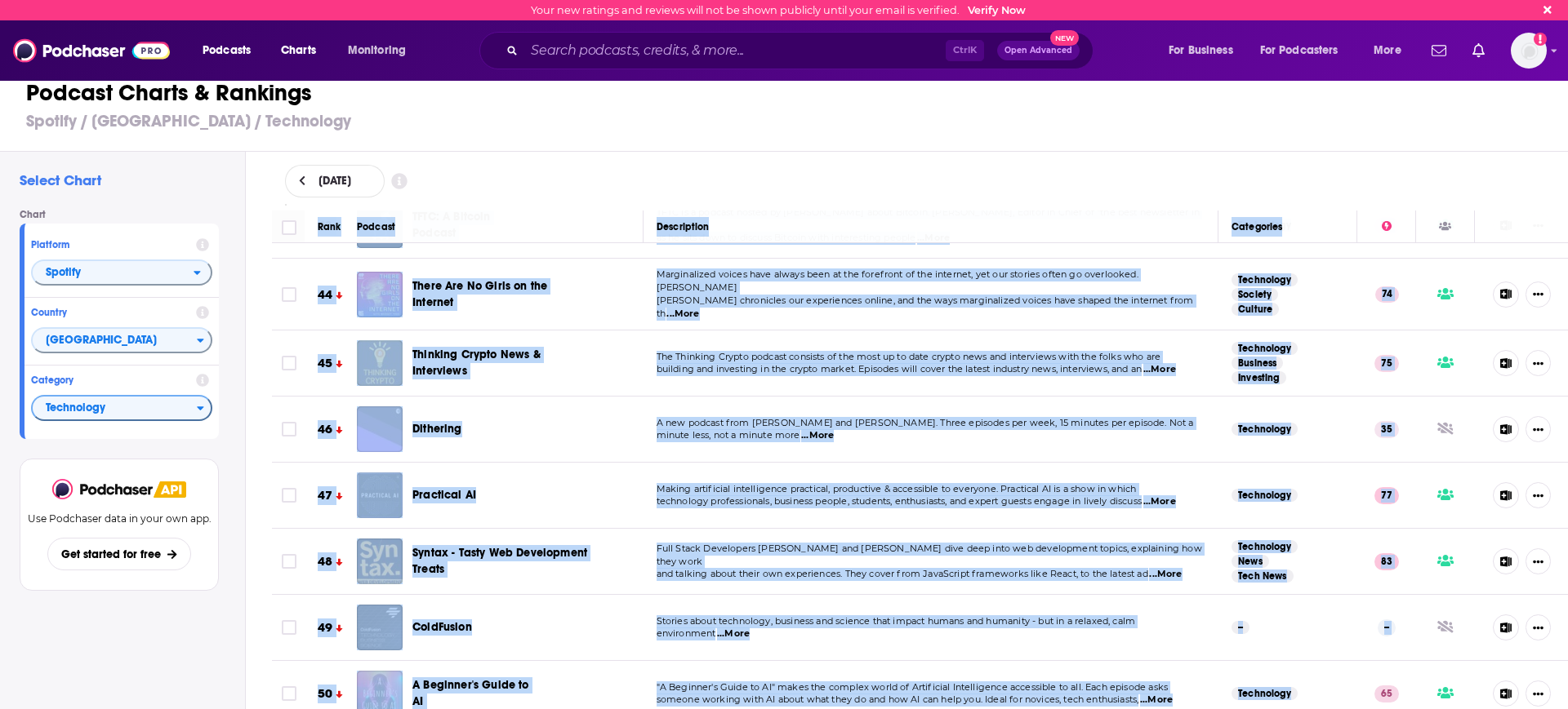
drag, startPoint x: 314, startPoint y: 224, endPoint x: 1273, endPoint y: 677, distance: 1060.6
copy table "Rank Podcast Description Categories 1 All-In with Chamath, Jason, Sacks & Fried…"
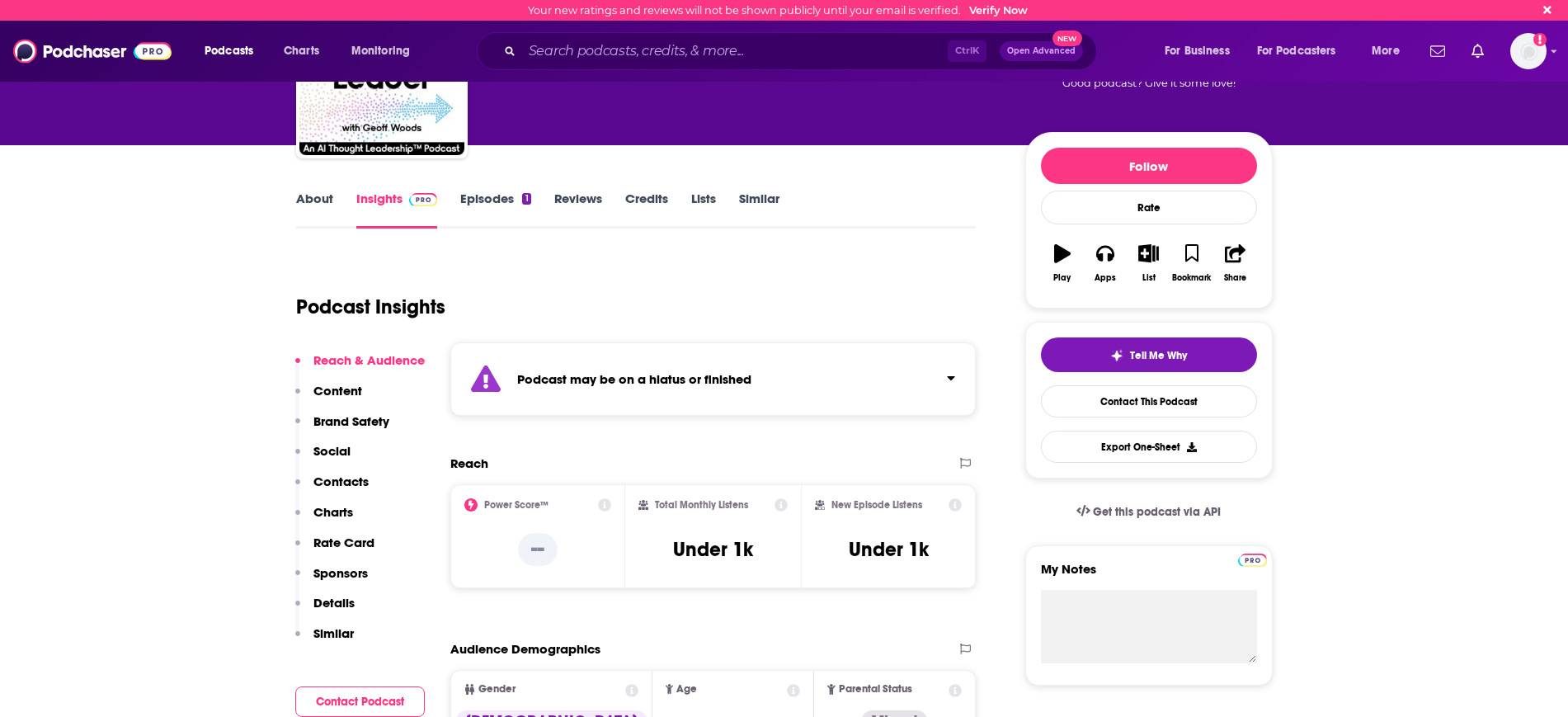
scroll to position [310, 0]
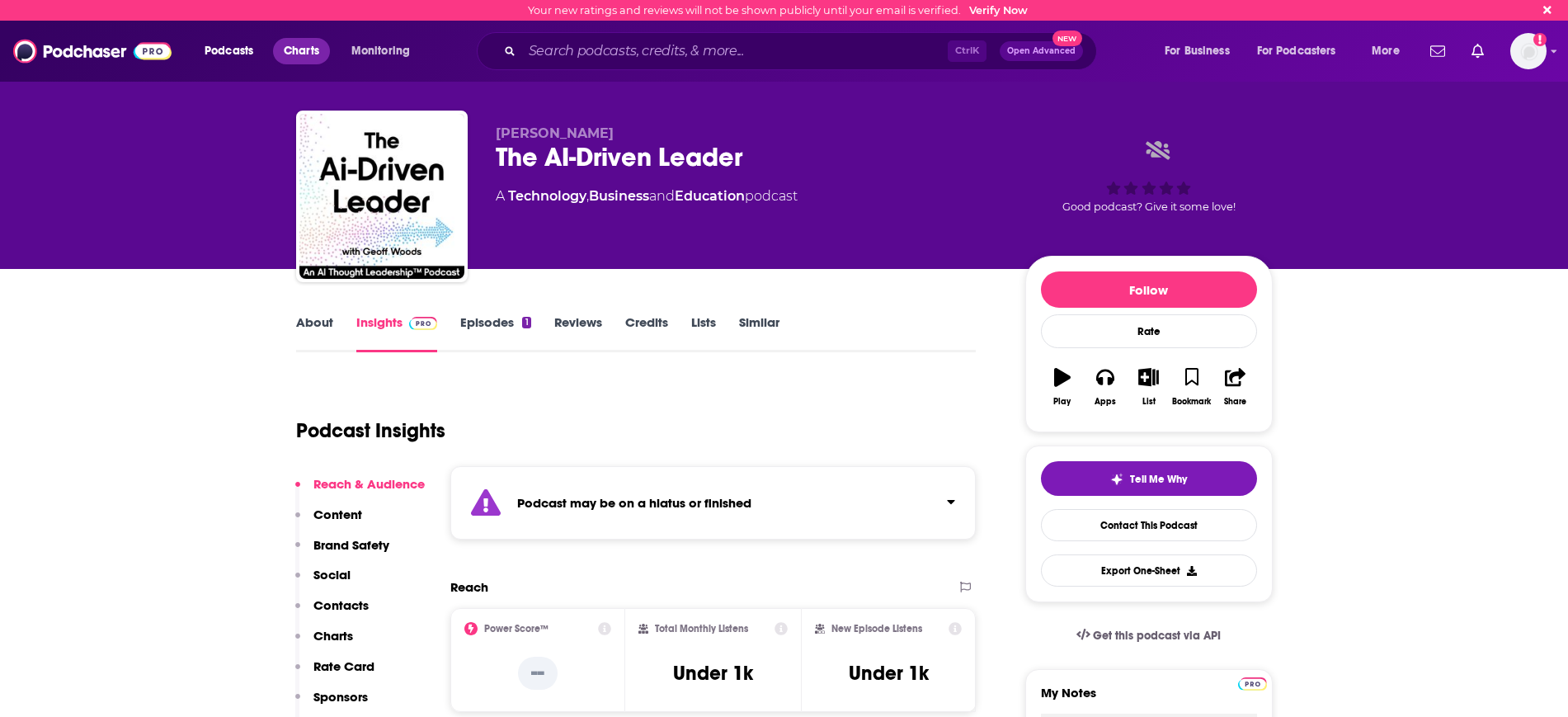
click at [319, 57] on span "Charts" at bounding box center [302, 51] width 35 height 23
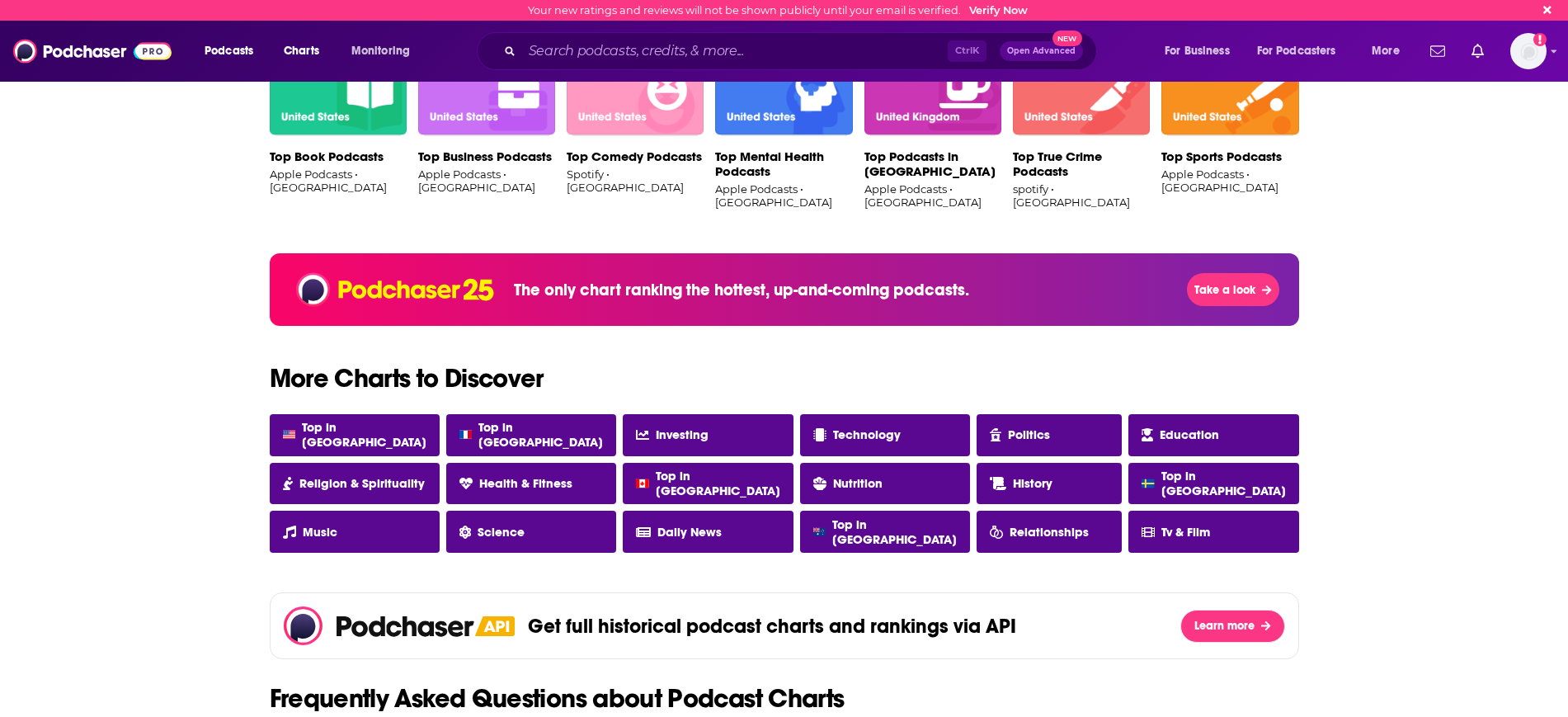
scroll to position [1341, 0]
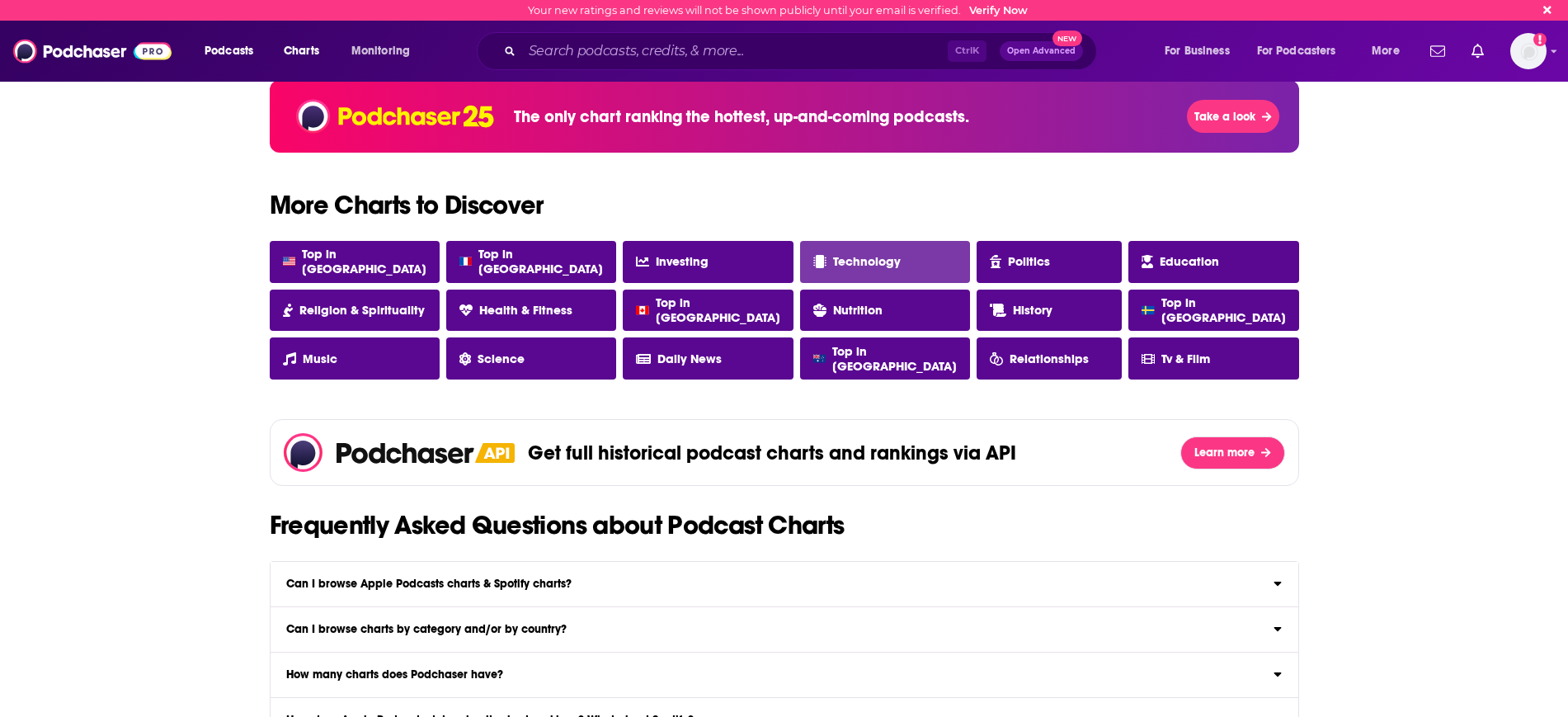
click at [877, 256] on span "Technology" at bounding box center [866, 261] width 67 height 15
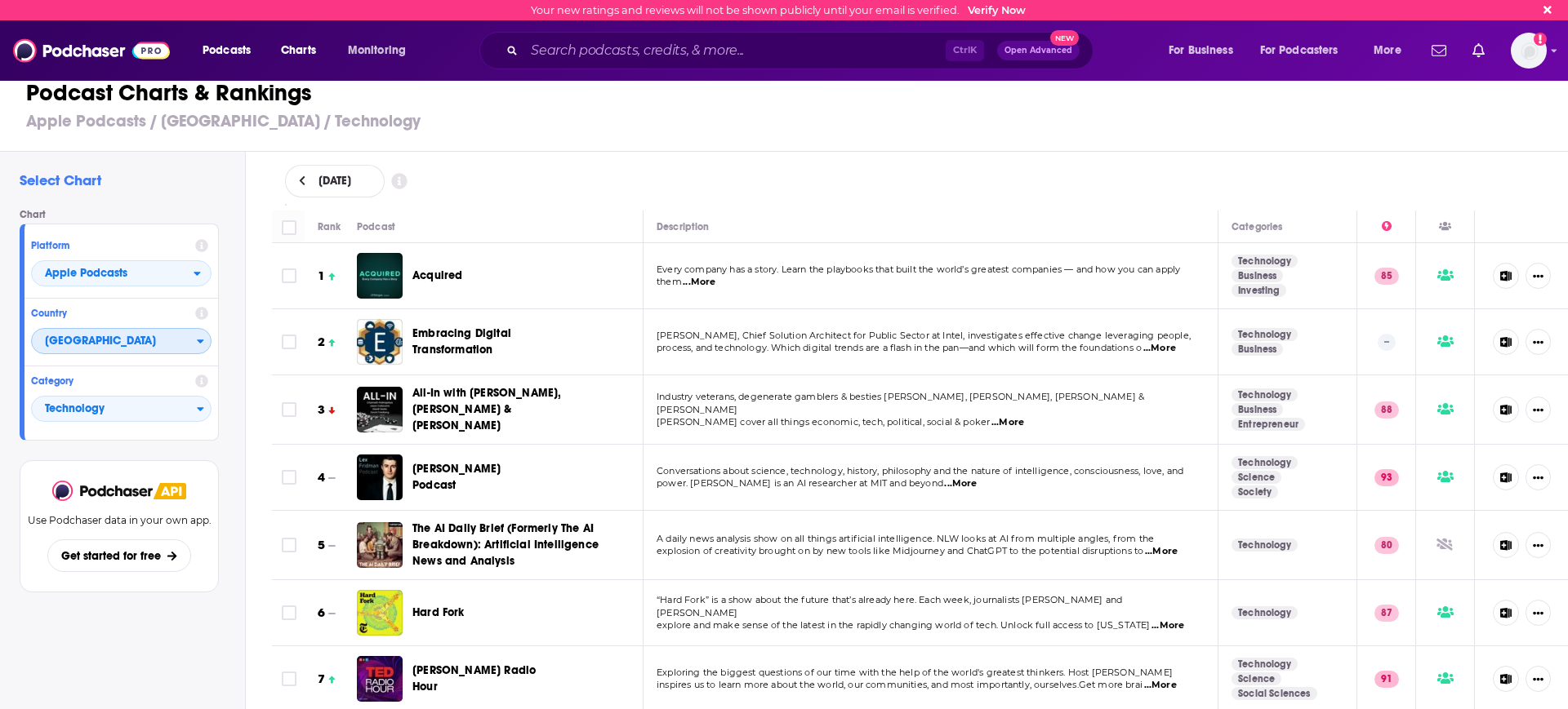
click at [144, 341] on span "[GEOGRAPHIC_DATA]" at bounding box center [114, 342] width 165 height 28
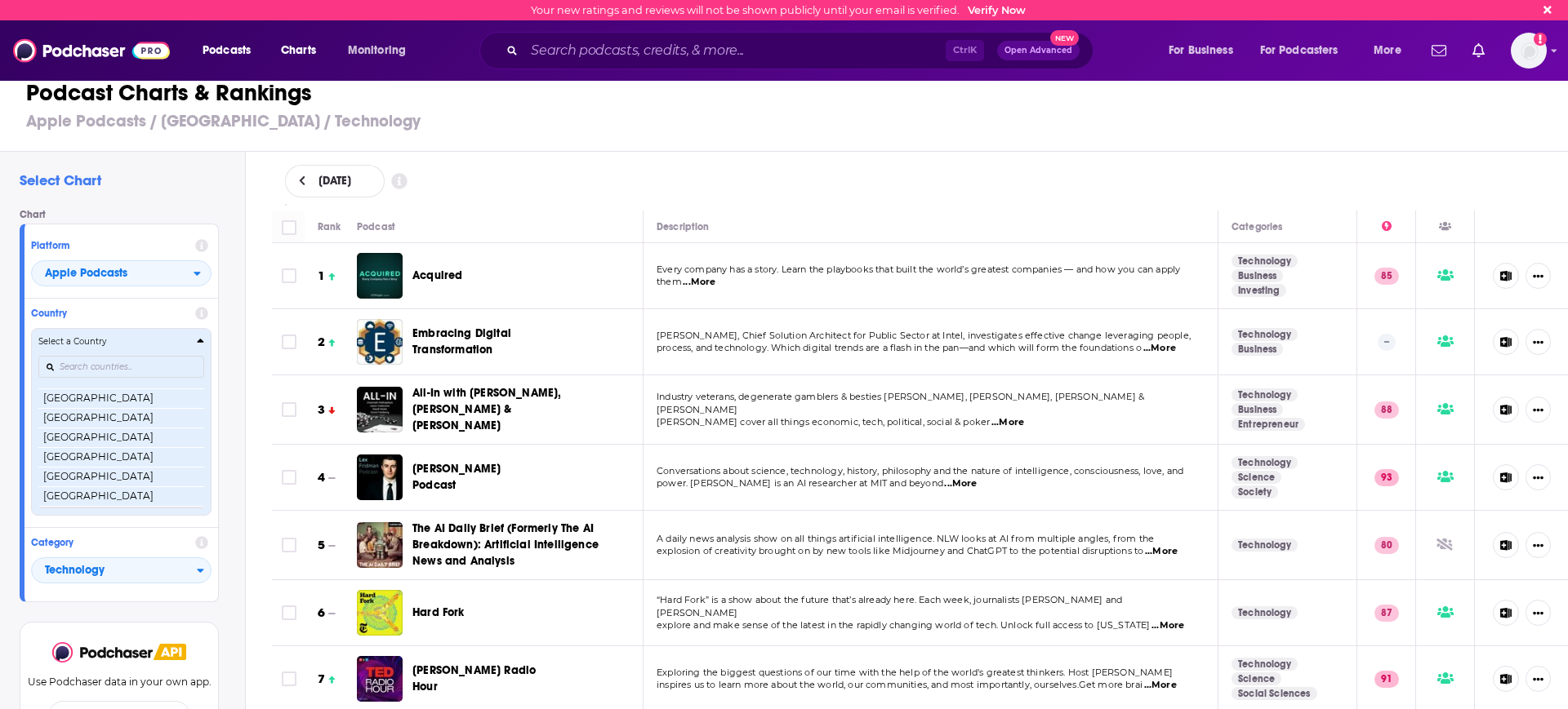
scroll to position [496, 0]
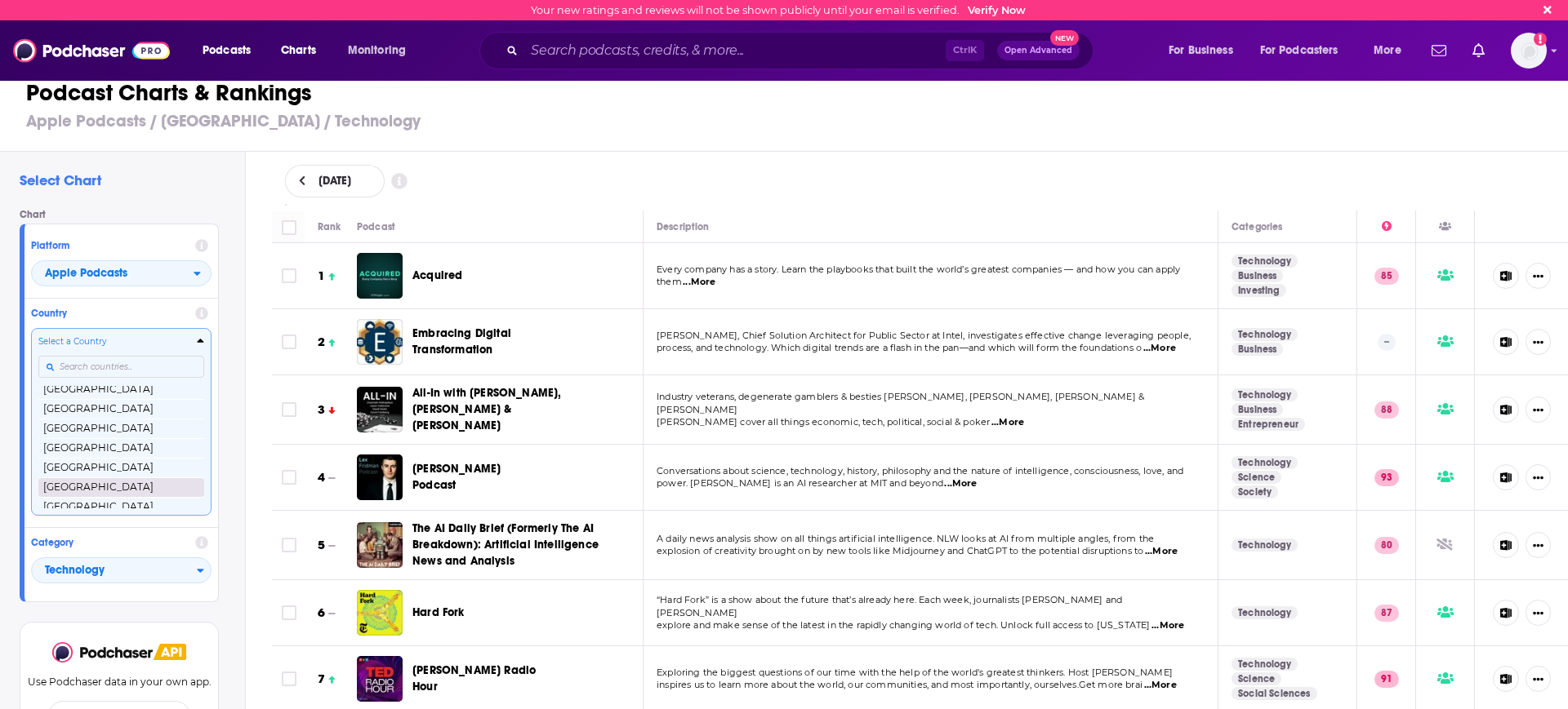
click at [93, 478] on button "[GEOGRAPHIC_DATA]" at bounding box center [121, 487] width 166 height 19
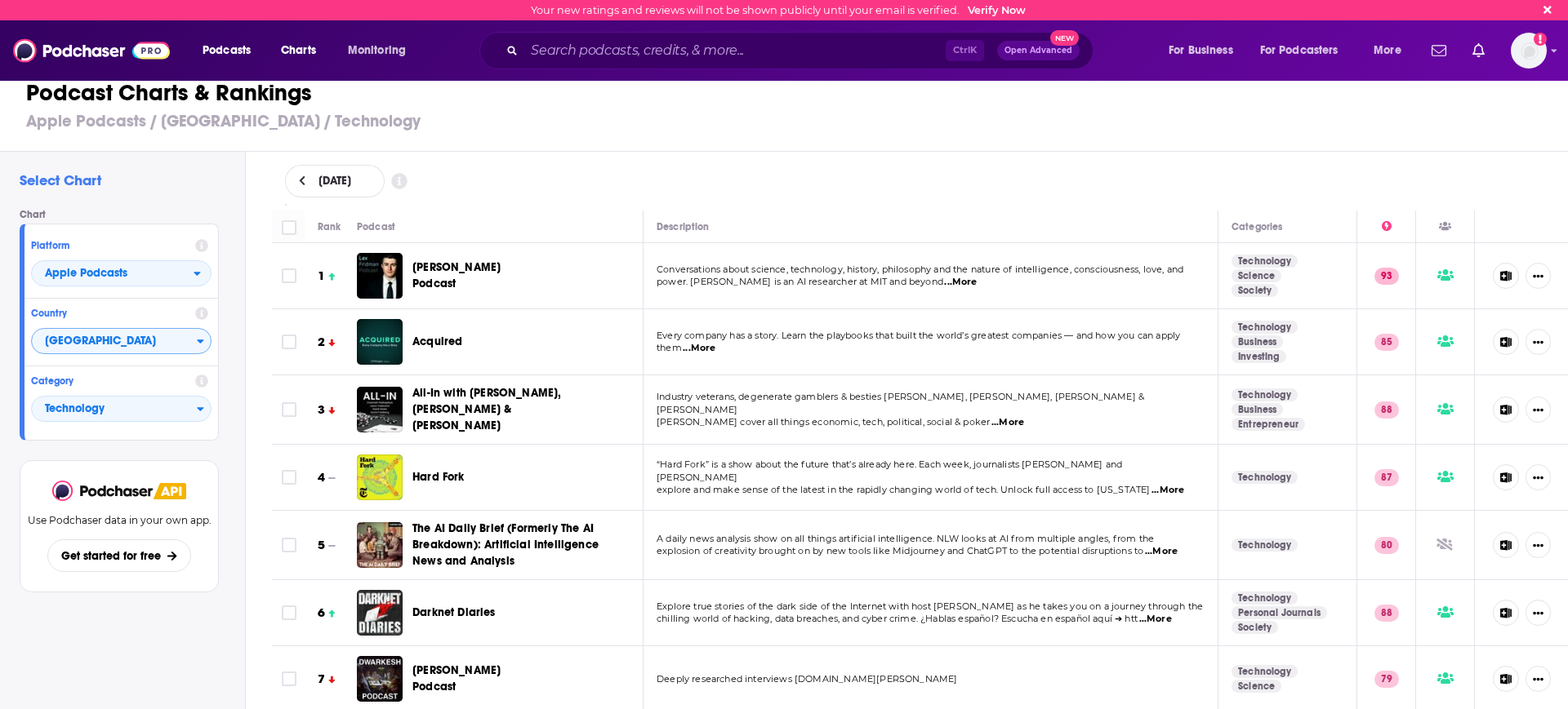
click at [333, 225] on div "Rank" at bounding box center [329, 226] width 24 height 19
click at [327, 226] on div "Rank" at bounding box center [329, 226] width 24 height 19
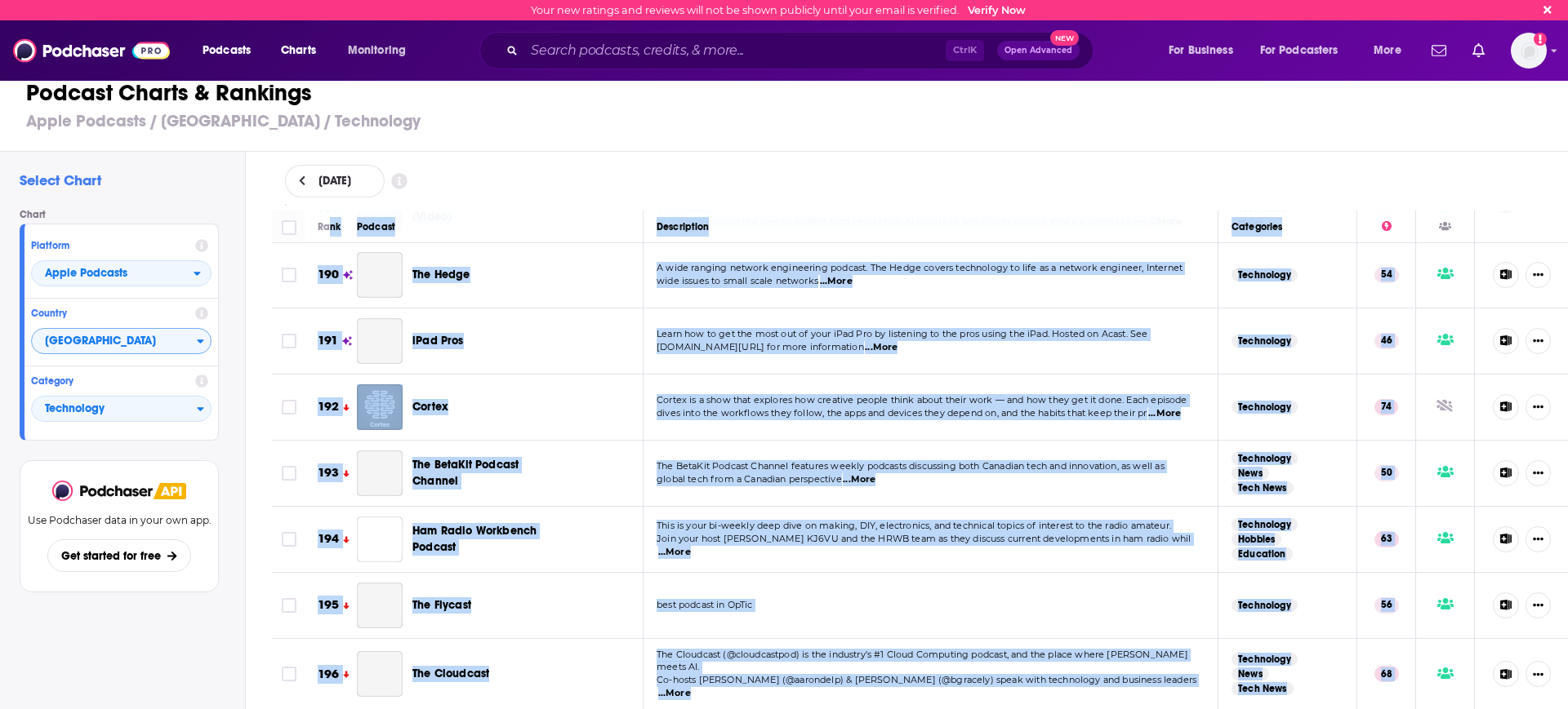
scroll to position [12772, 0]
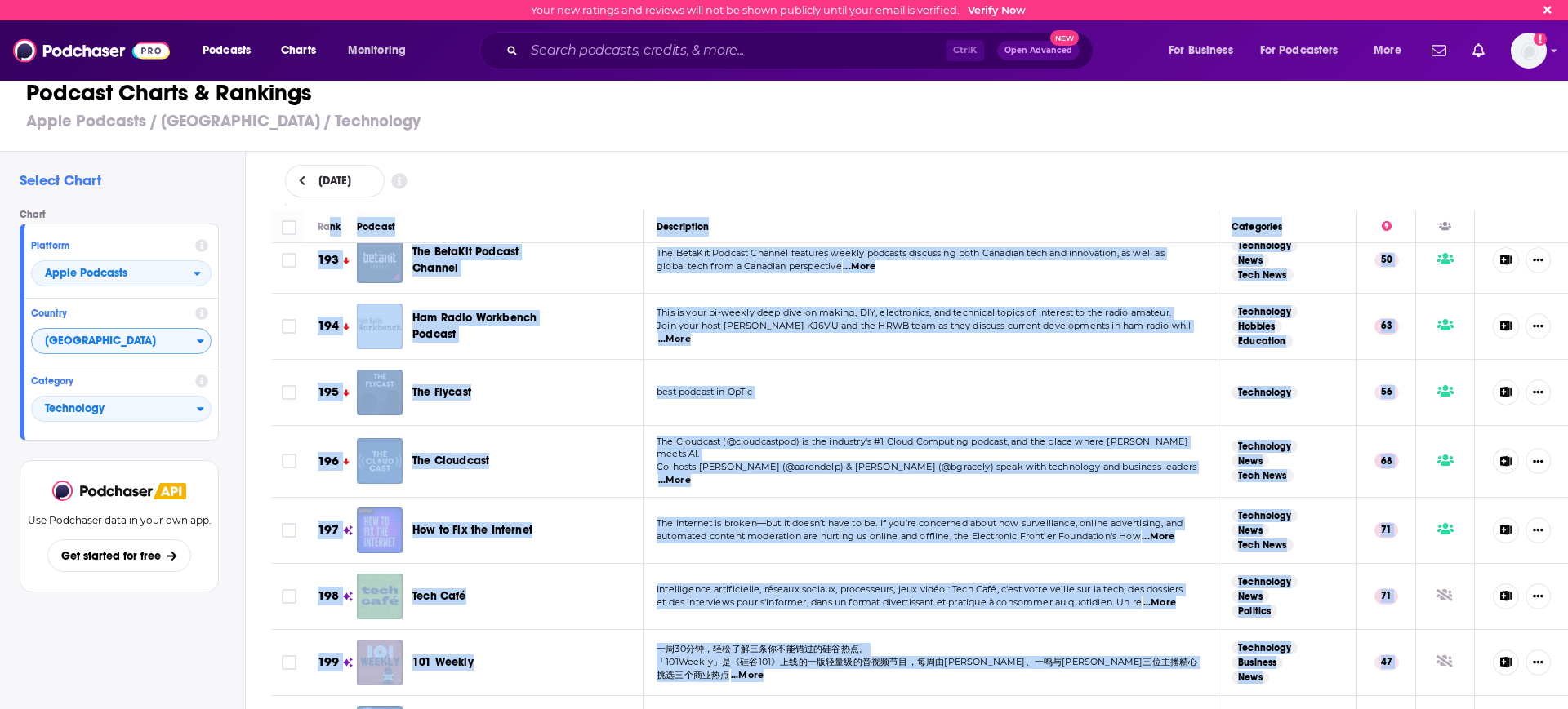
drag, startPoint x: 327, startPoint y: 226, endPoint x: 1320, endPoint y: 743, distance: 1119.5
click at [1320, 708] on html "Your new ratings and reviews will not be shown publicly until your email is ver…" at bounding box center [784, 354] width 1568 height 709
copy table "nk Podcast Description Categories 1 Lex Fridman Podcast Conversations about sci…"
click at [162, 270] on span "Apple Podcasts" at bounding box center [112, 275] width 162 height 28
click at [156, 321] on span "Spotify" at bounding box center [120, 323] width 159 height 10
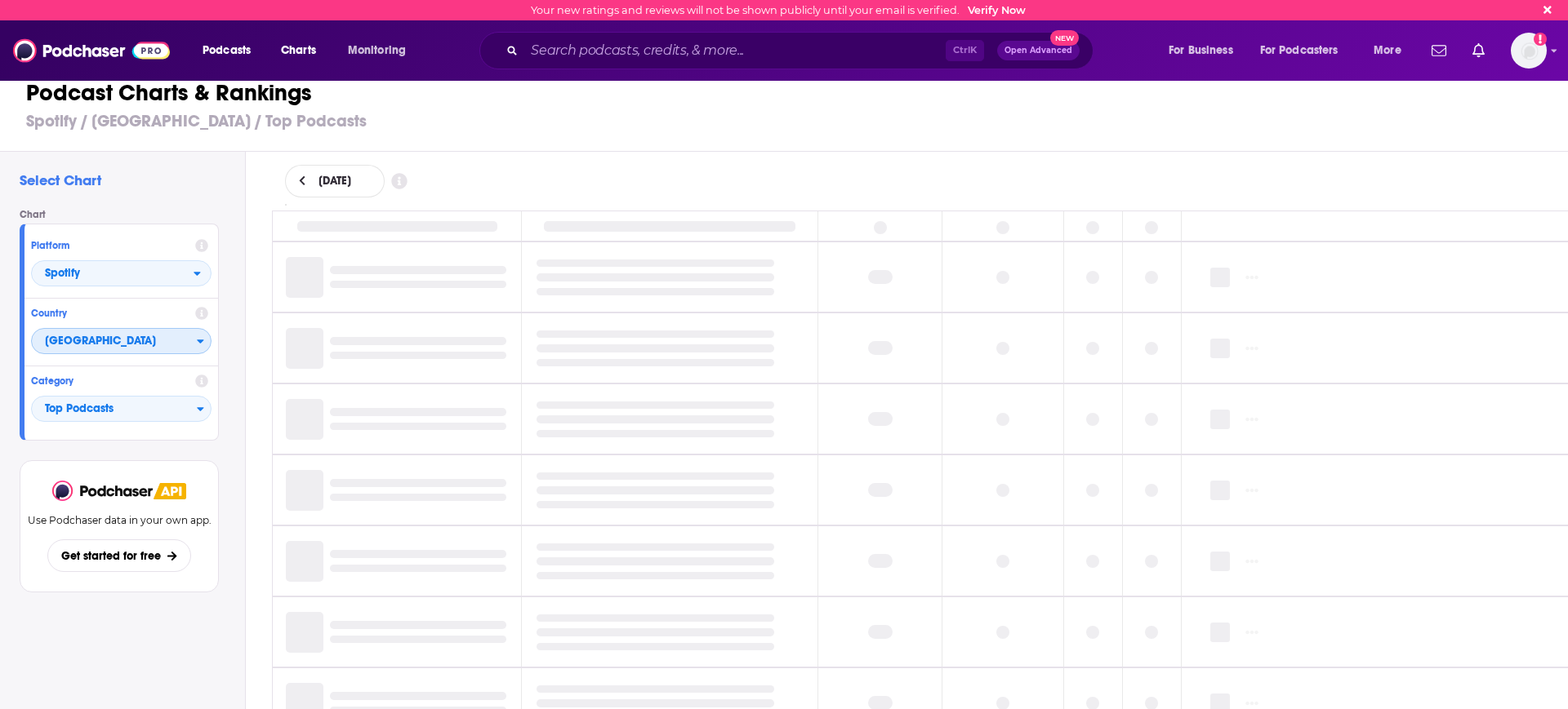
click at [156, 340] on span "[GEOGRAPHIC_DATA]" at bounding box center [114, 342] width 165 height 28
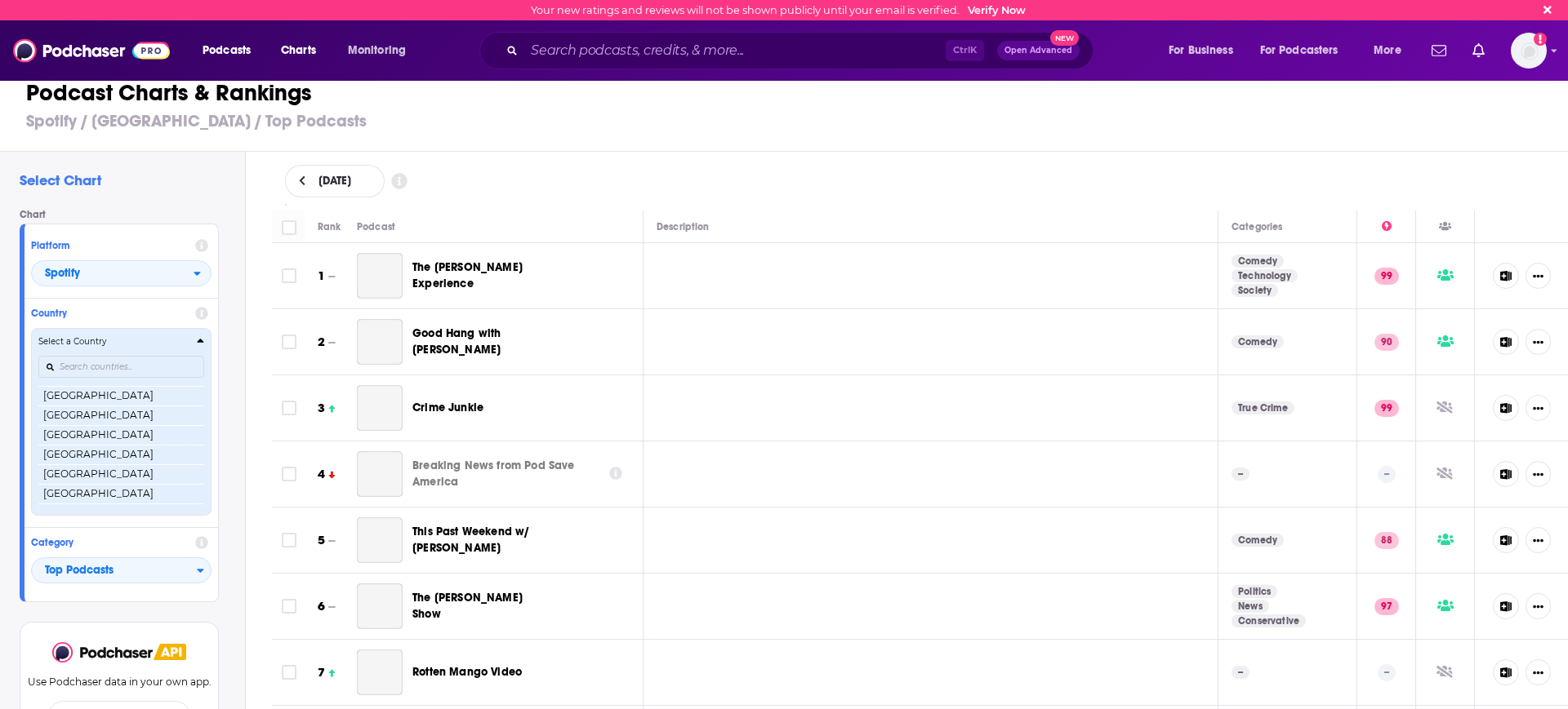
click at [142, 333] on button "Select a Country Argentina Australia Austria Brazil Canada Chile Colombia Denma…" at bounding box center [121, 421] width 181 height 187
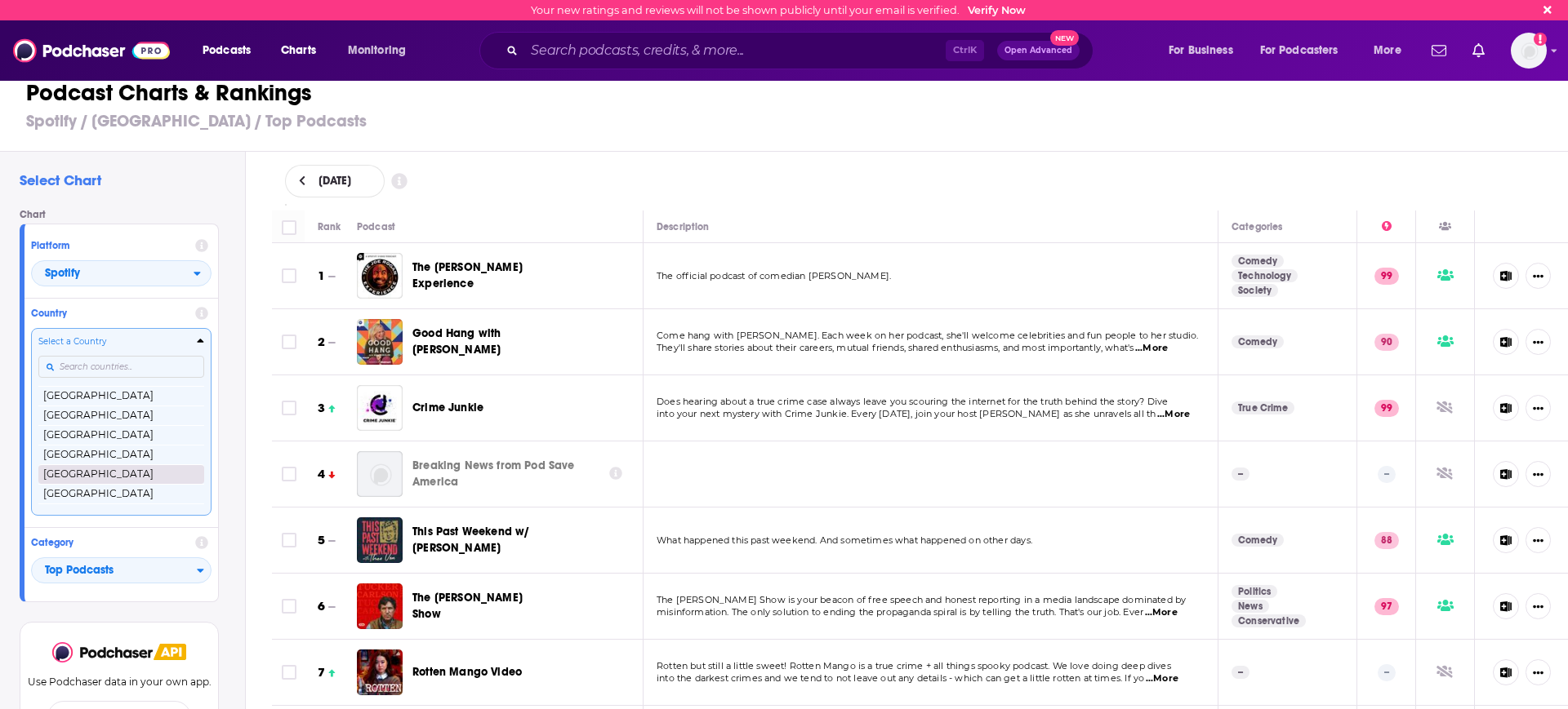
click at [77, 465] on button "[GEOGRAPHIC_DATA]" at bounding box center [121, 474] width 166 height 19
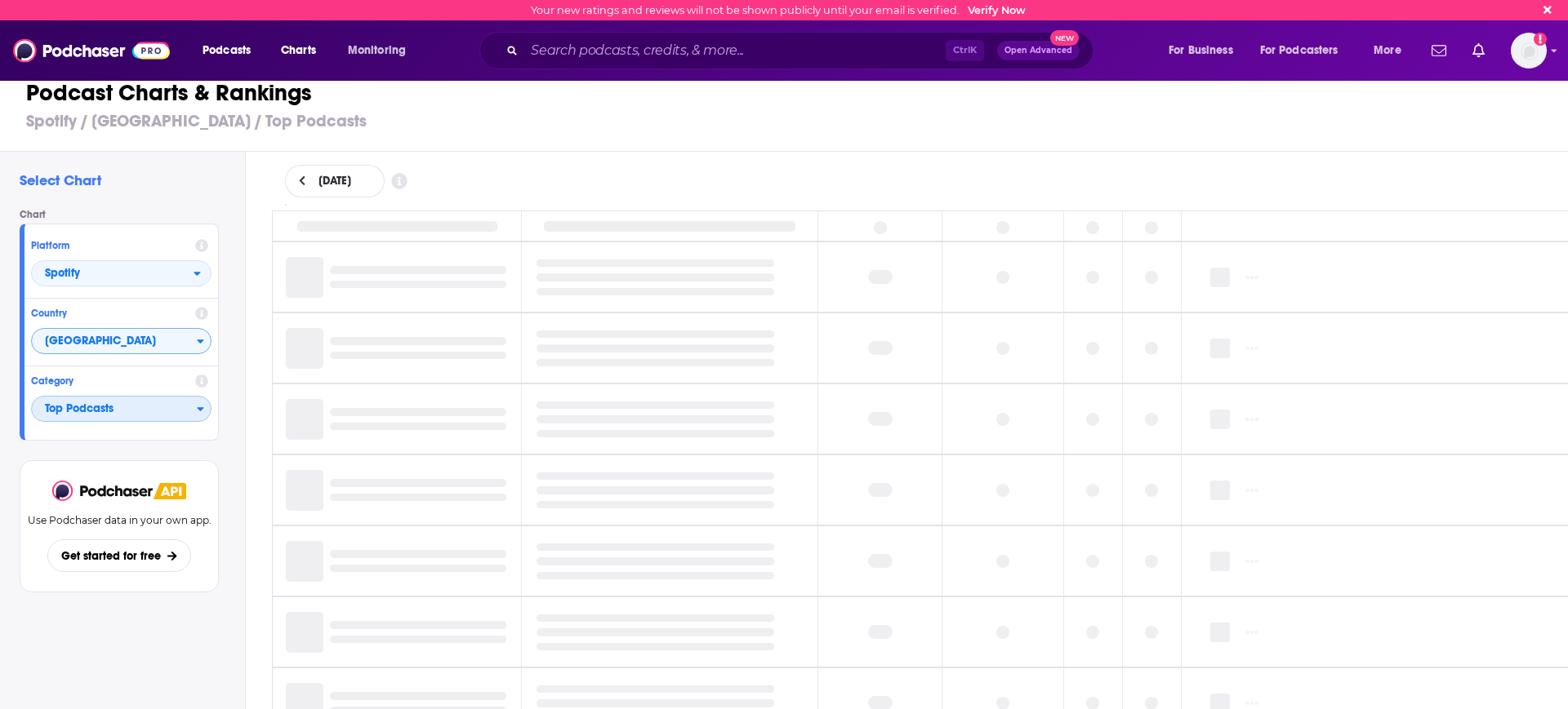
click at [135, 404] on span "Top Podcasts" at bounding box center [114, 410] width 165 height 28
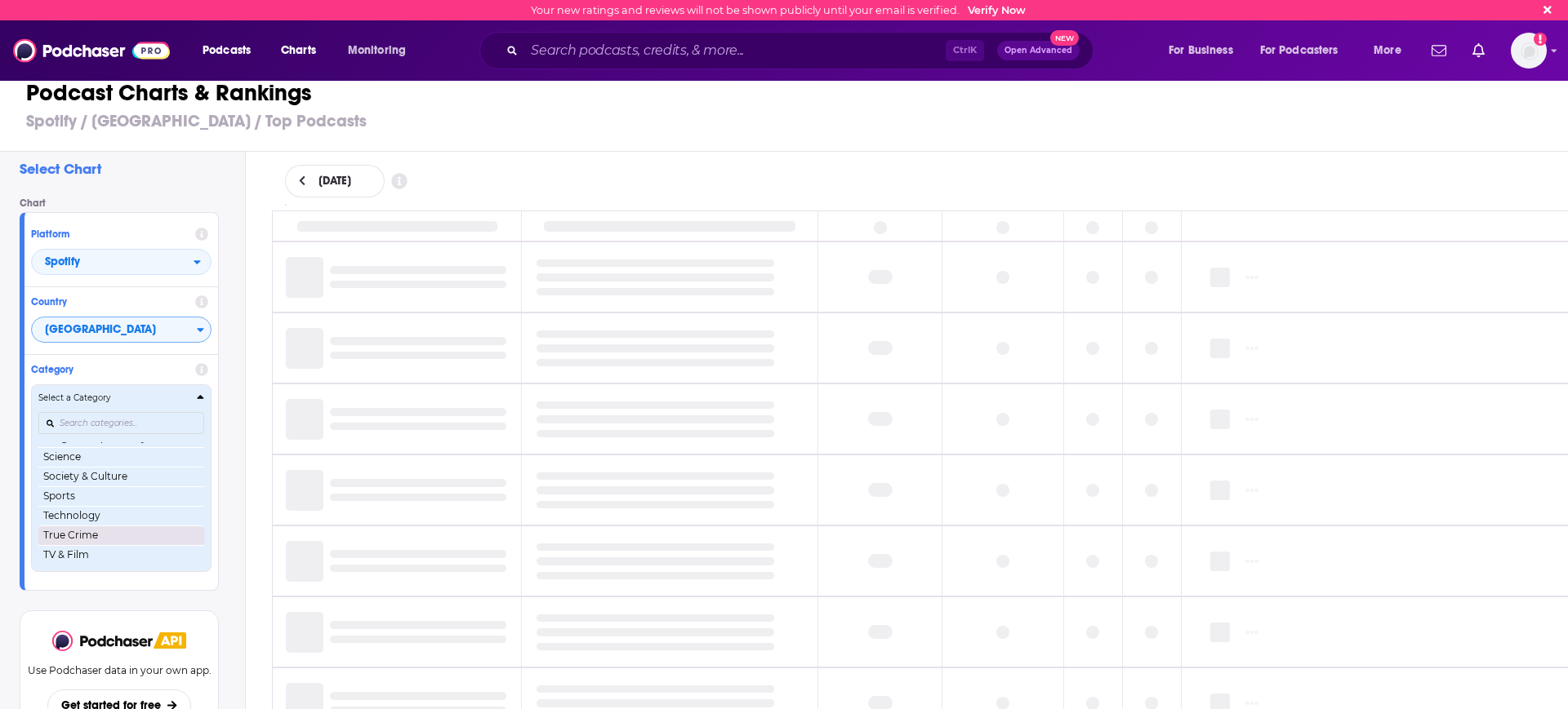
scroll to position [16, 0]
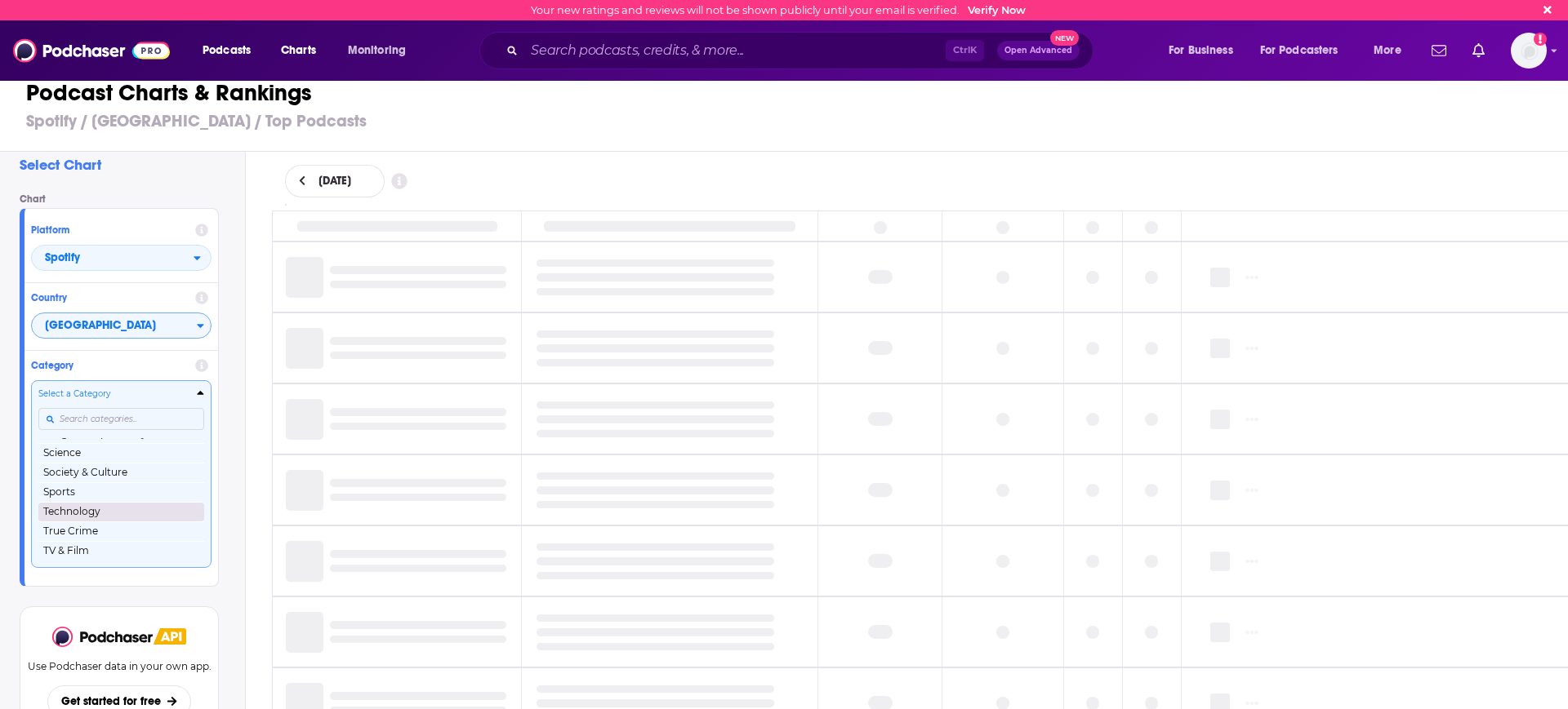
click at [125, 503] on button "Technology" at bounding box center [121, 512] width 166 height 19
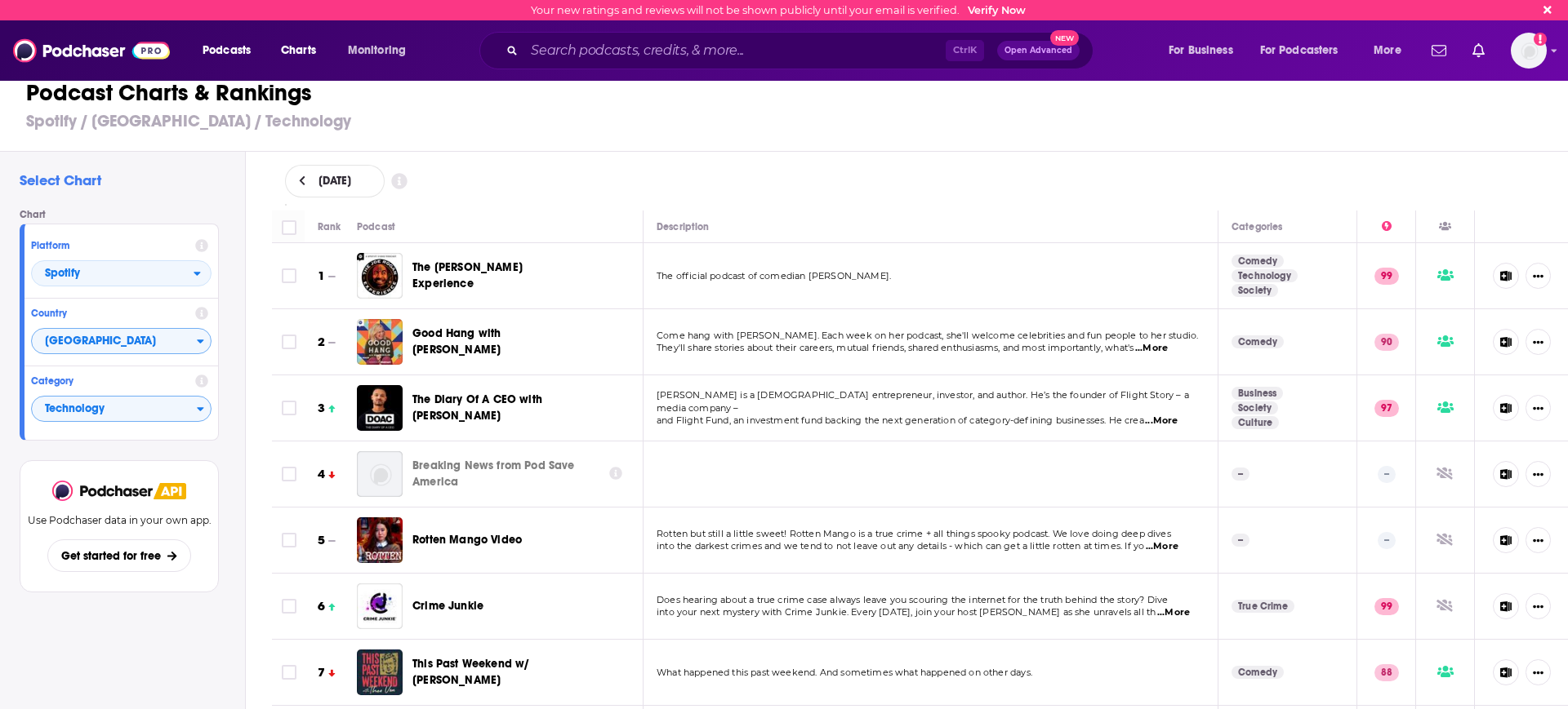
click at [645, 182] on div "August 15, 2025" at bounding box center [920, 181] width 1270 height 32
click at [126, 420] on span "Technology" at bounding box center [114, 410] width 165 height 28
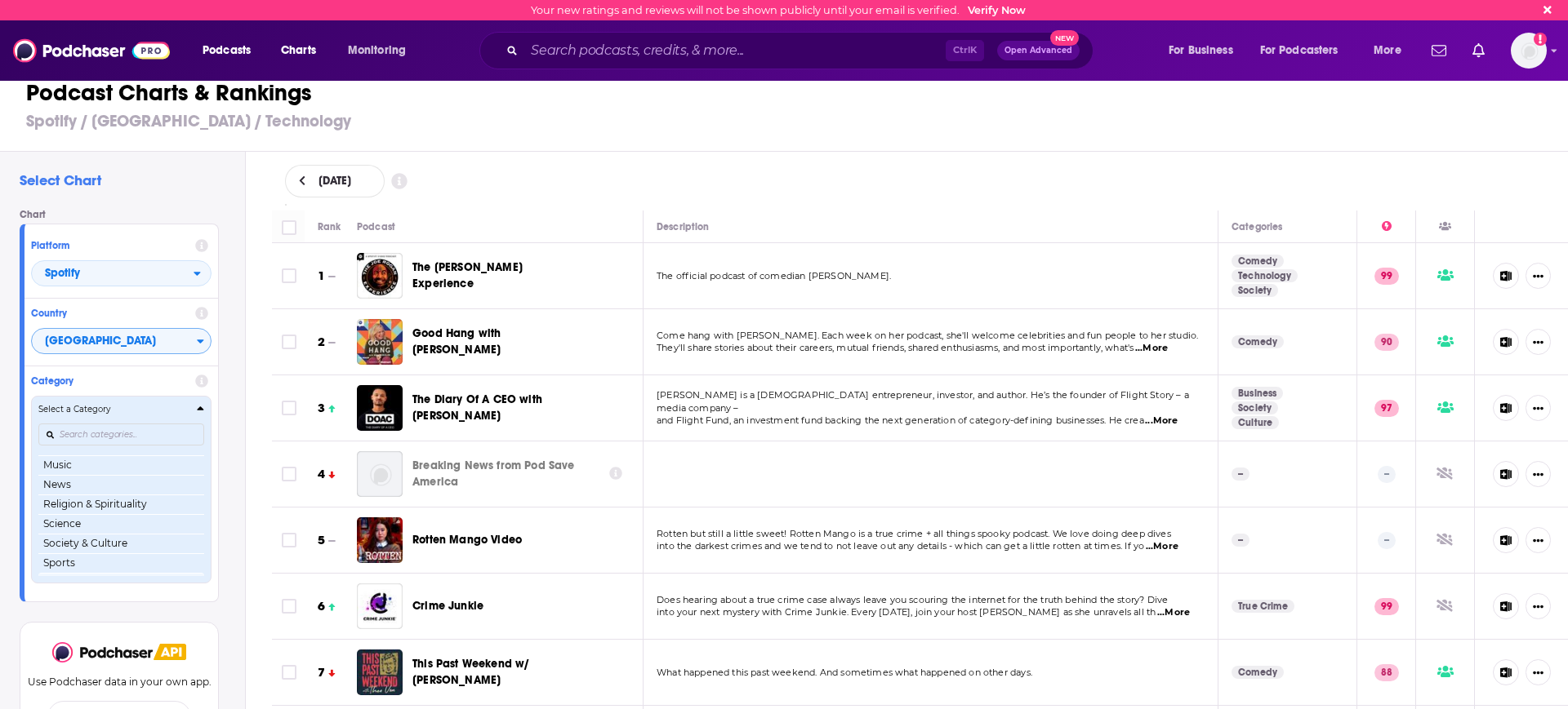
scroll to position [230, 0]
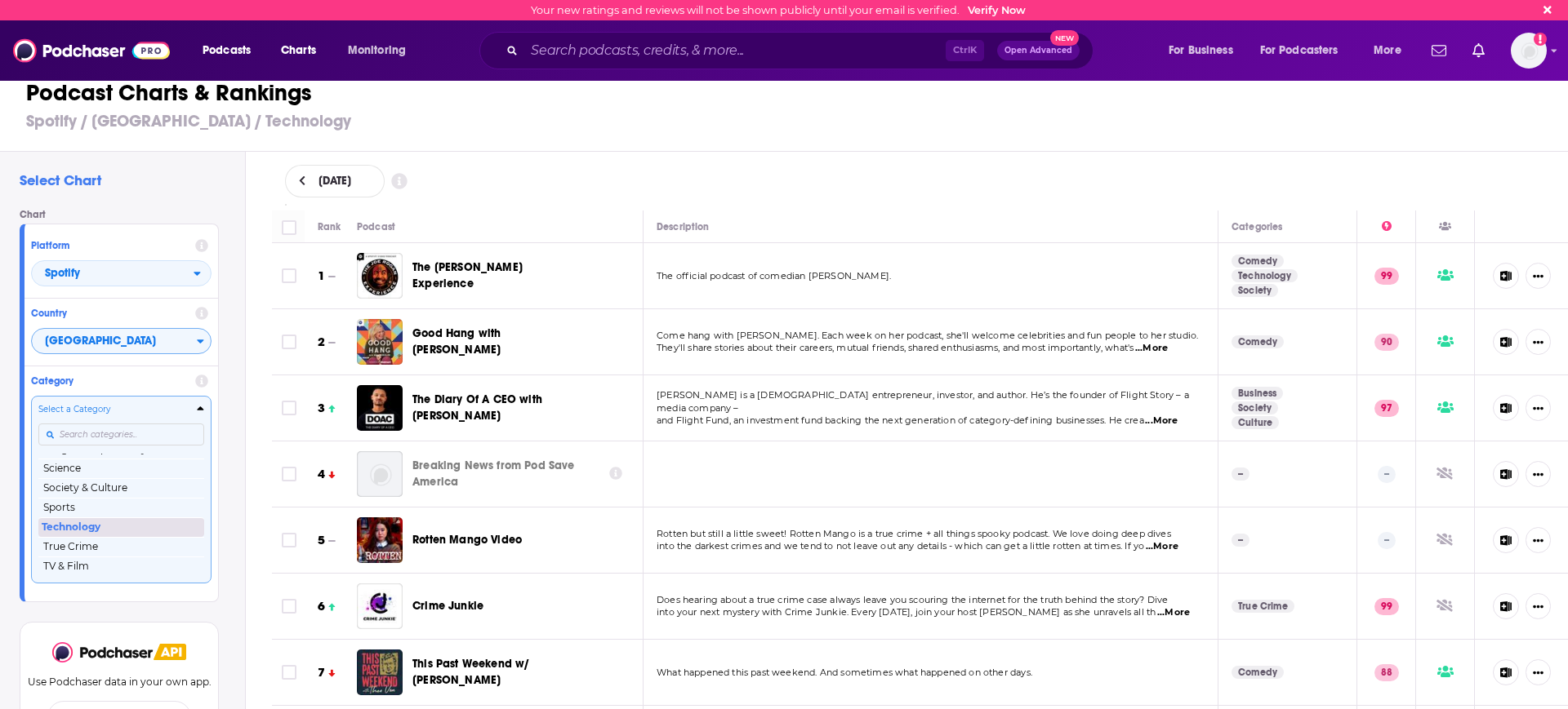
click at [76, 529] on button "Technology" at bounding box center [121, 527] width 166 height 19
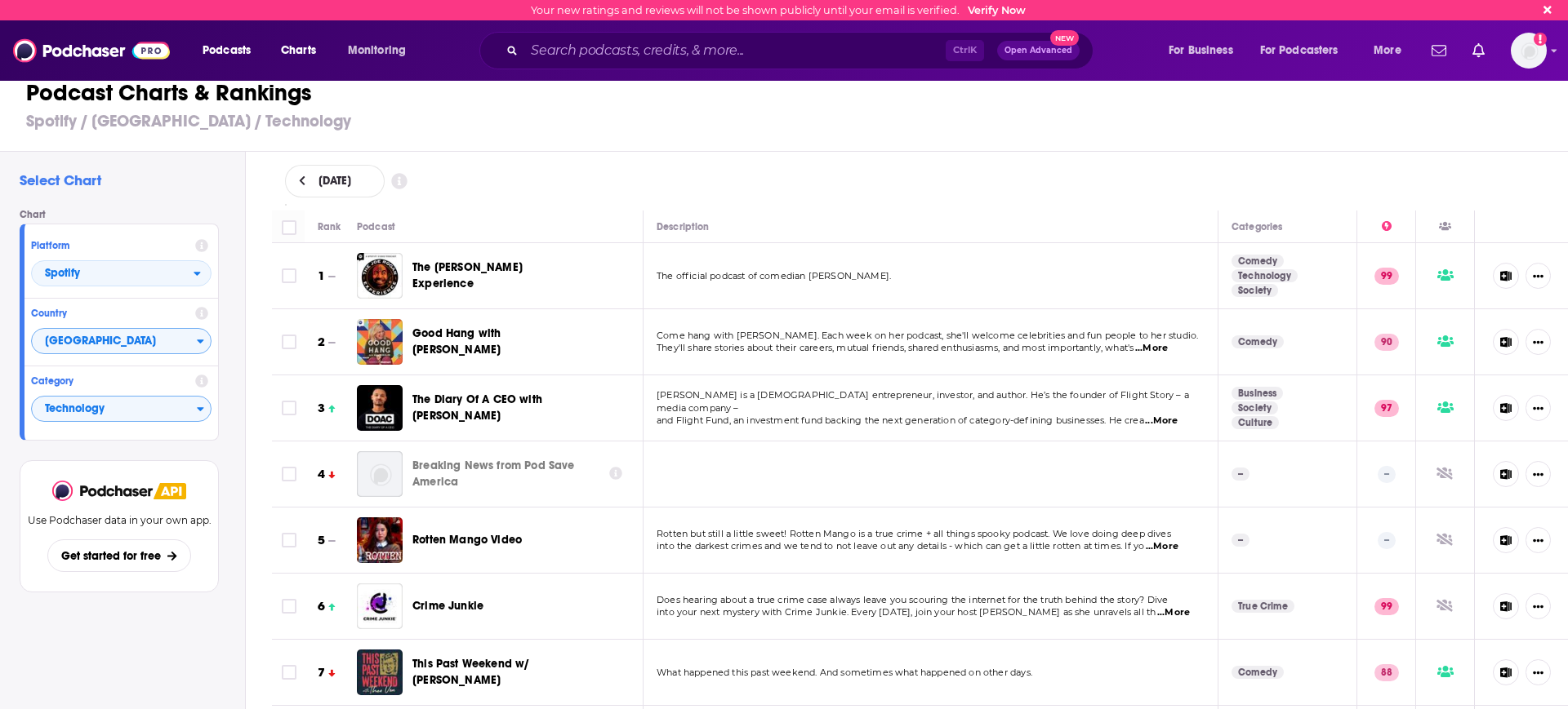
click at [530, 121] on h3 "Spotify / Canada / Technology" at bounding box center [791, 120] width 1529 height 20
click at [183, 448] on div "Select Chart Chart Platform Spotify Country Canada Category Technology View cha…" at bounding box center [122, 477] width 245 height 651
click at [952, 177] on div "August 15, 2025" at bounding box center [920, 181] width 1270 height 32
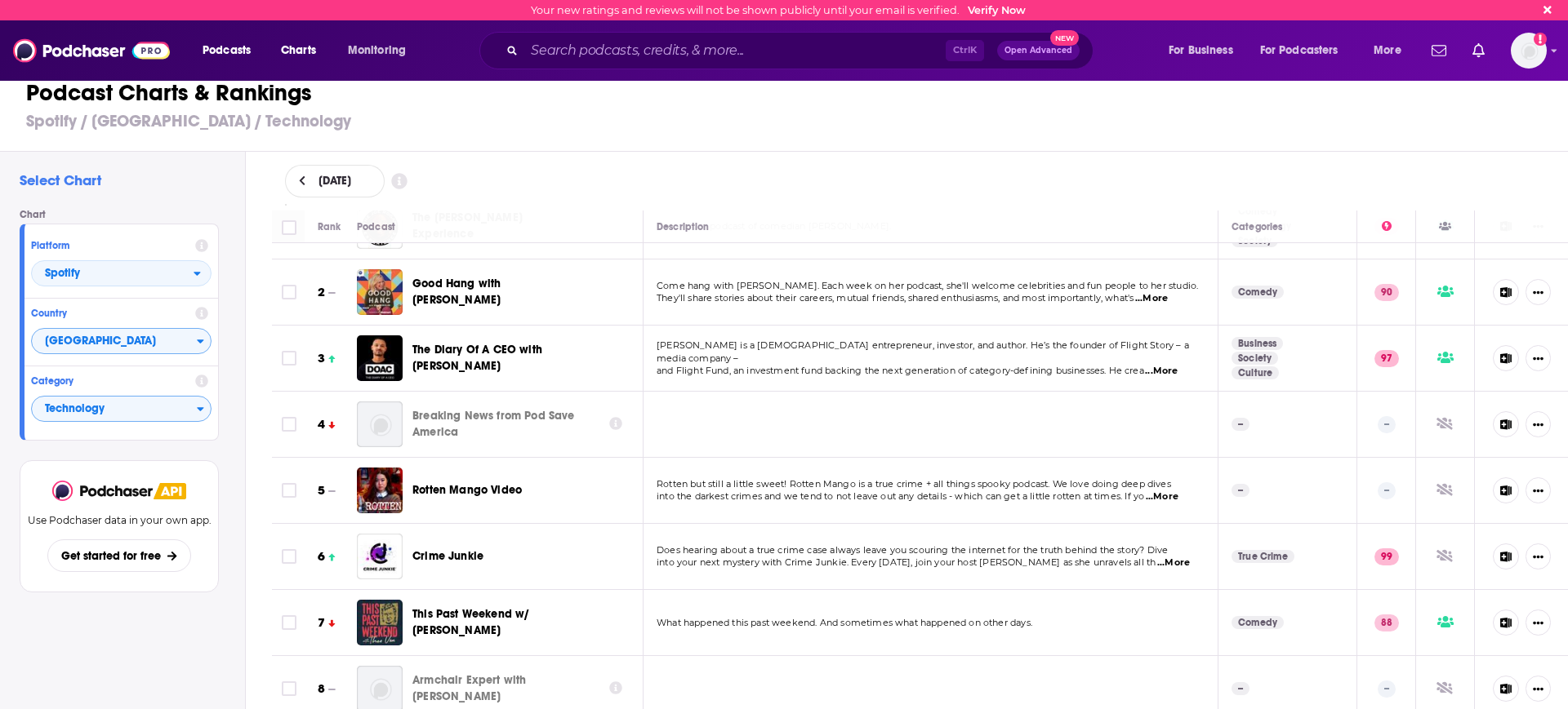
scroll to position [0, 0]
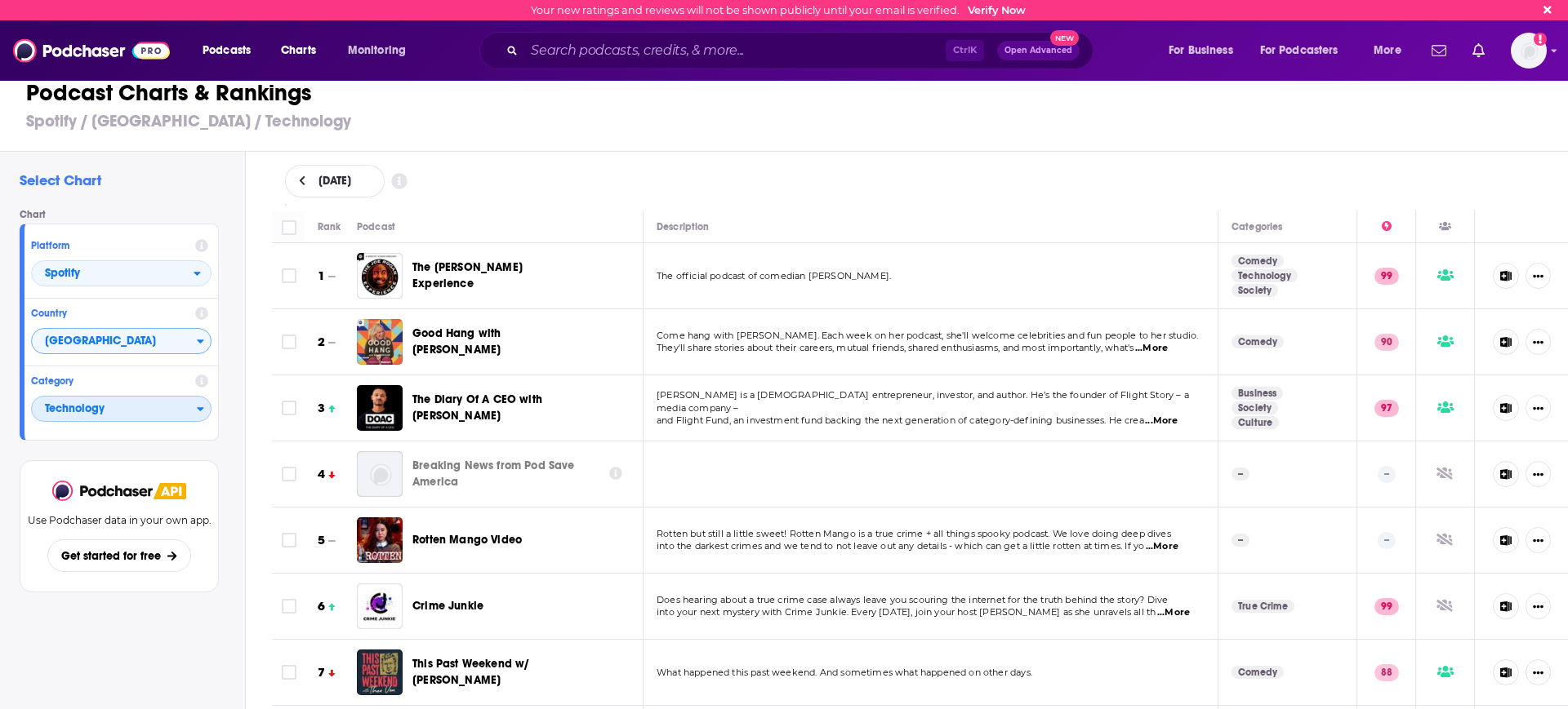
click at [112, 413] on span "Technology" at bounding box center [114, 410] width 165 height 28
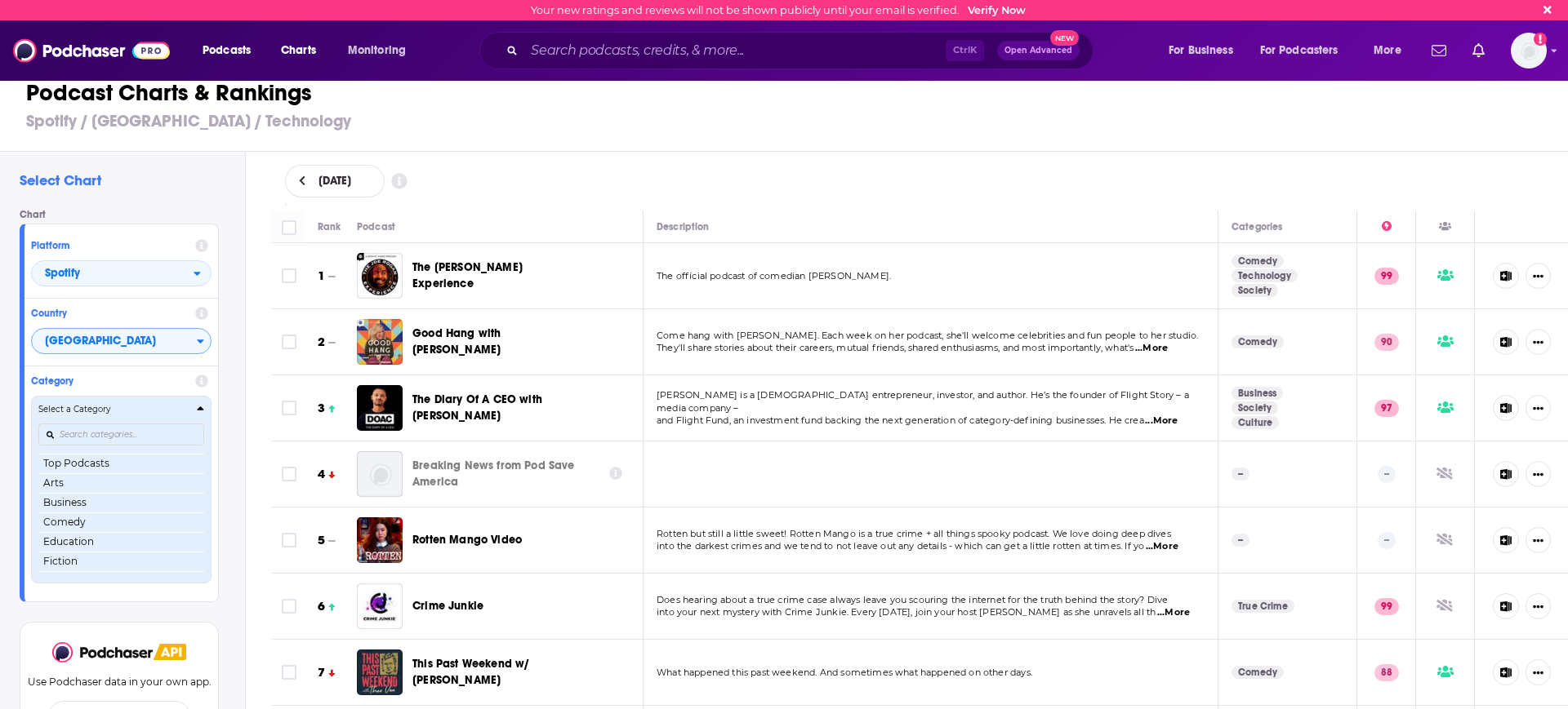
scroll to position [191, 0]
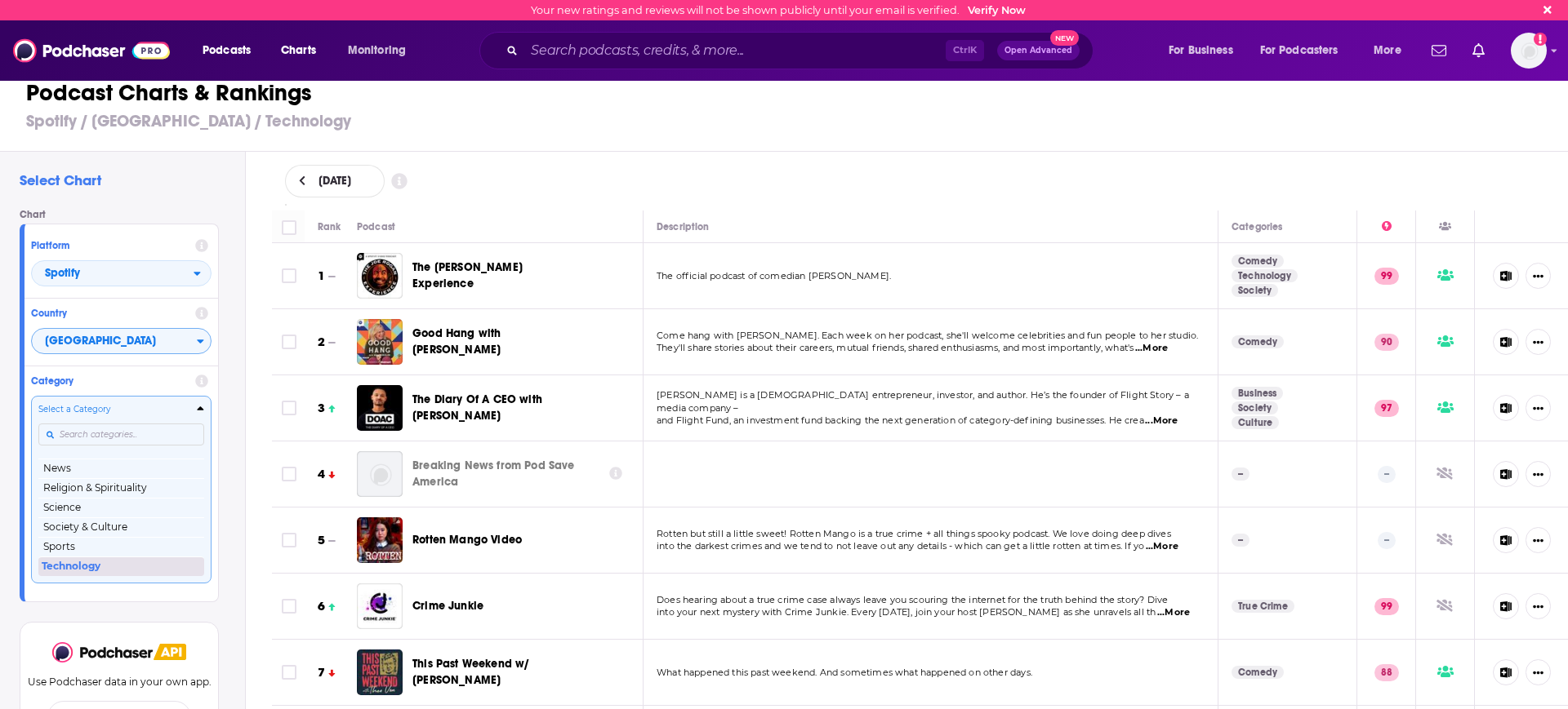
click at [78, 568] on button "Technology" at bounding box center [121, 566] width 166 height 19
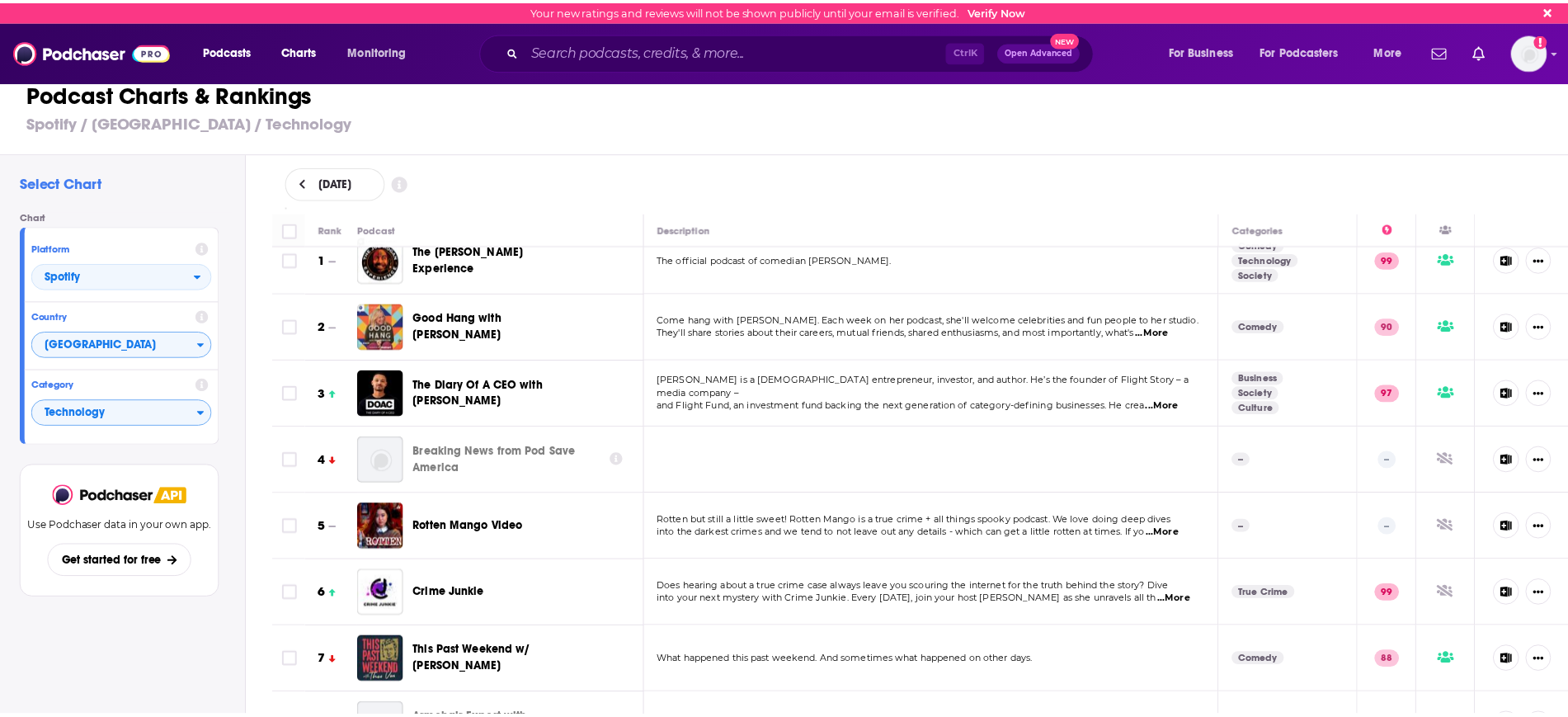
scroll to position [0, 0]
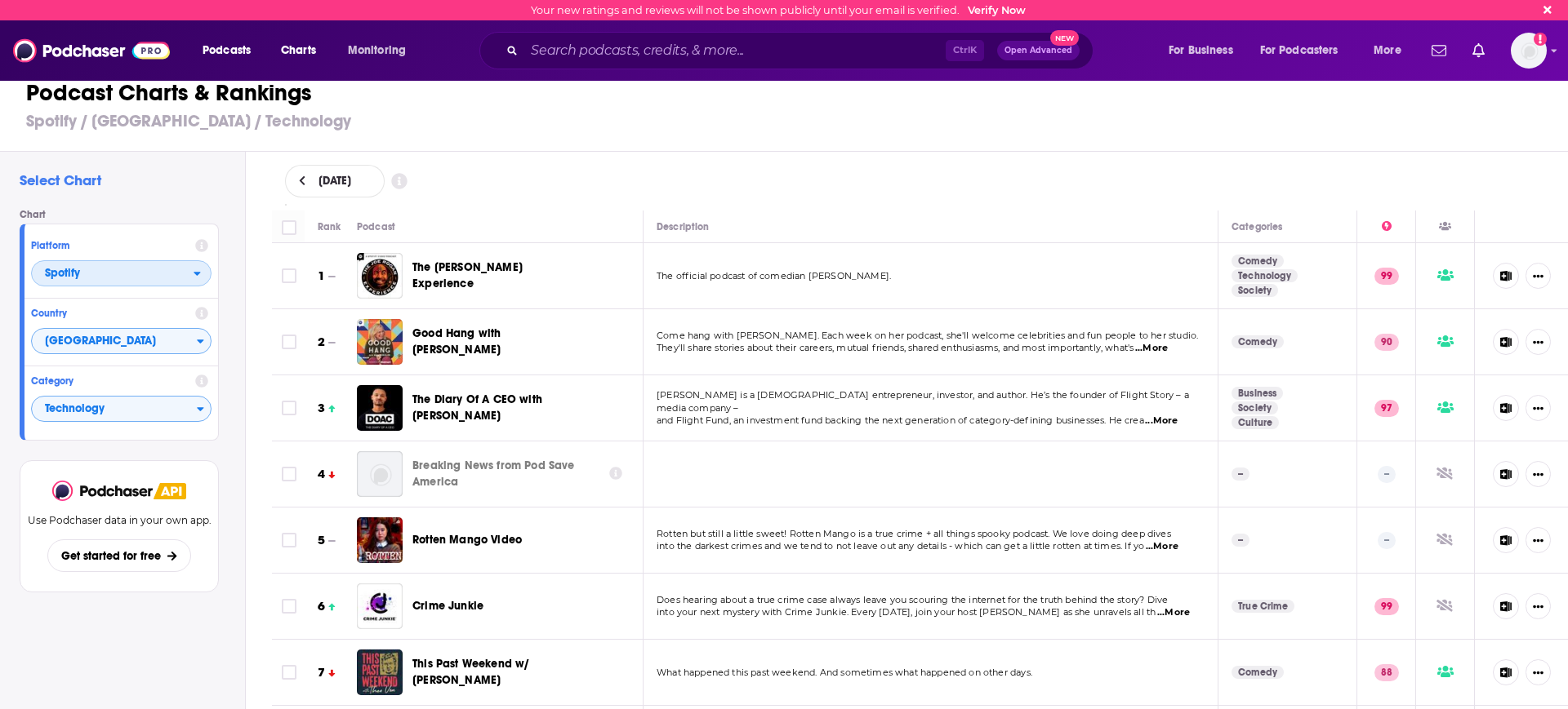
click at [133, 275] on span "Spotify" at bounding box center [112, 275] width 162 height 28
click at [122, 309] on div "Apple Podcasts" at bounding box center [121, 303] width 168 height 19
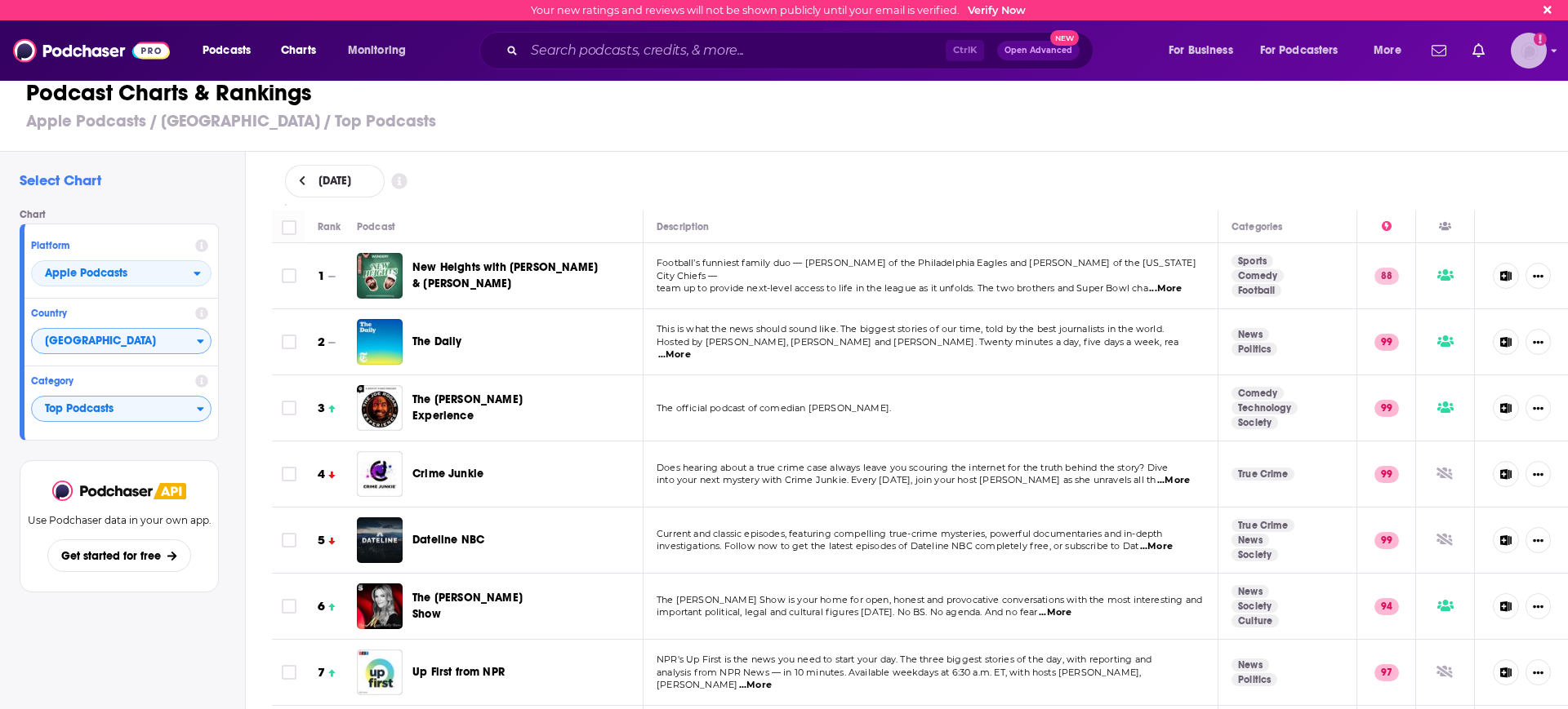
click at [1551, 53] on icon "Show profile menu" at bounding box center [1553, 50] width 6 height 10
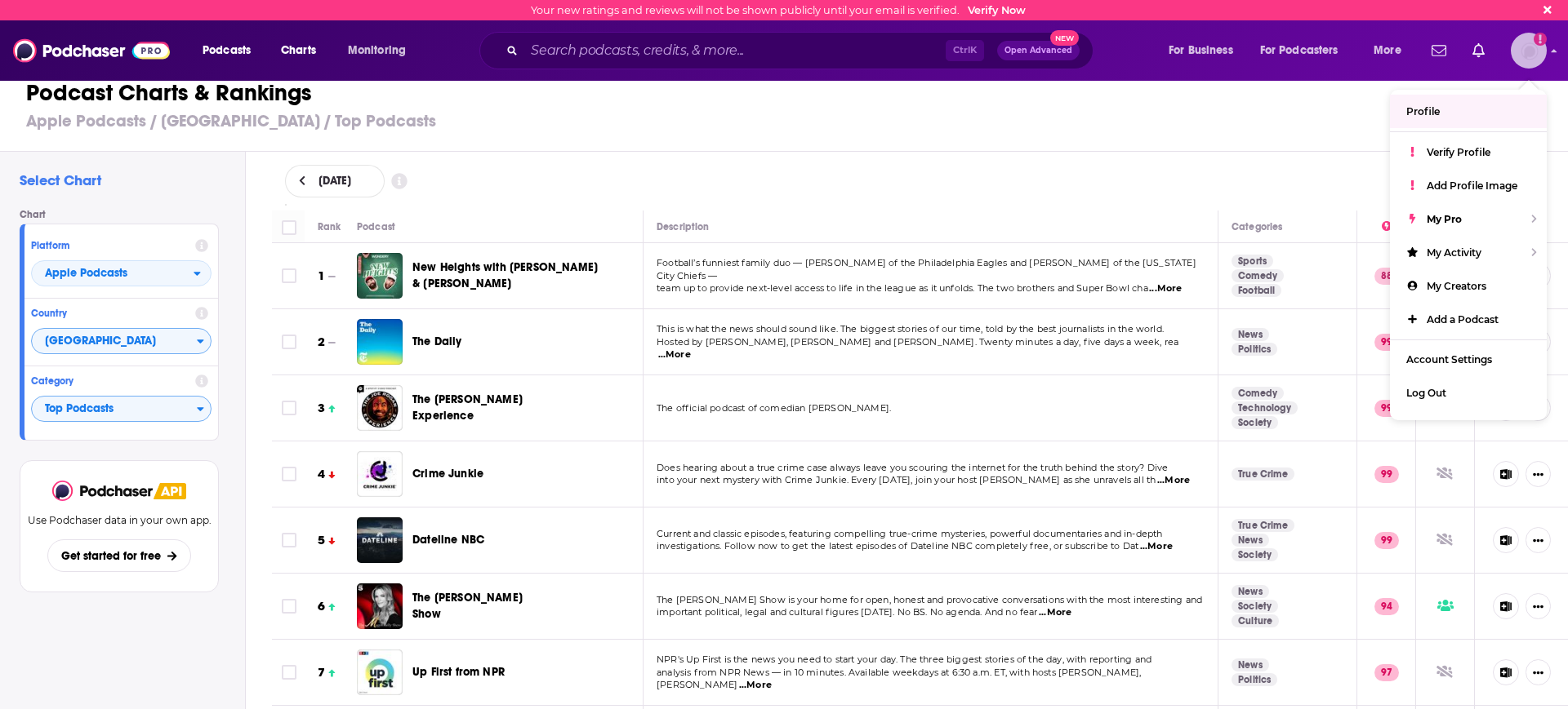
click at [1525, 62] on img "Logged in as MelissaPS" at bounding box center [1528, 50] width 36 height 36
click at [1455, 360] on span "Account Settings" at bounding box center [1449, 360] width 86 height 12
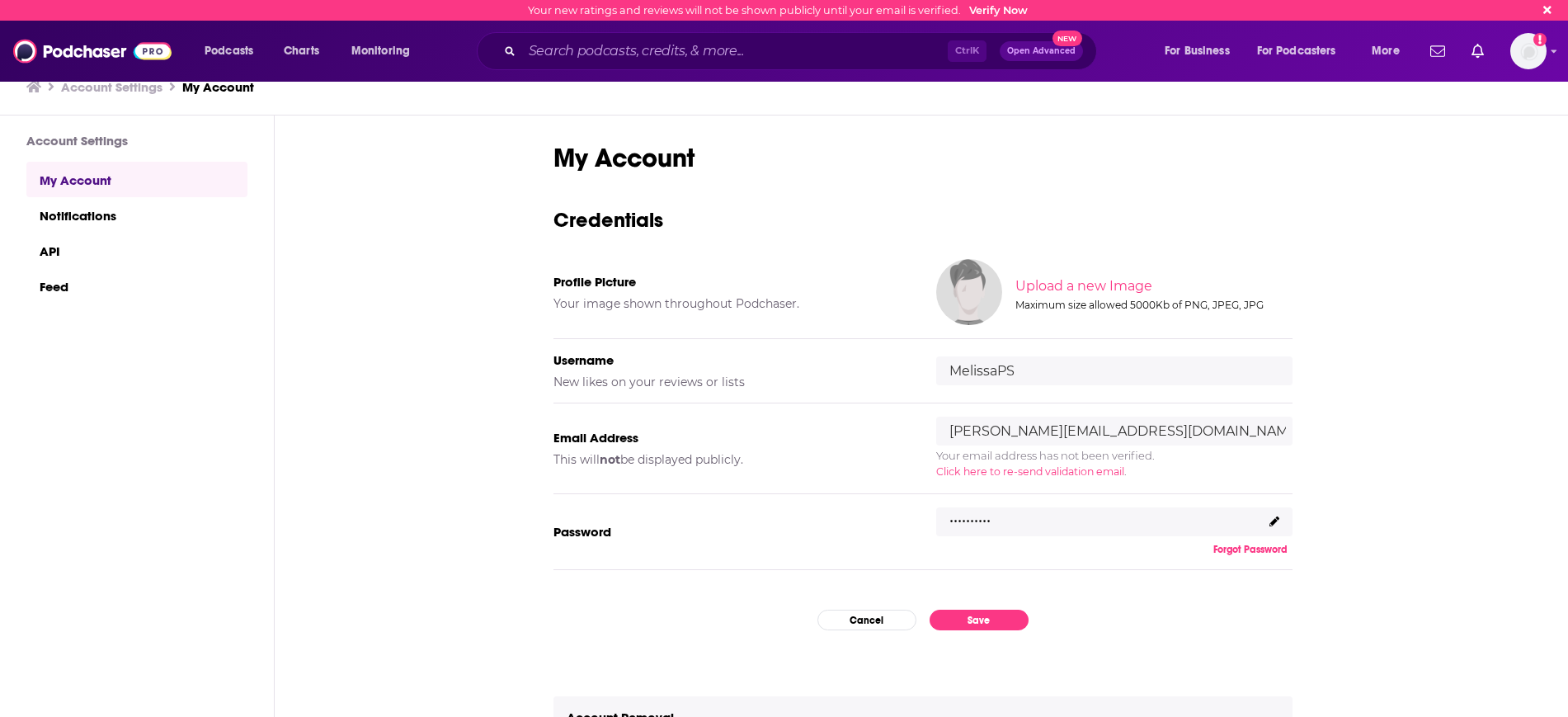
click at [1276, 519] on icon at bounding box center [1274, 521] width 10 height 10
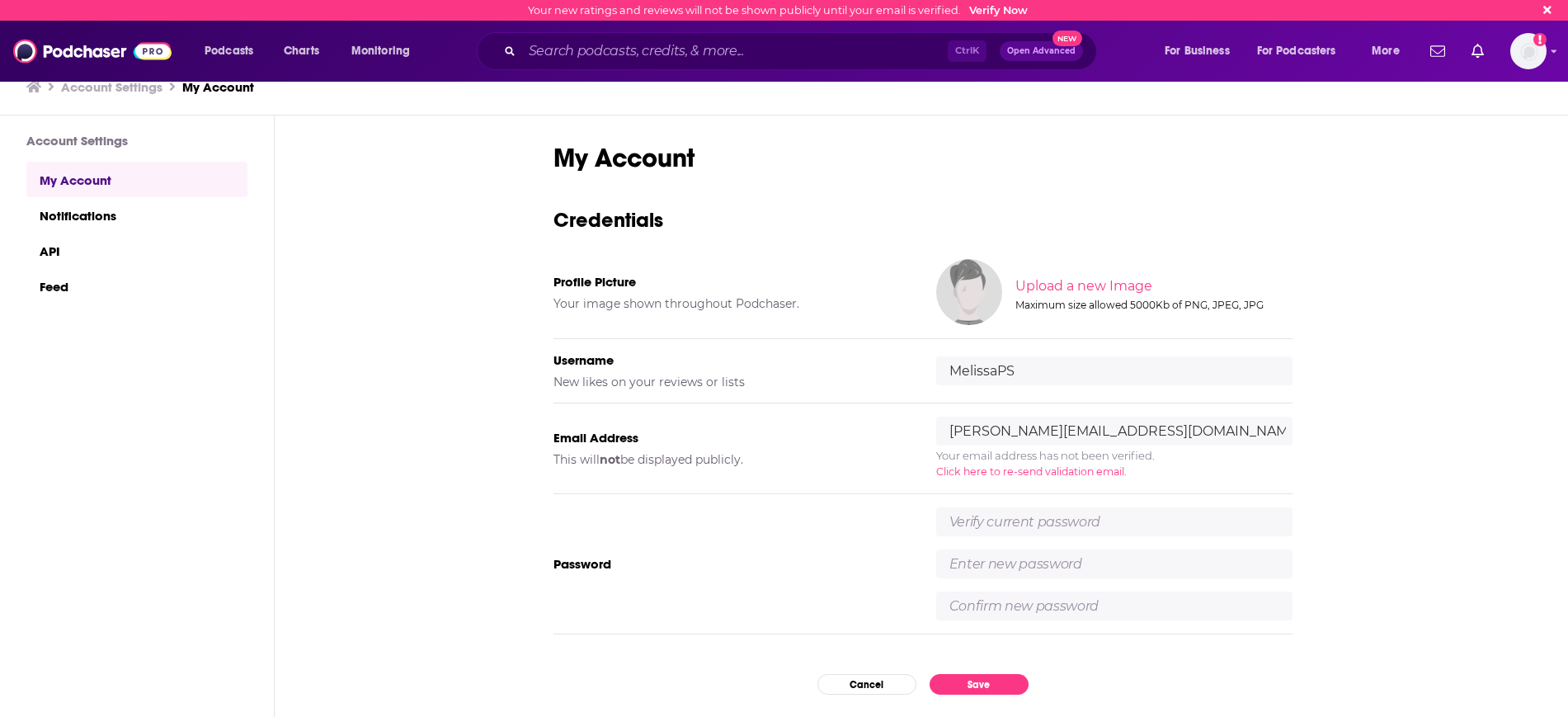
click at [1548, 53] on div "Podcasts Charts Monitoring Ctrl K Open Advanced New For Business For Podcasters…" at bounding box center [784, 51] width 1568 height 61
click at [1542, 51] on img "Logged in as MelissaPS" at bounding box center [1528, 51] width 36 height 36
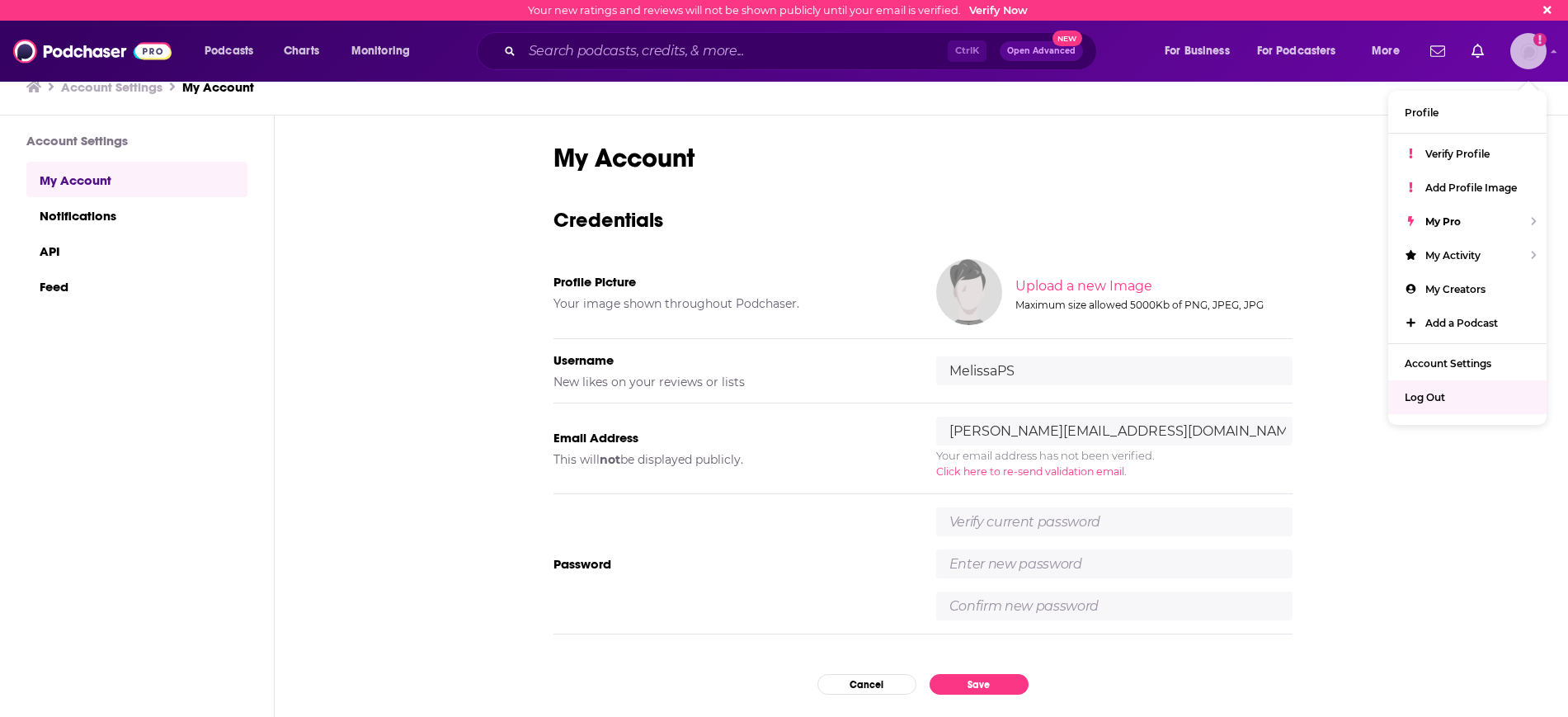
click at [1446, 398] on div "Log Out" at bounding box center [1467, 398] width 159 height 34
